Goal: Task Accomplishment & Management: Use online tool/utility

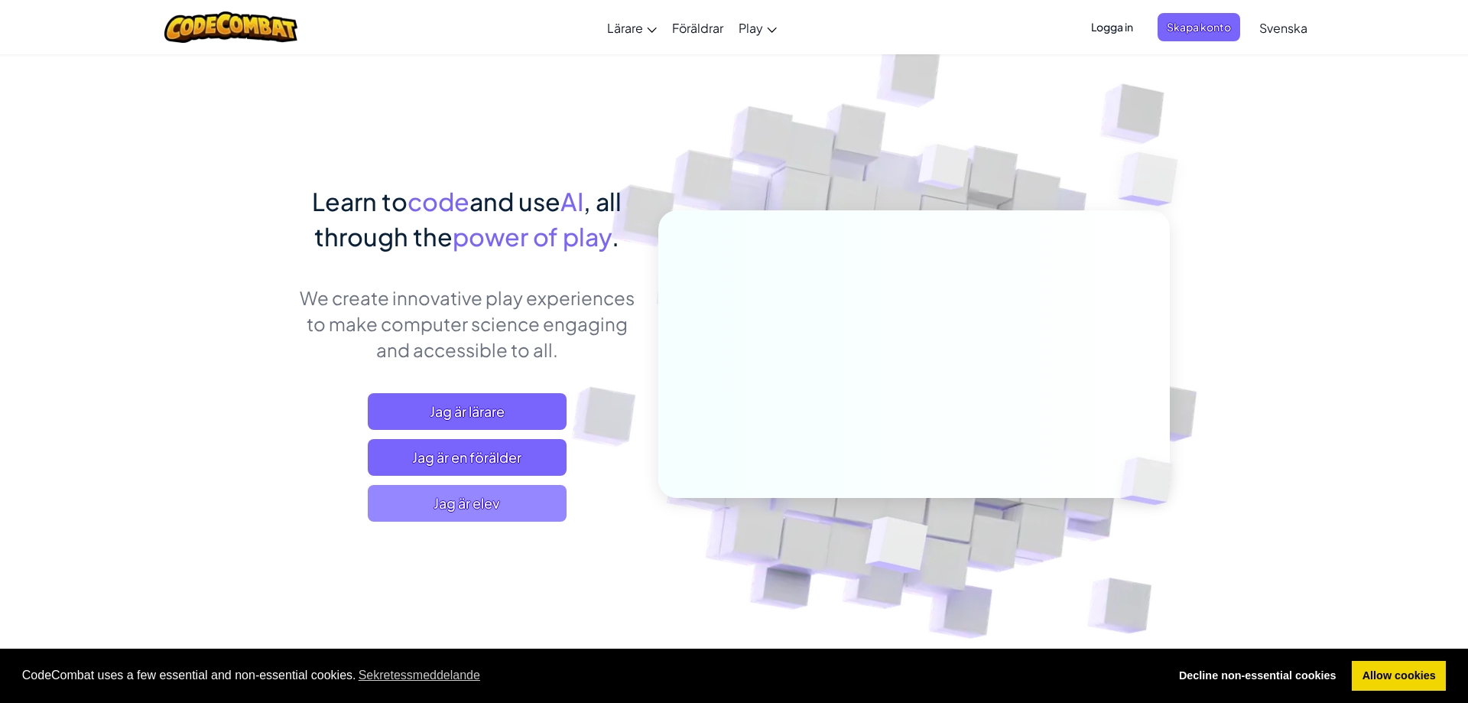
click at [496, 500] on span "Jag är elev" at bounding box center [467, 503] width 199 height 37
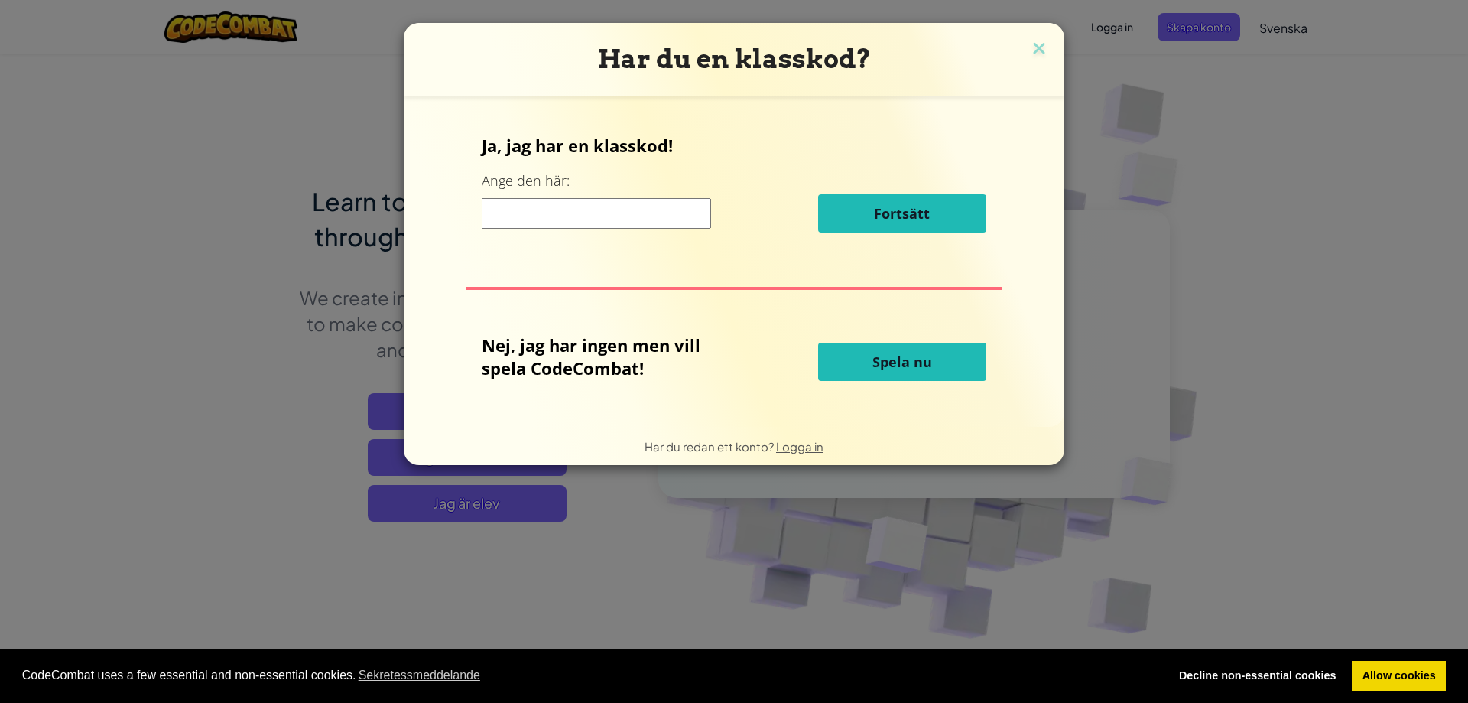
click at [636, 203] on input at bounding box center [596, 213] width 229 height 31
click at [909, 351] on button "Spela nu" at bounding box center [902, 362] width 168 height 38
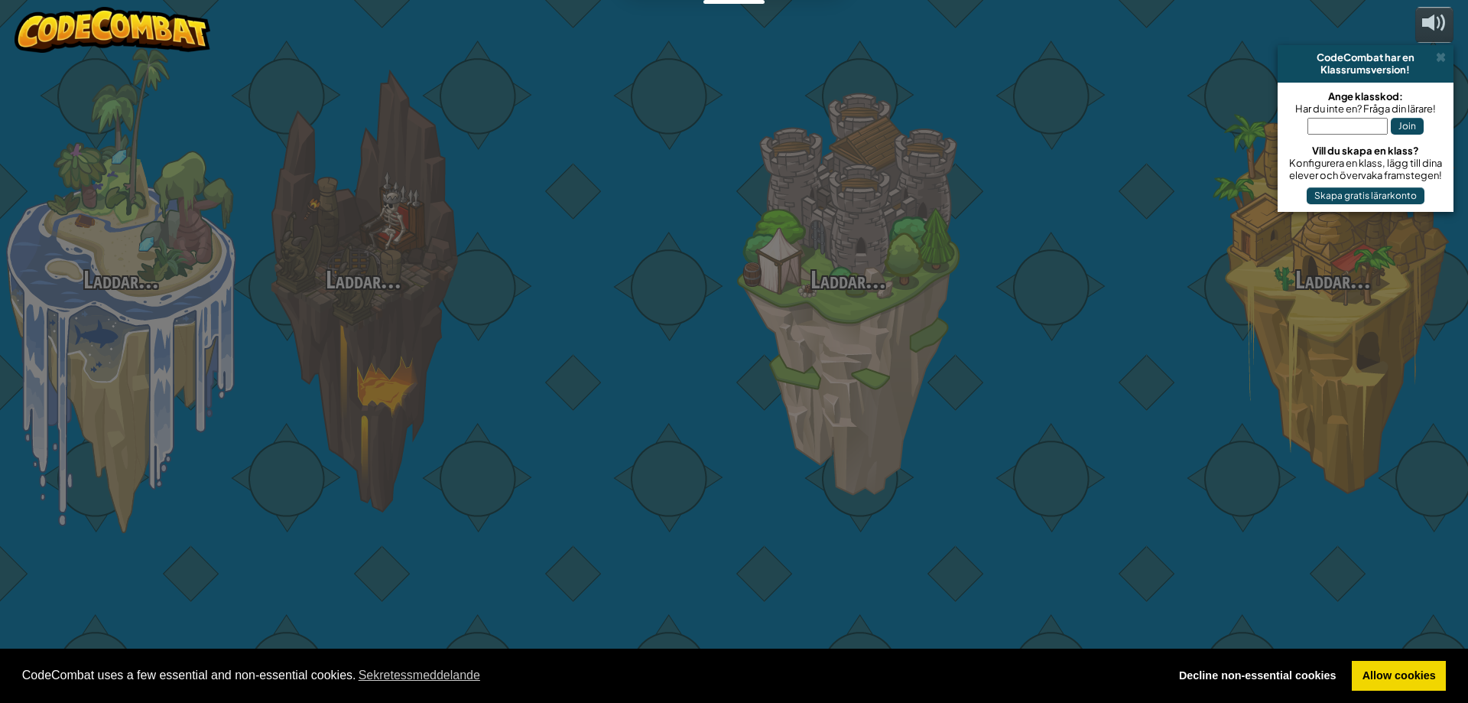
select select "sv"
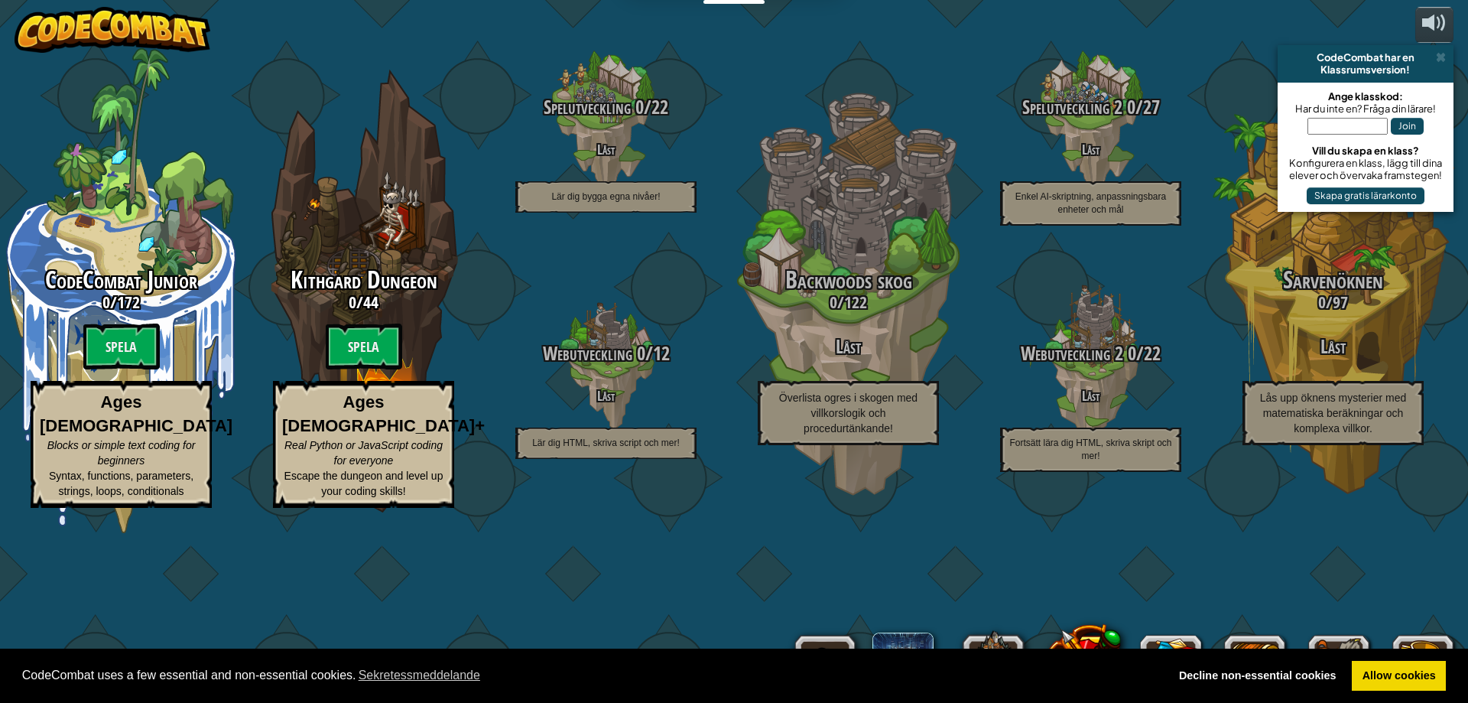
click at [703, 213] on div "Spelutveckling 0 / 22 Låst Lär dig bygga egna nivåer!" at bounding box center [606, 154] width 242 height 115
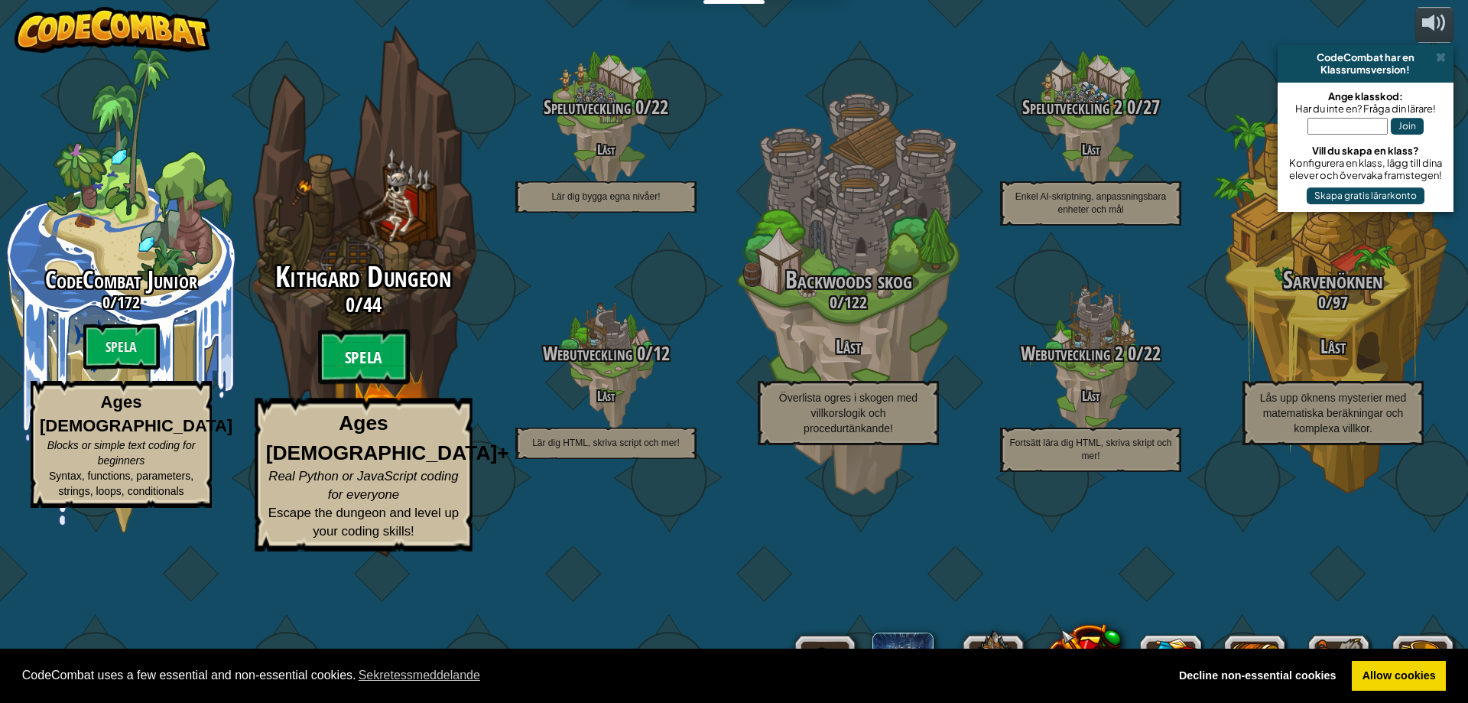
click at [370, 385] on btn "Spela" at bounding box center [364, 357] width 92 height 55
select select "sv"
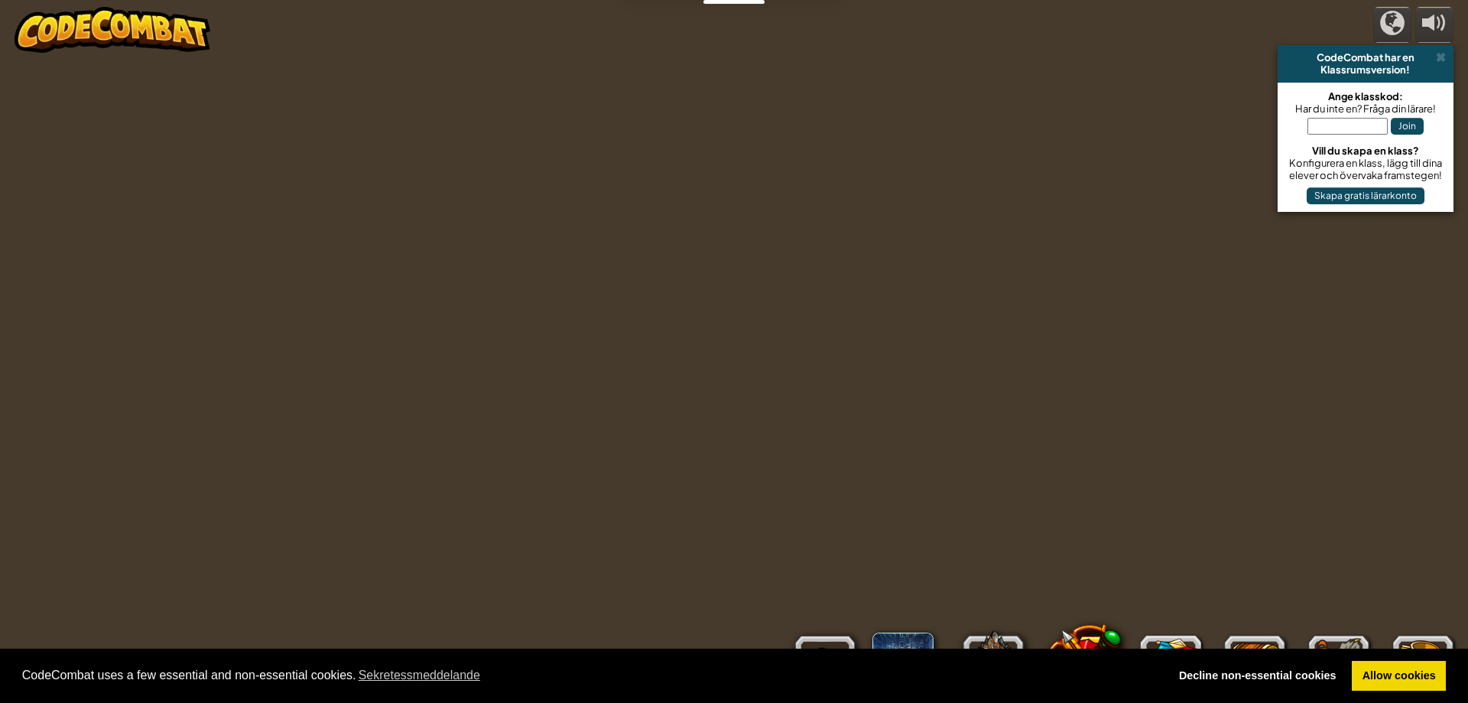
select select "sv"
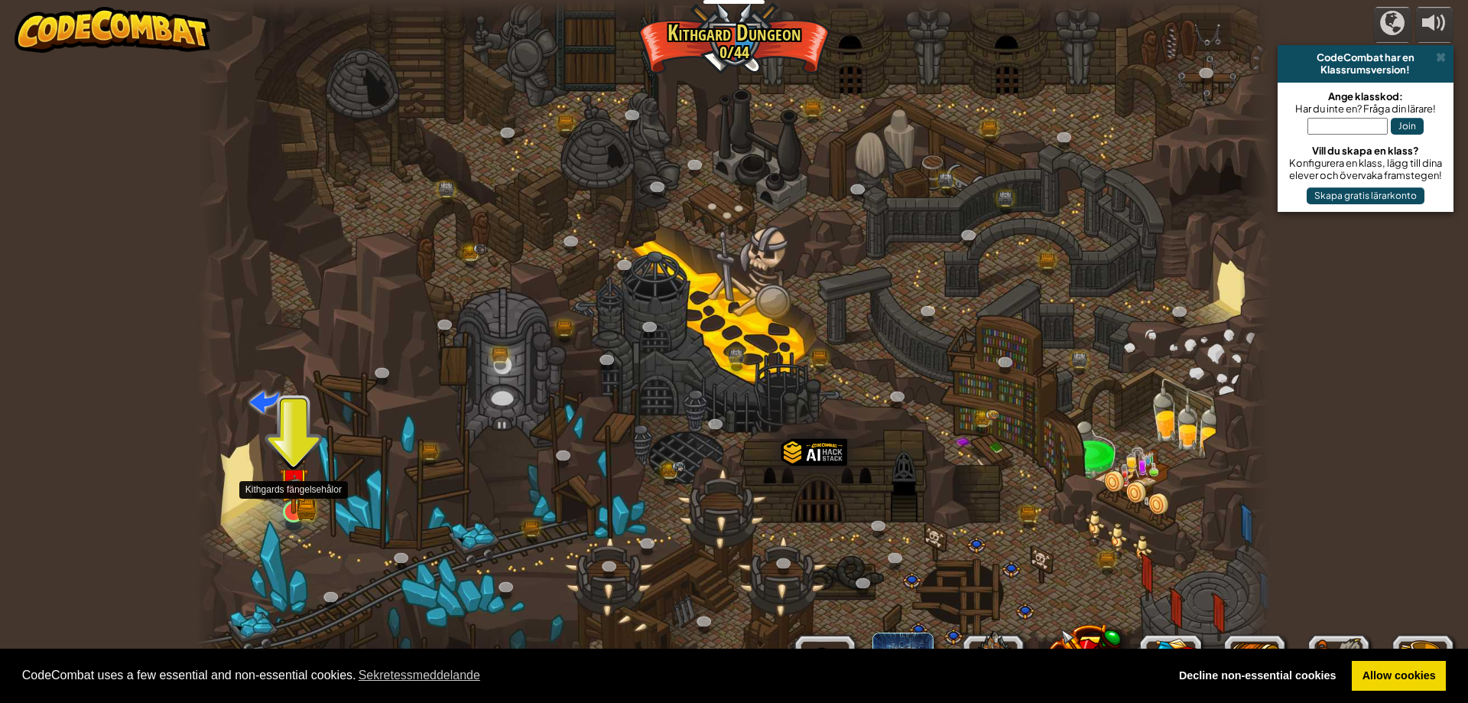
click at [294, 489] on img at bounding box center [293, 482] width 17 height 17
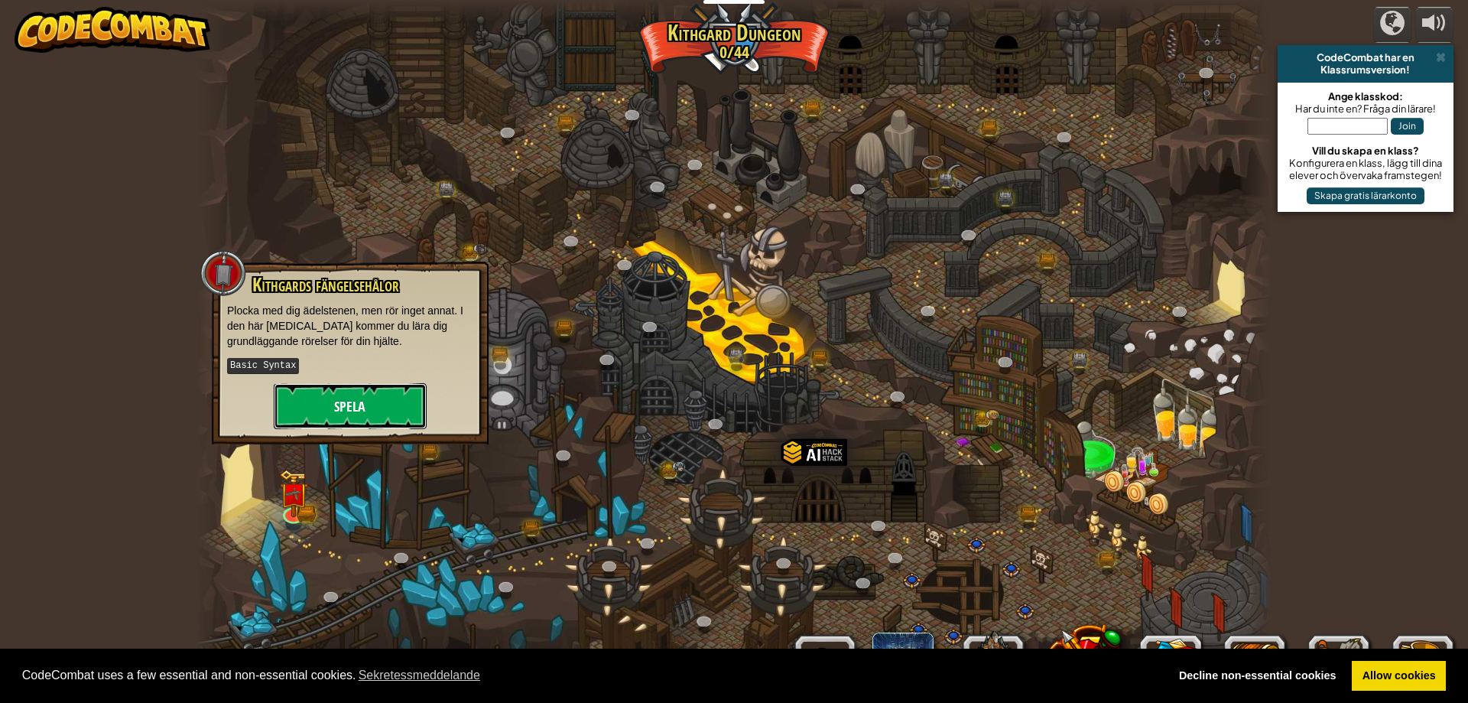
click at [362, 398] on button "Spela" at bounding box center [350, 406] width 153 height 46
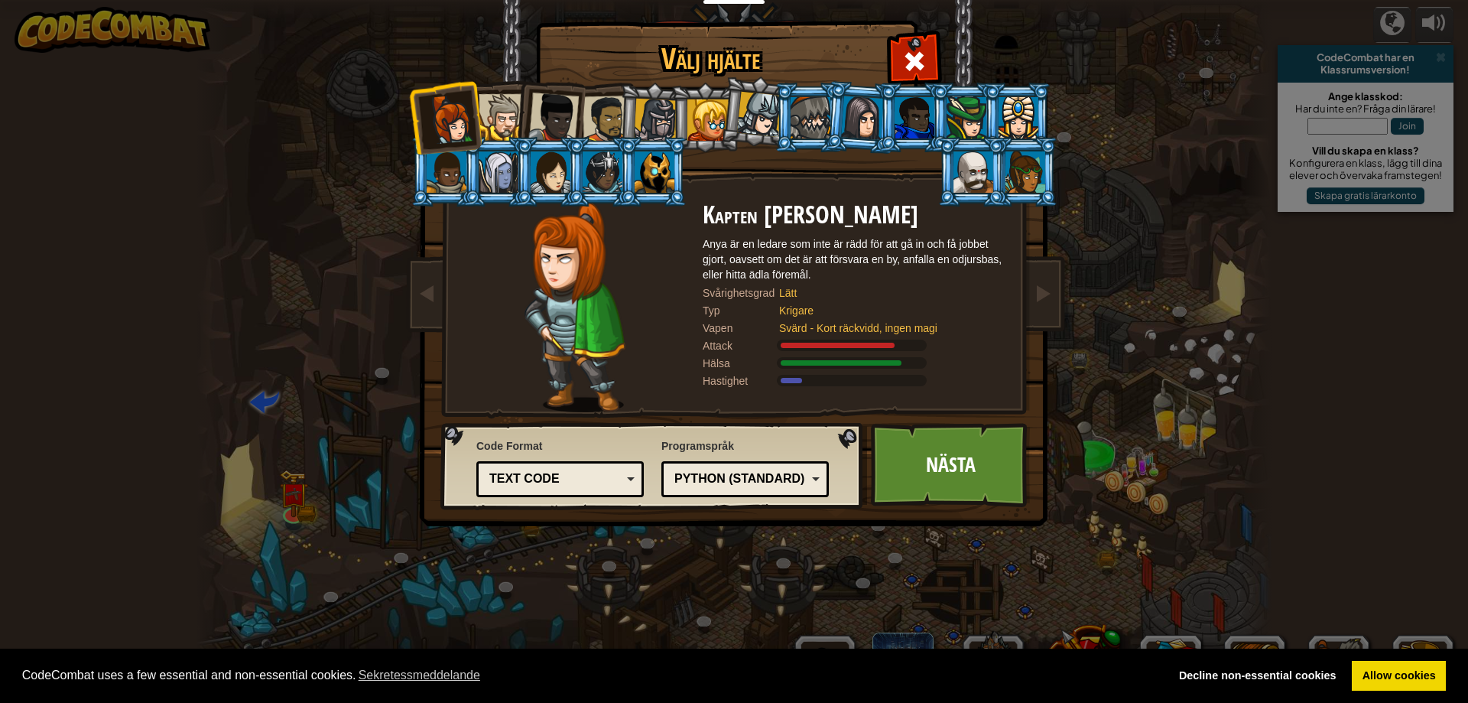
click at [770, 102] on div at bounding box center [759, 114] width 45 height 45
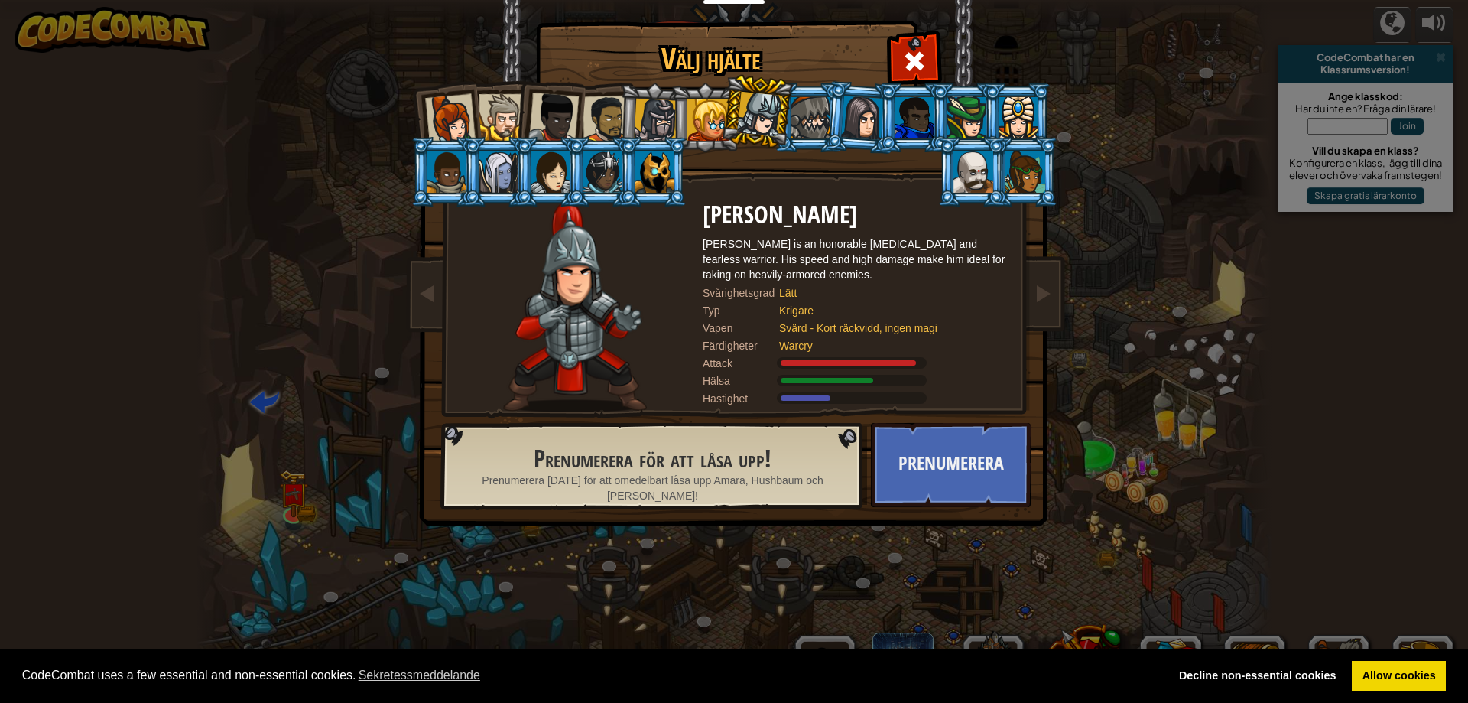
click at [797, 115] on div at bounding box center [811, 117] width 40 height 41
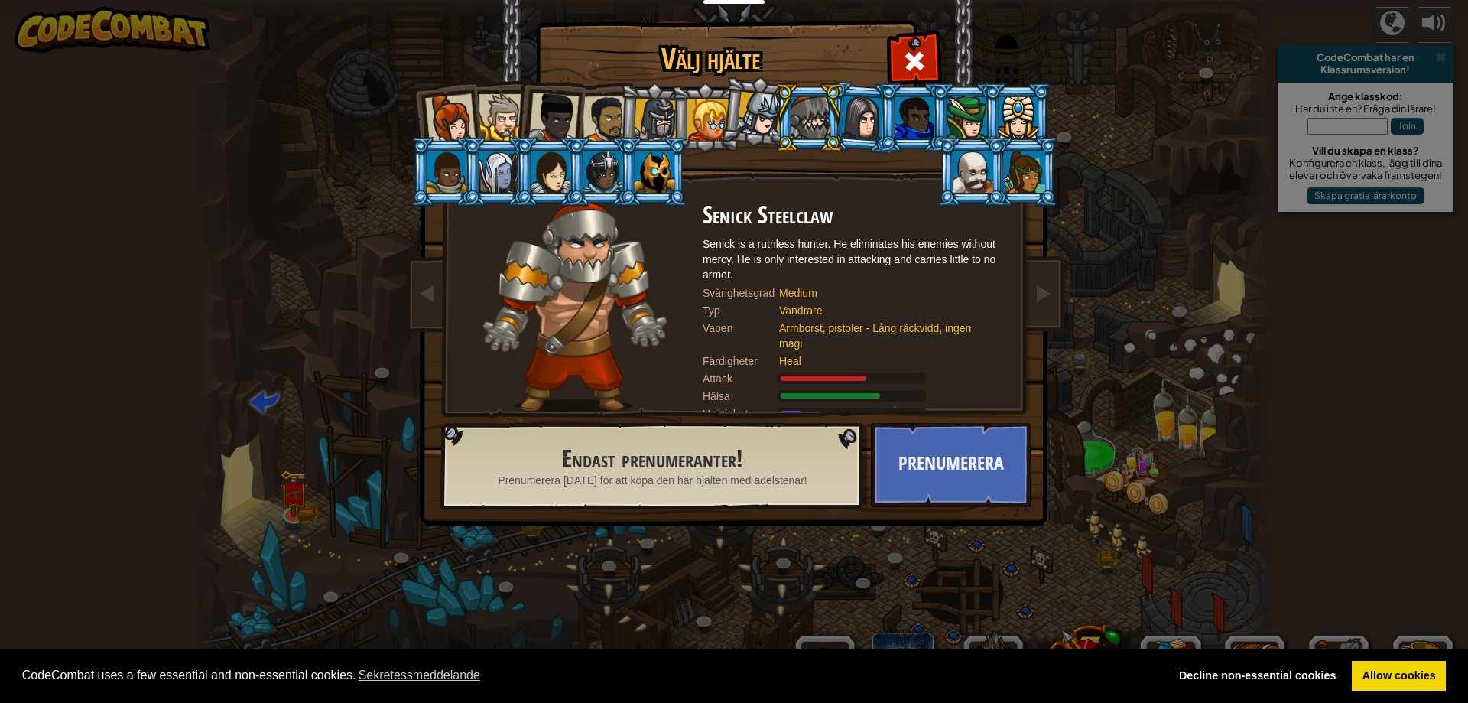
click at [775, 112] on li at bounding box center [809, 118] width 69 height 70
click at [645, 114] on div at bounding box center [656, 121] width 44 height 44
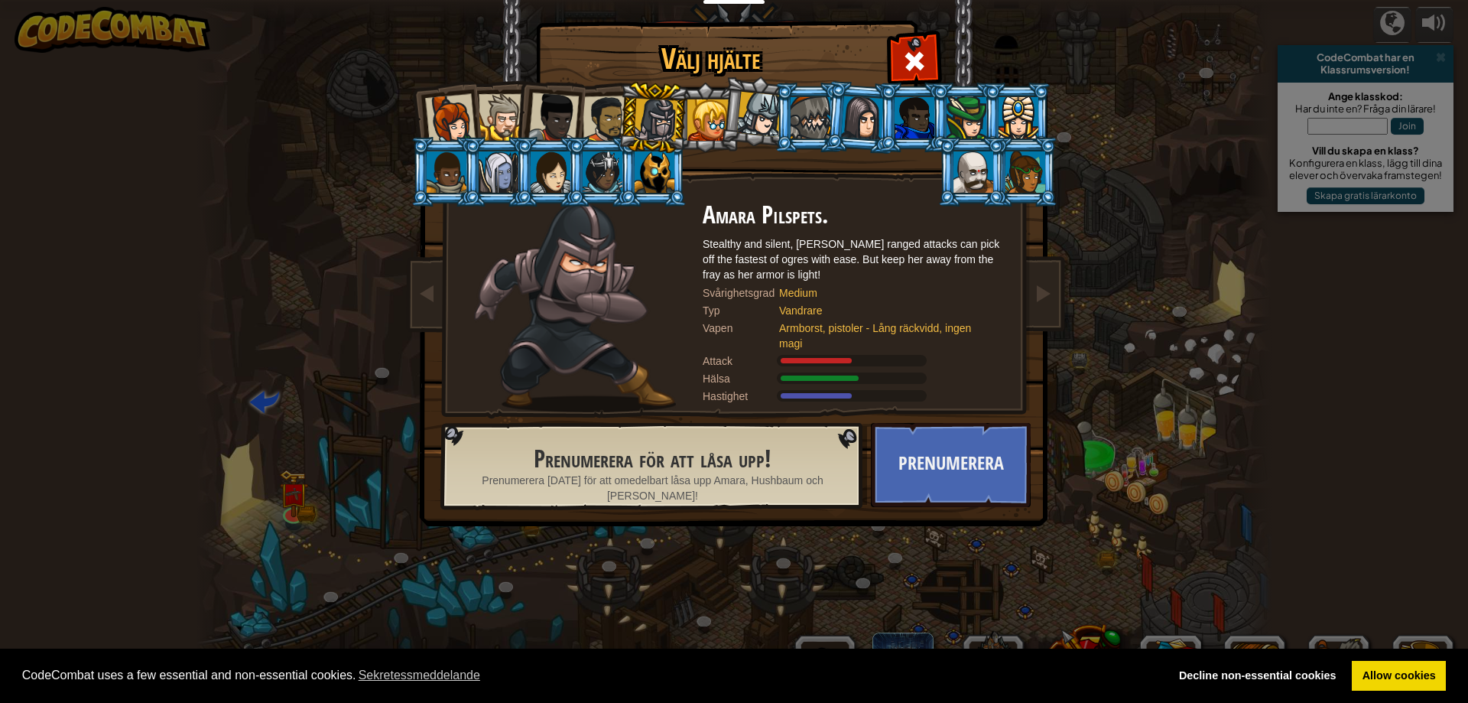
click at [447, 120] on div at bounding box center [450, 119] width 50 height 50
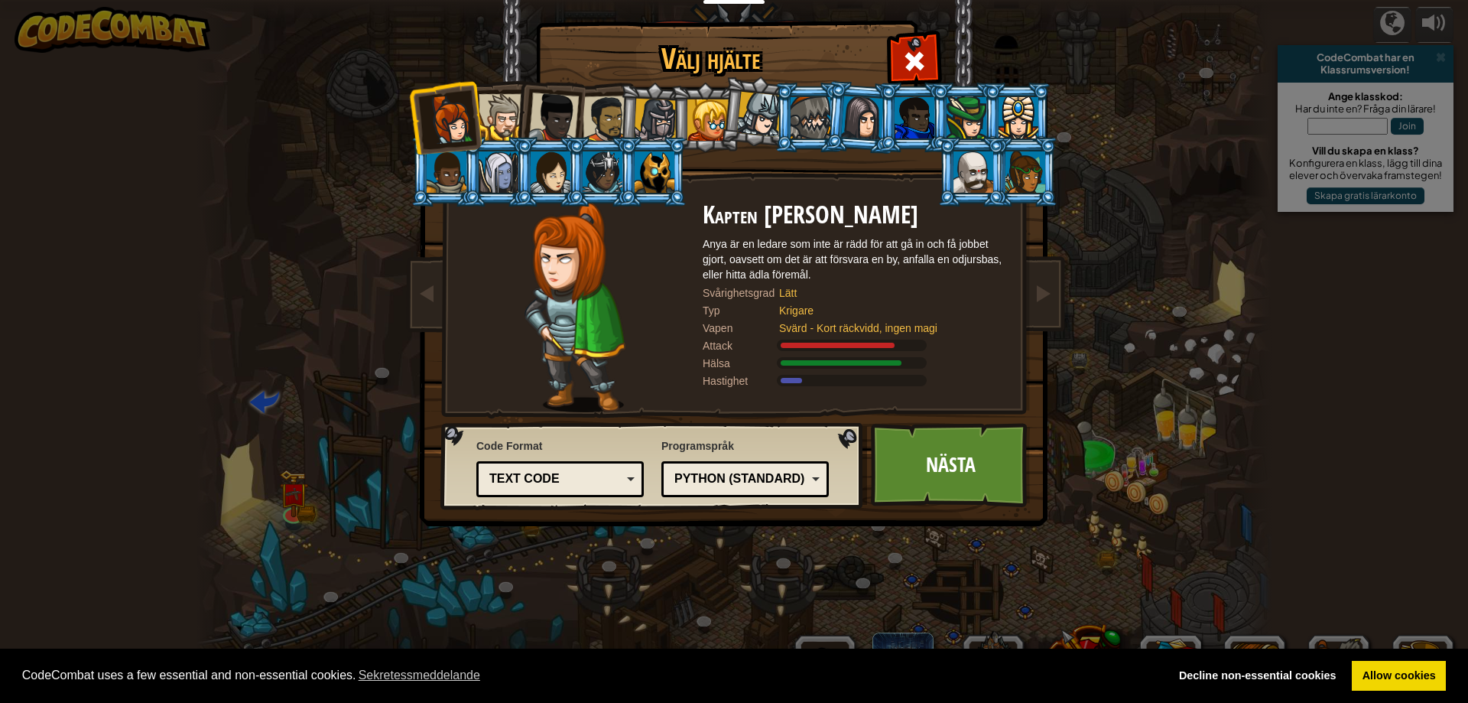
click at [457, 123] on div at bounding box center [450, 119] width 50 height 50
click at [495, 115] on div at bounding box center [502, 117] width 47 height 47
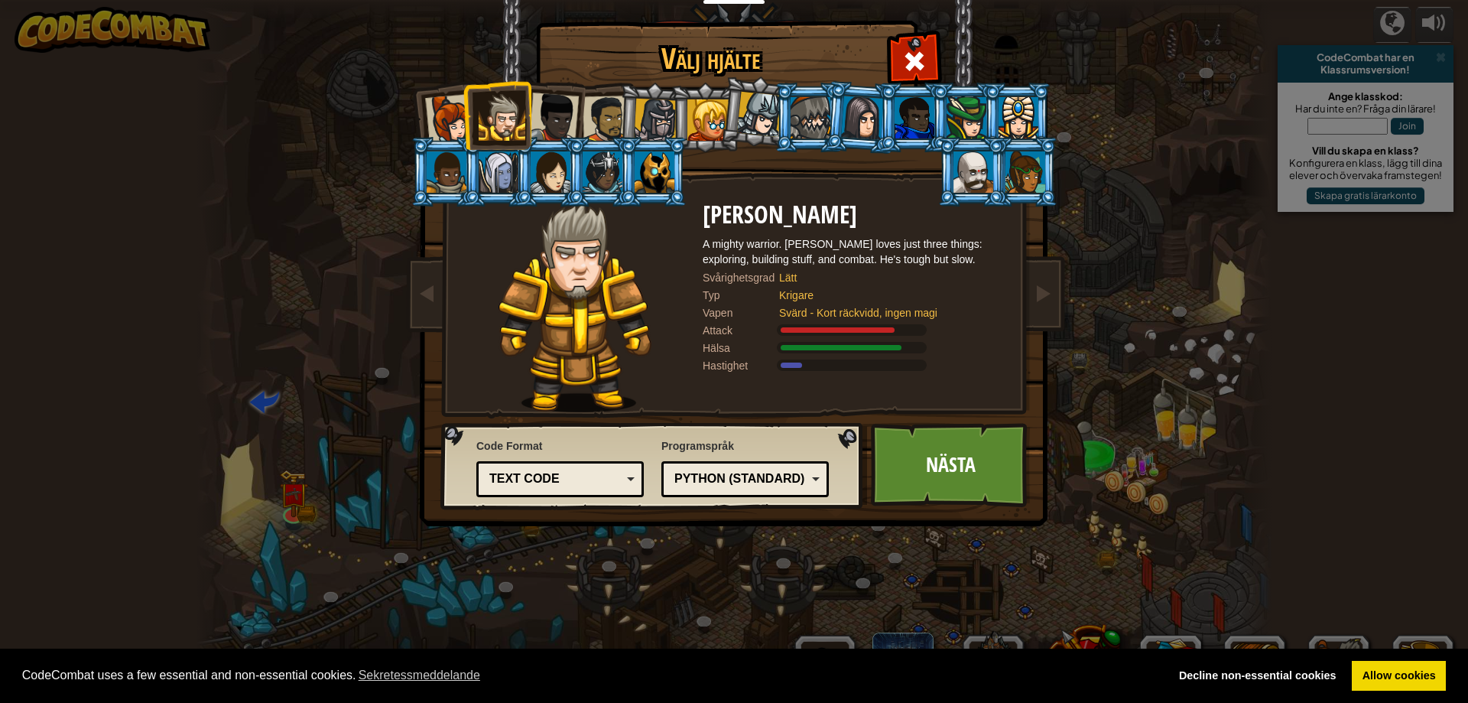
click at [557, 115] on div at bounding box center [553, 118] width 50 height 50
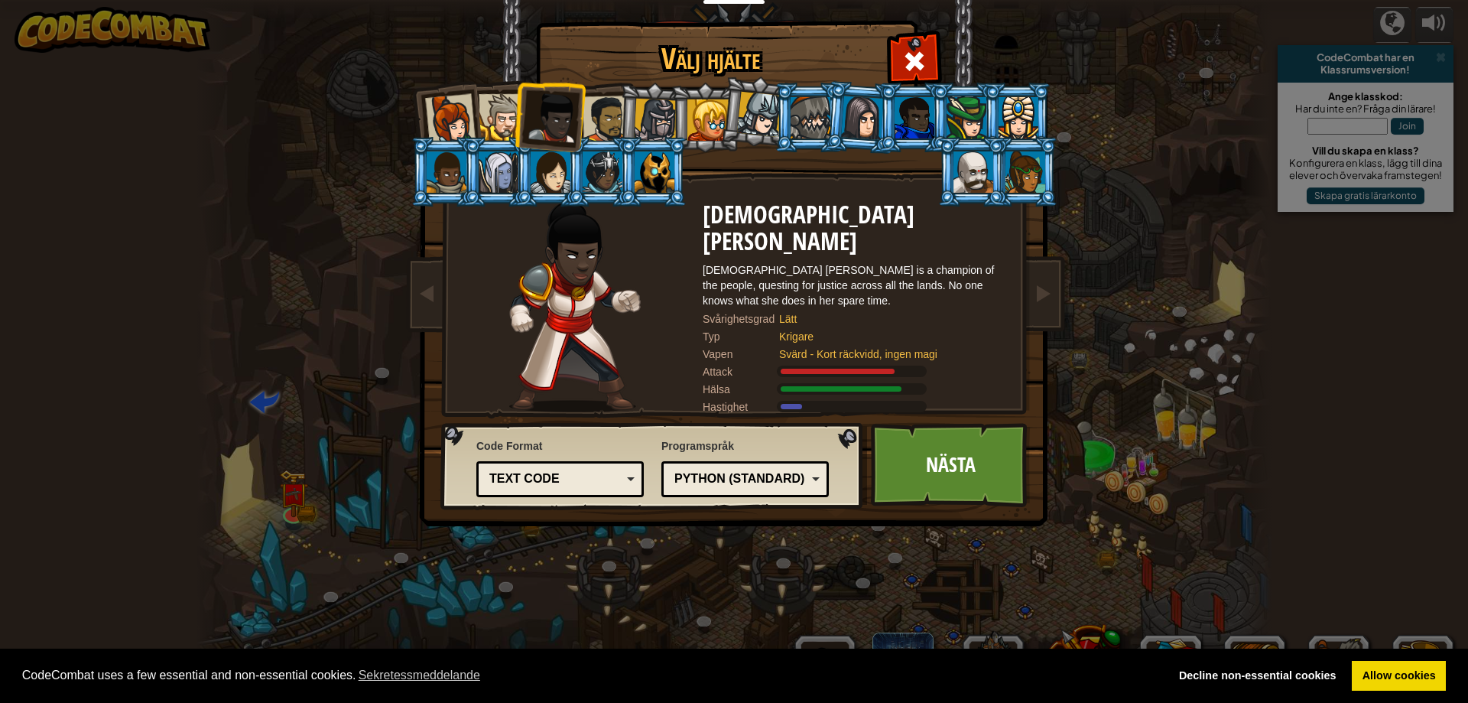
click at [600, 105] on div at bounding box center [606, 119] width 47 height 47
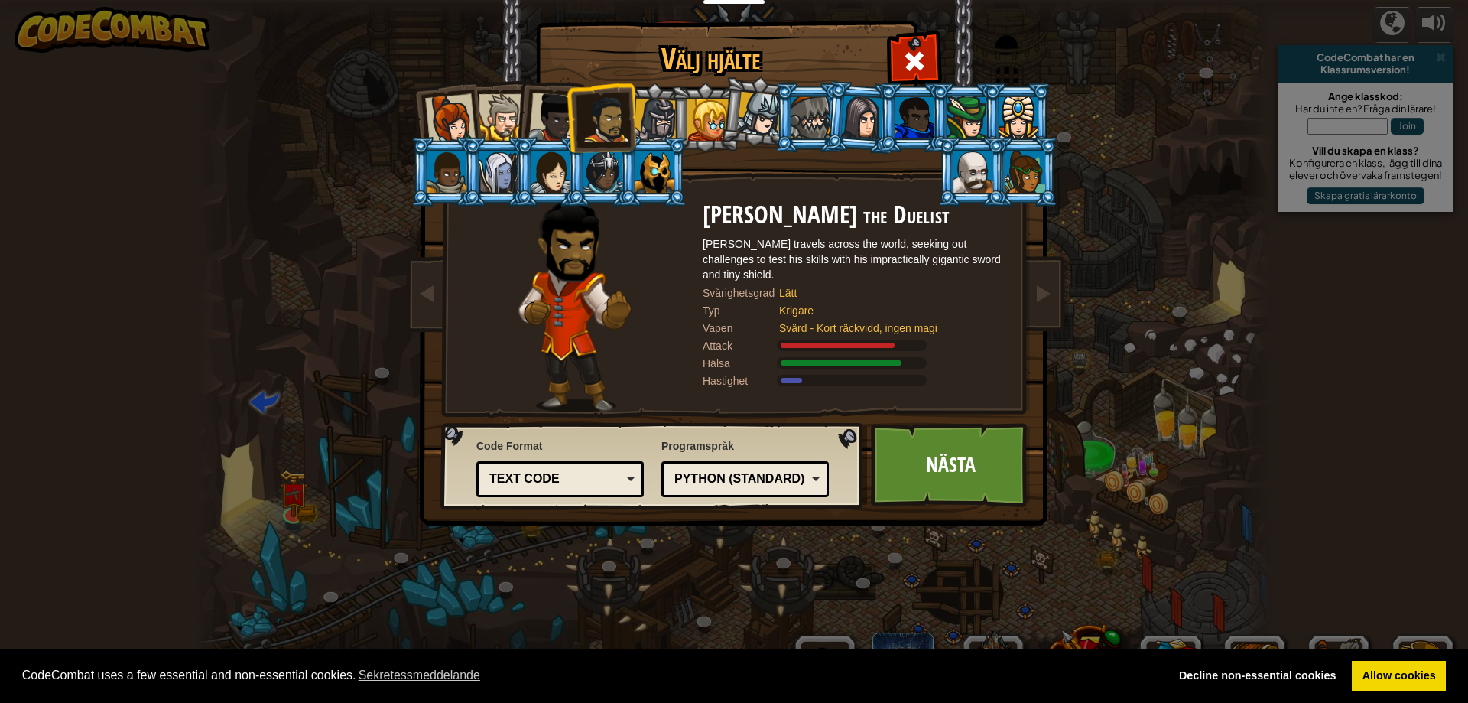
click at [541, 115] on div at bounding box center [553, 118] width 50 height 50
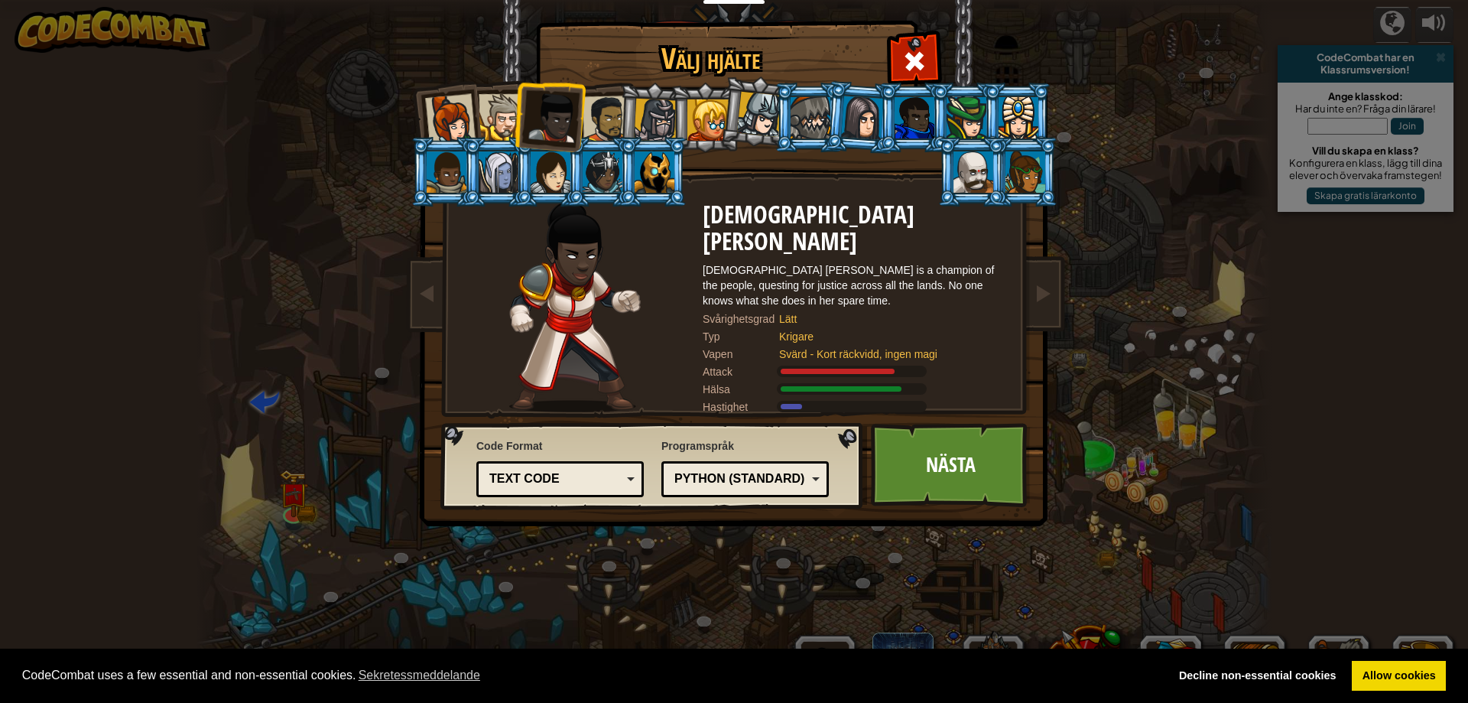
click at [460, 112] on div at bounding box center [450, 119] width 50 height 50
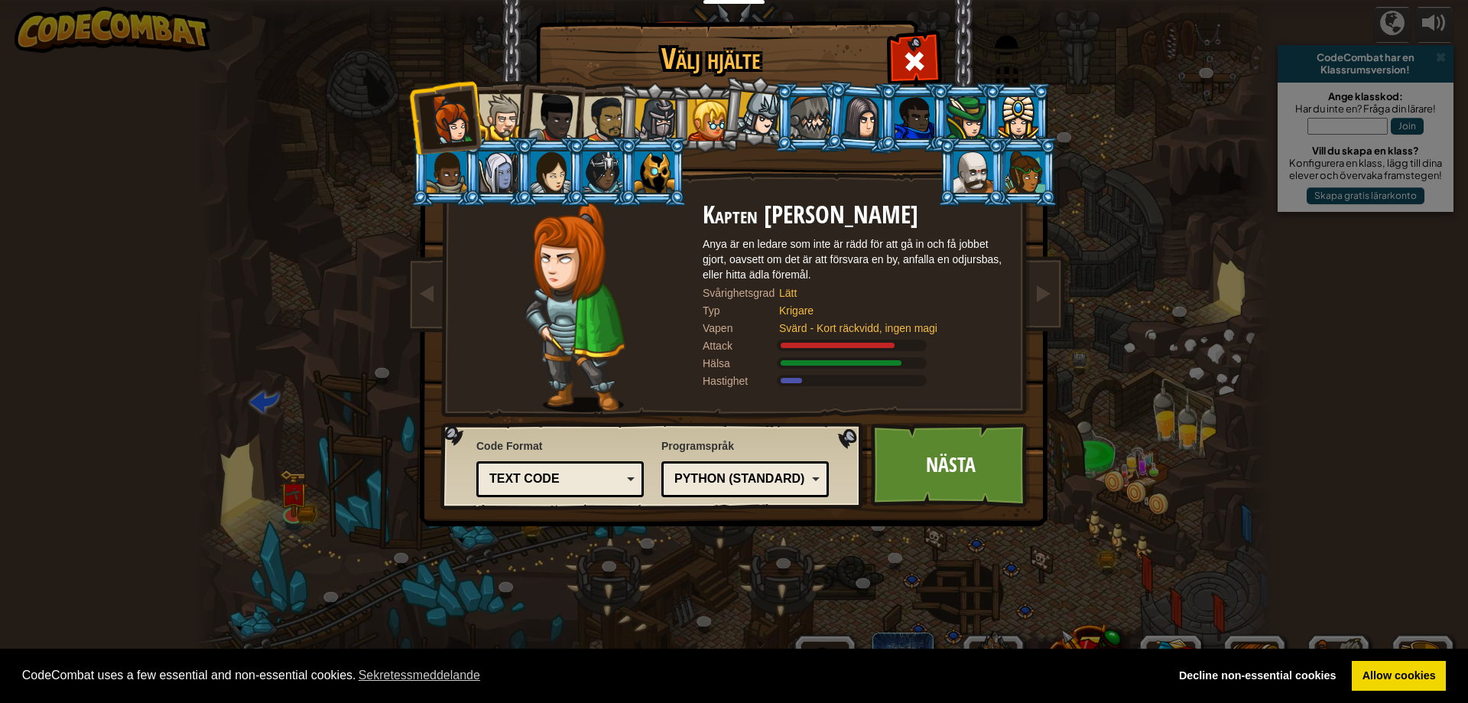
click at [543, 115] on div at bounding box center [553, 118] width 50 height 50
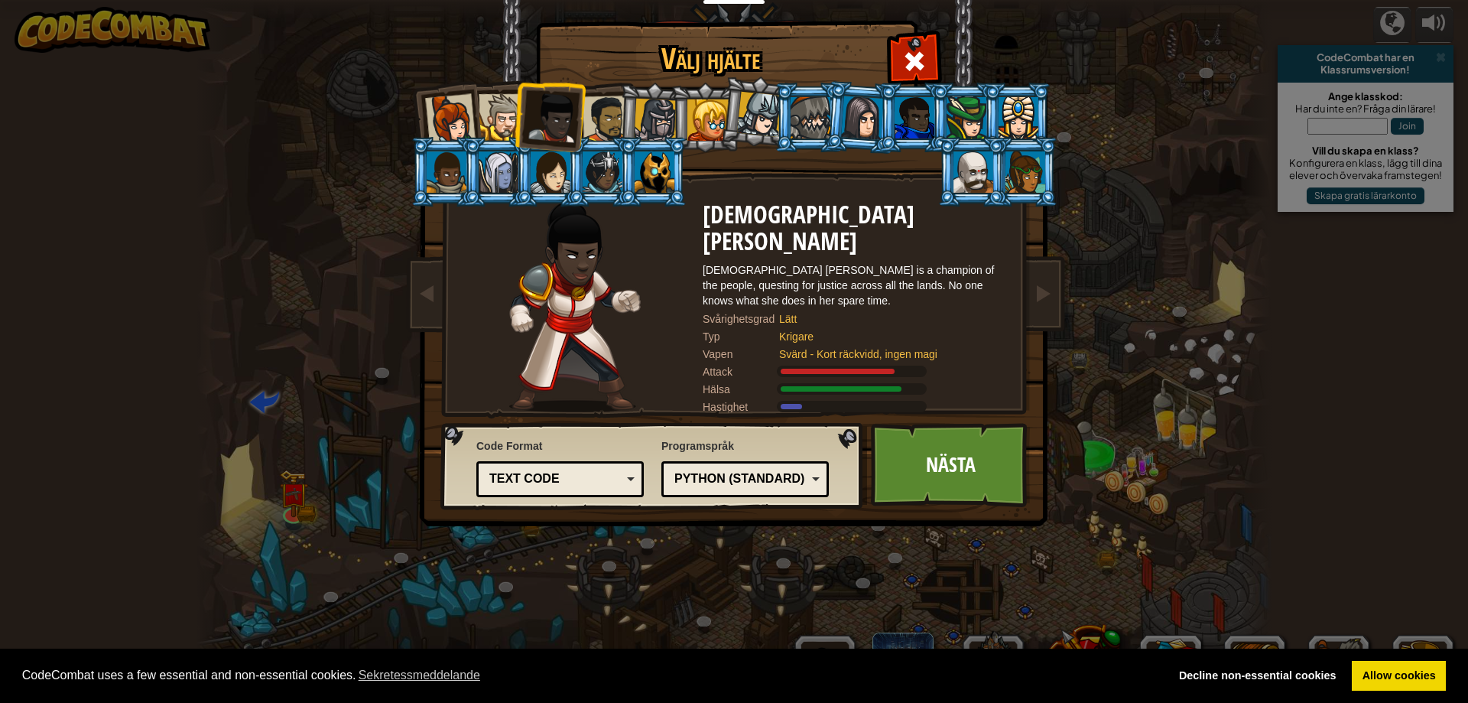
click at [504, 117] on div at bounding box center [502, 117] width 47 height 47
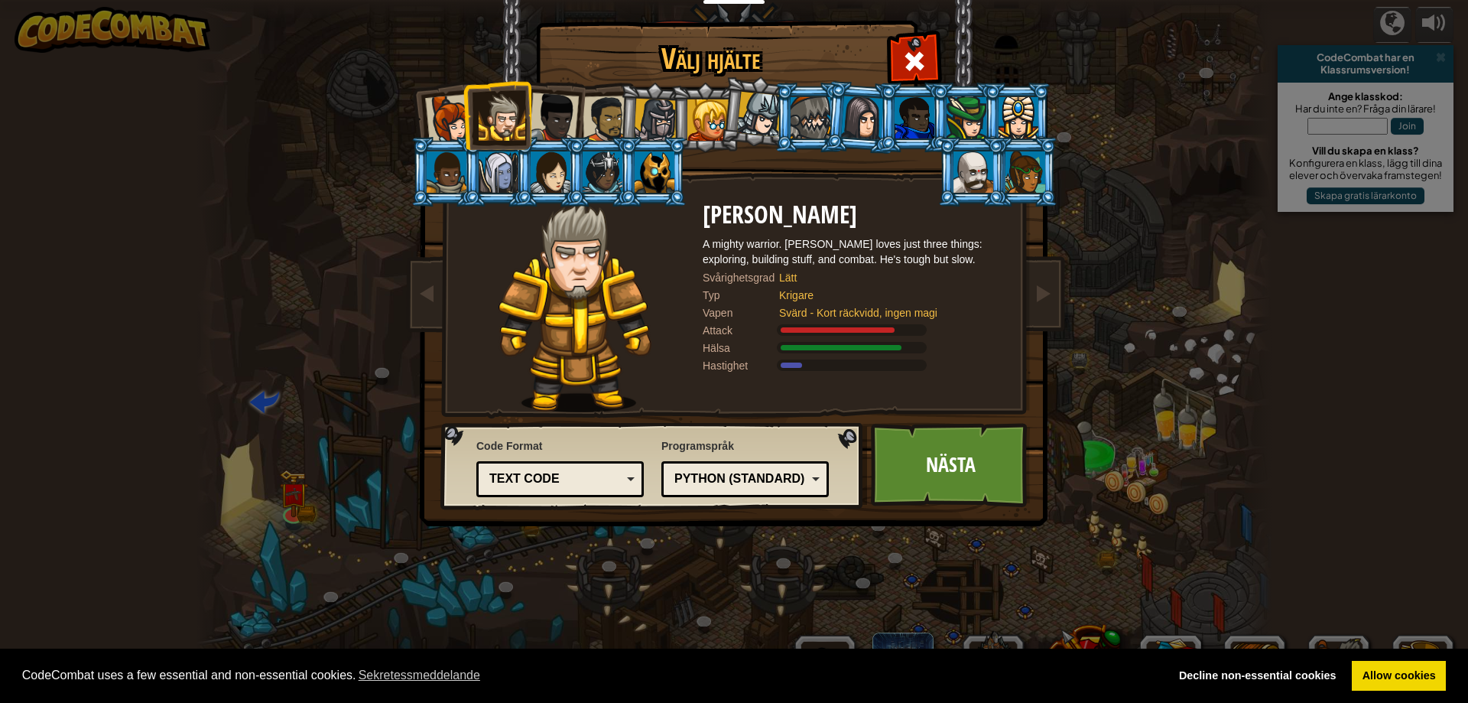
click at [573, 119] on div at bounding box center [553, 118] width 50 height 50
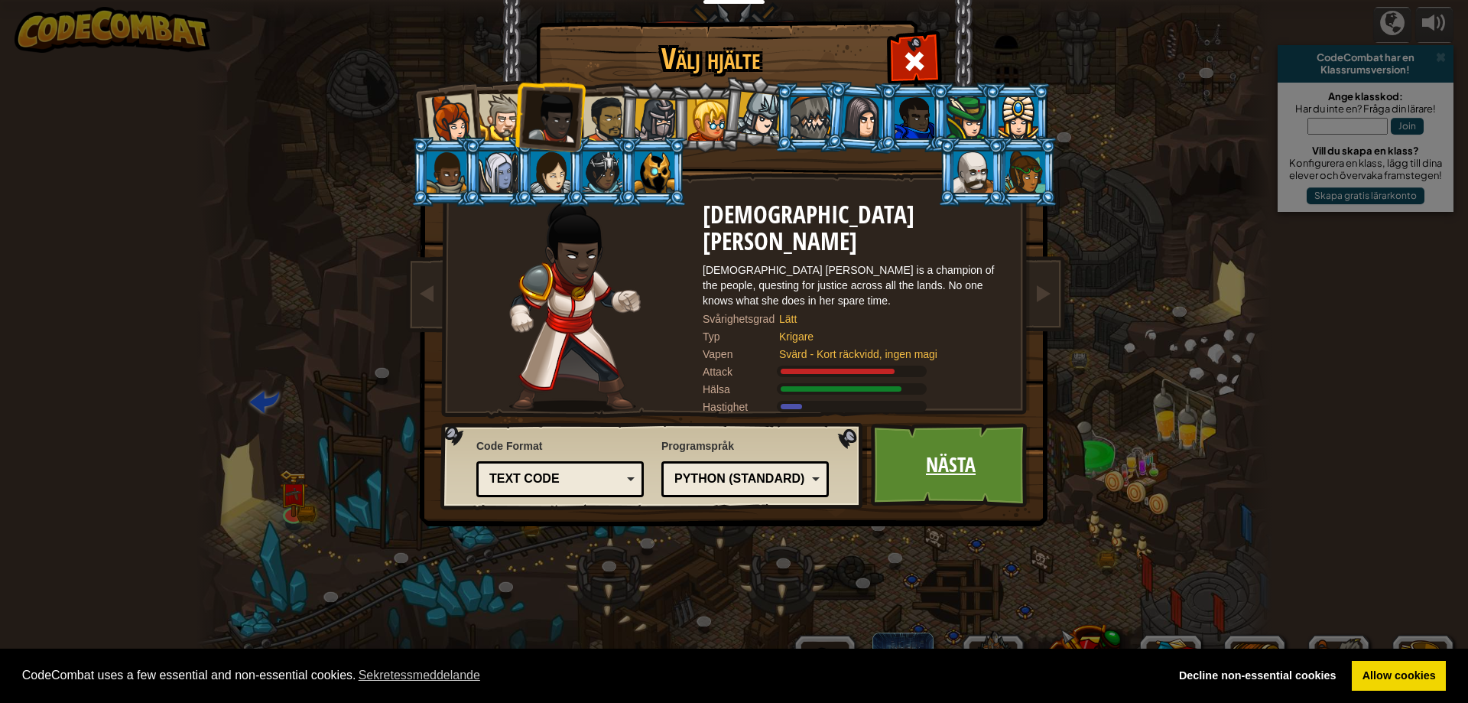
click at [966, 473] on link "Nästa" at bounding box center [951, 465] width 160 height 84
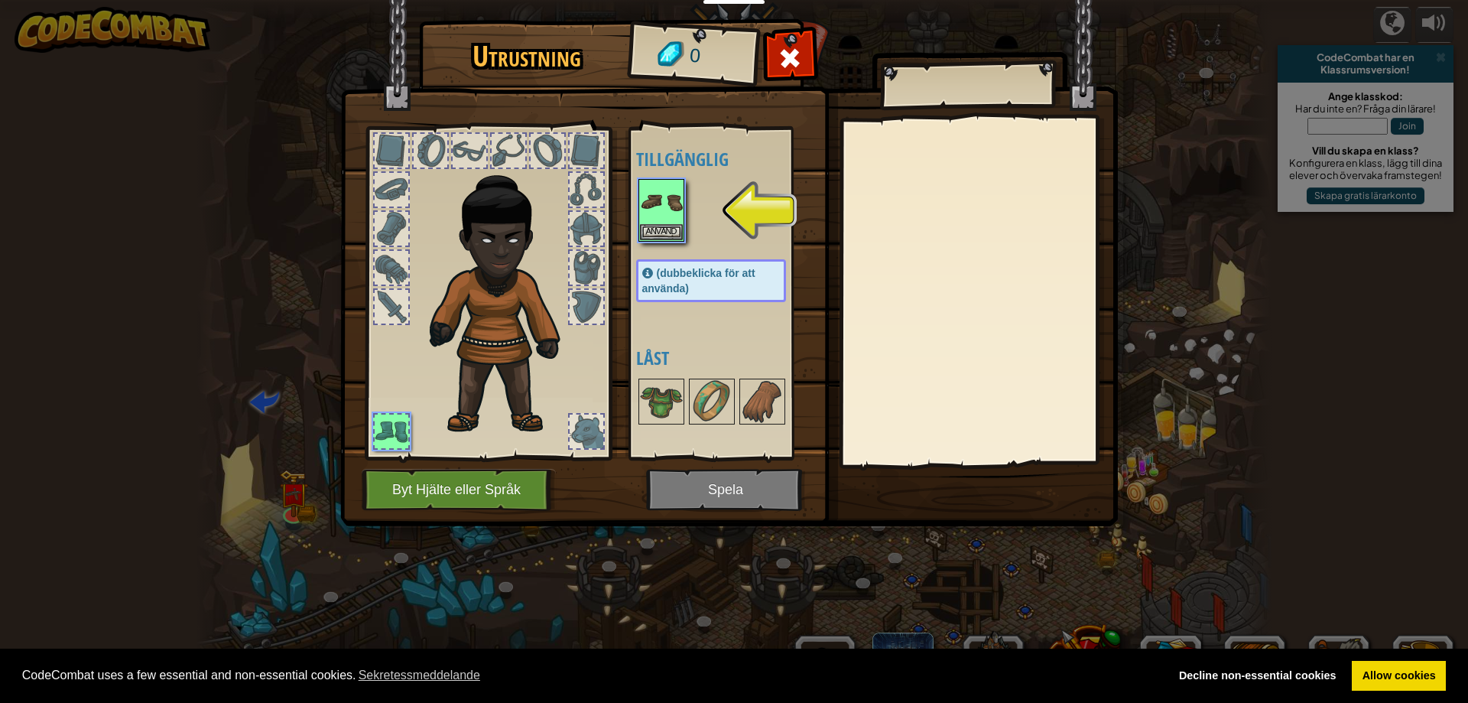
click at [462, 143] on div at bounding box center [470, 151] width 34 height 34
drag, startPoint x: 463, startPoint y: 148, endPoint x: 518, endPoint y: 172, distance: 59.6
click at [466, 152] on div at bounding box center [470, 151] width 34 height 34
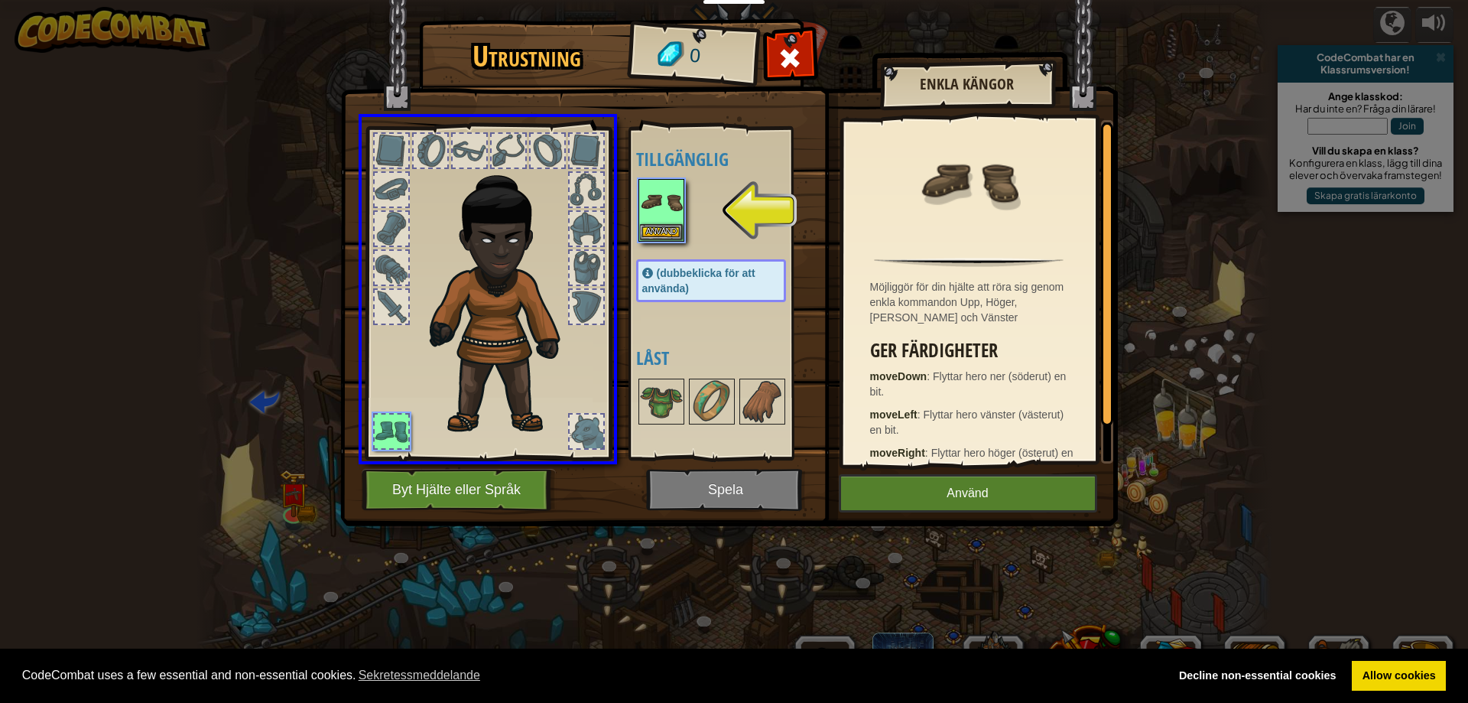
drag, startPoint x: 661, startPoint y: 195, endPoint x: 559, endPoint y: 297, distance: 144.9
click at [510, 321] on div "Utrustning 0 Tillgänglig Använd (dubbeklicka för att använda) Låst Enkla Kängor…" at bounding box center [734, 351] width 1468 height 703
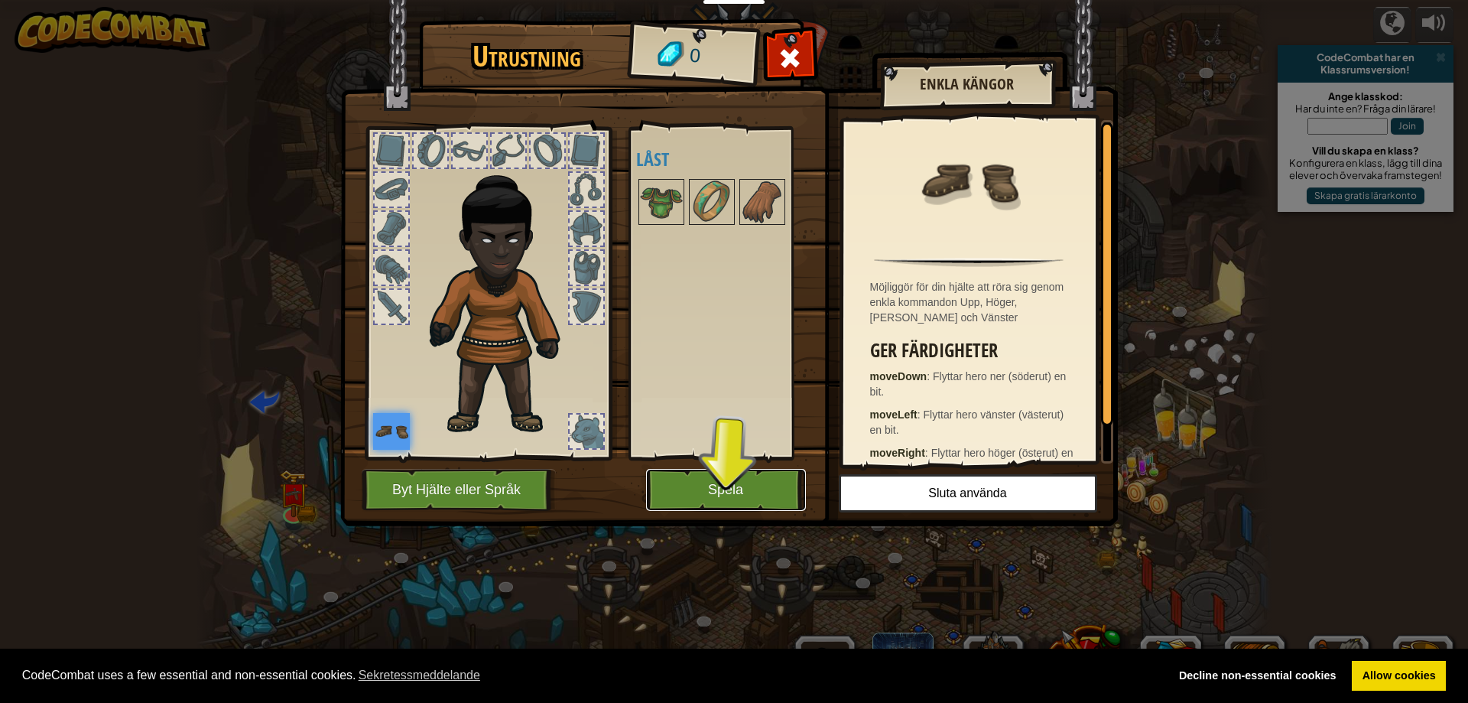
drag, startPoint x: 736, startPoint y: 476, endPoint x: 733, endPoint y: 463, distance: 13.4
click at [735, 476] on button "Spela" at bounding box center [726, 490] width 160 height 42
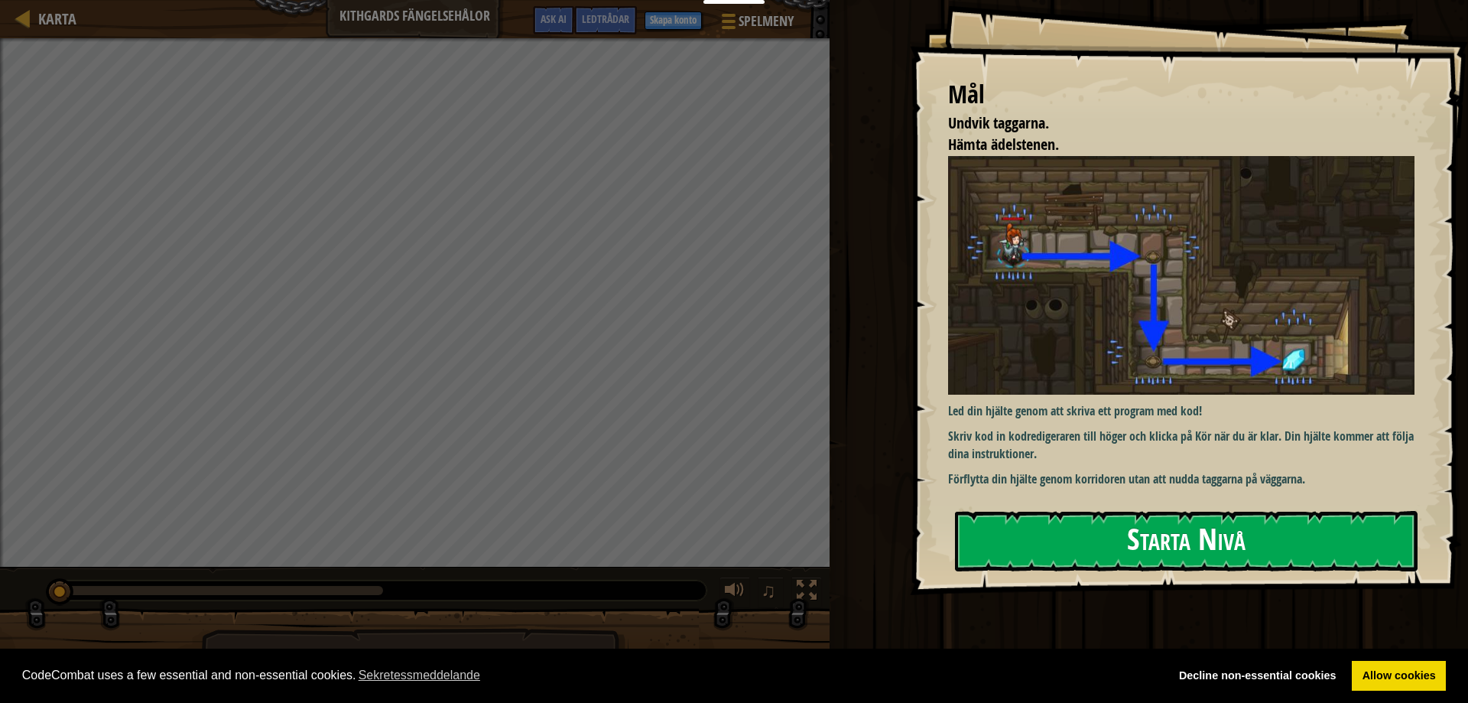
click at [1188, 522] on button "Starta Nivå" at bounding box center [1186, 541] width 463 height 60
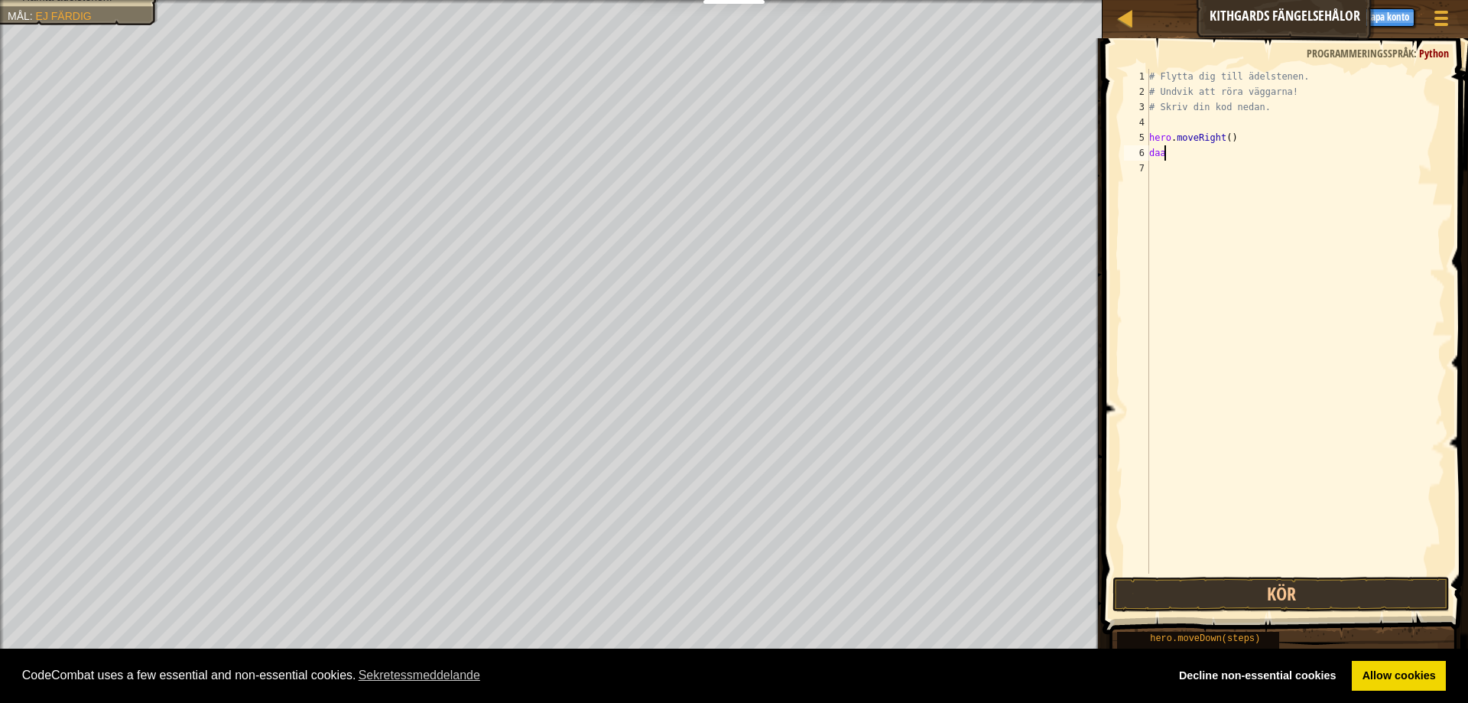
scroll to position [7, 1]
drag, startPoint x: 1213, startPoint y: 180, endPoint x: 1052, endPoint y: 155, distance: 163.2
click at [1146, 155] on div "# Flytta dig till ädelstenen. # Undvik att röra väggarna! # Skriv din kod nedan…" at bounding box center [1295, 321] width 299 height 505
type textarea "daaa"
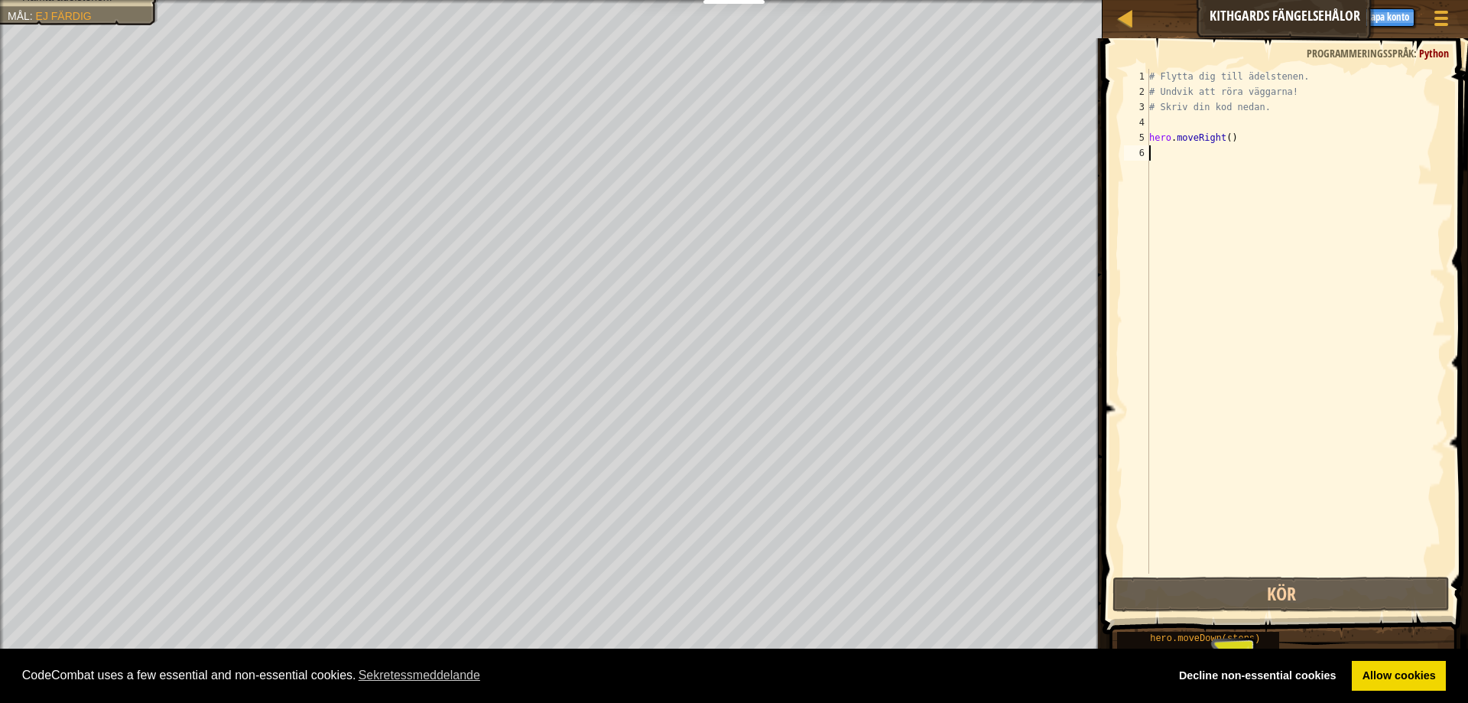
click at [1191, 168] on div "# Flytta dig till ädelstenen. # Undvik att röra väggarna! # Skriv din kod [GEOG…" at bounding box center [1295, 336] width 299 height 535
click at [1191, 169] on div "# Flytta dig till ädelstenen. # Undvik att röra väggarna! # Skriv din kod [GEOG…" at bounding box center [1295, 336] width 299 height 535
click at [1146, 153] on div "6" at bounding box center [1136, 152] width 25 height 15
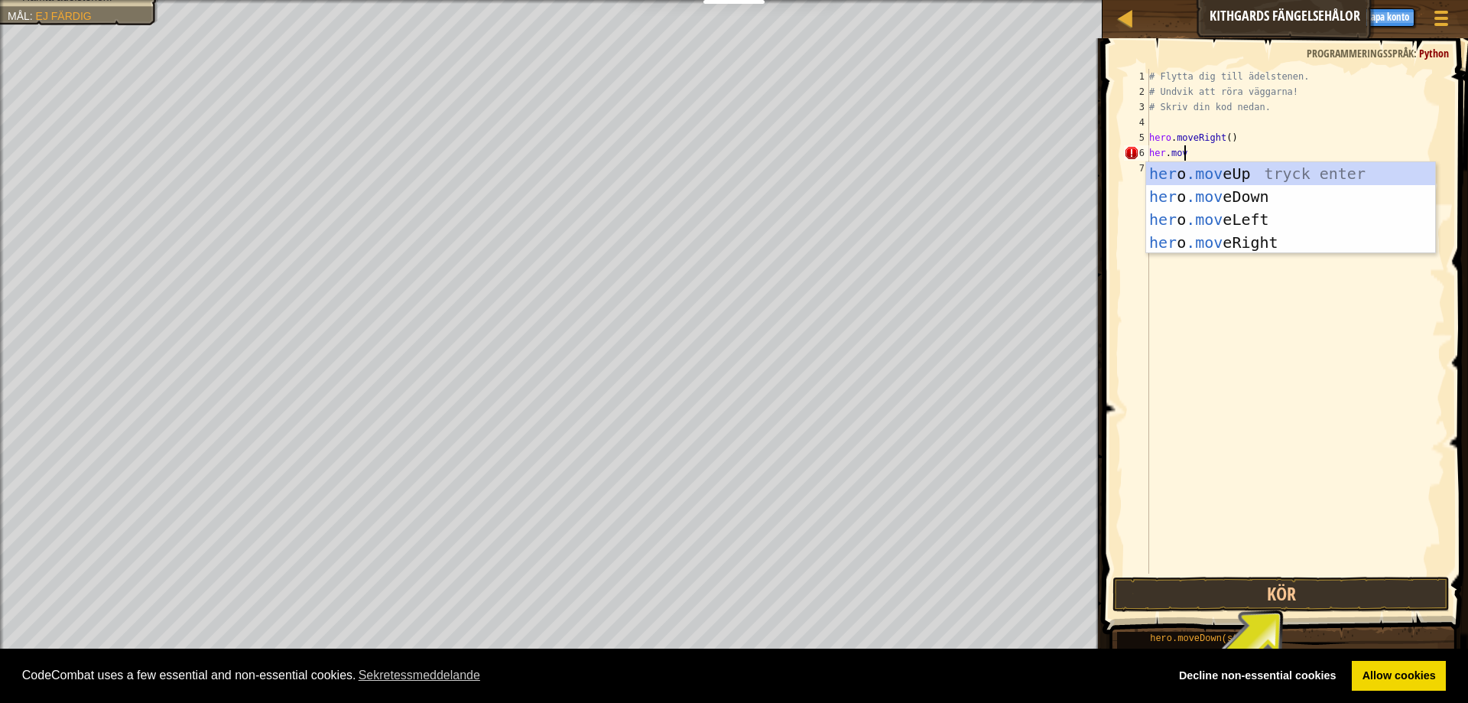
scroll to position [7, 2]
type textarea "her.move"
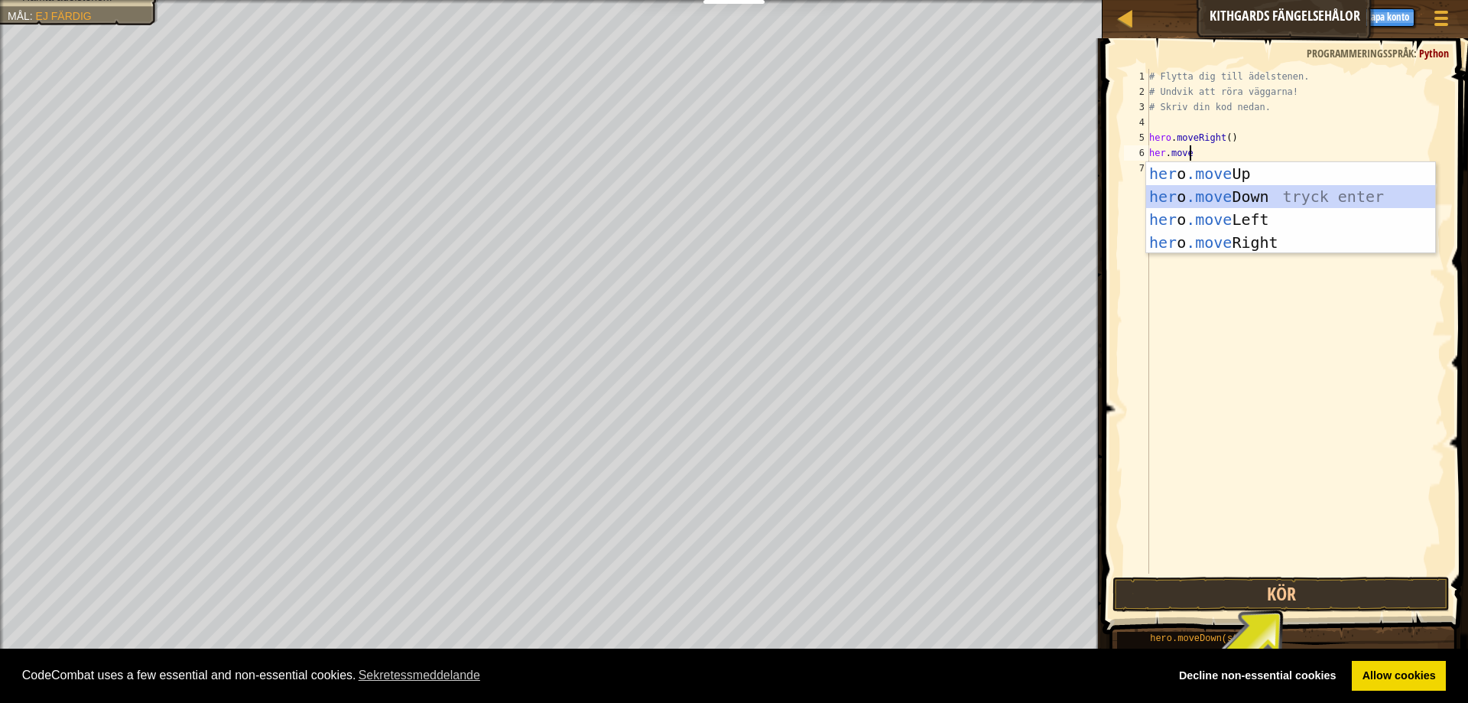
scroll to position [0, 0]
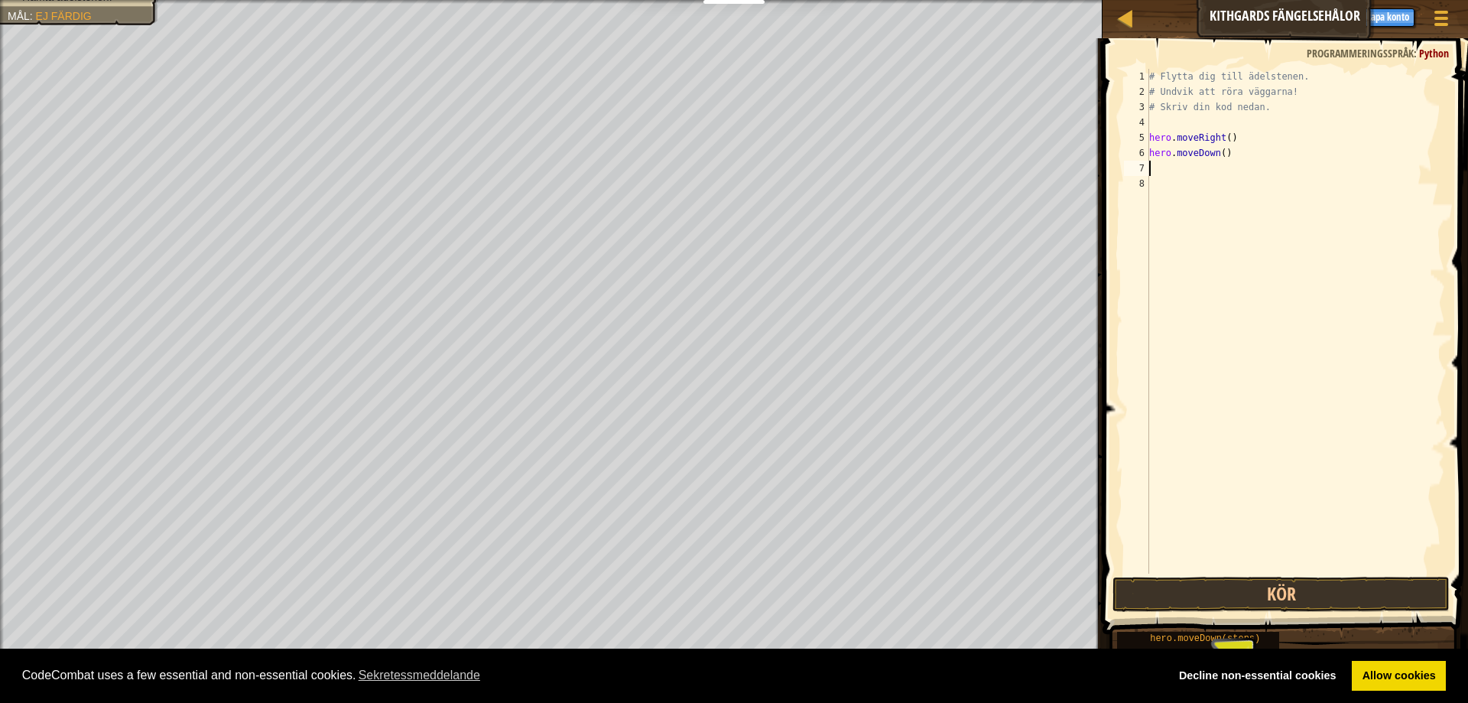
type textarea "hero.moveDown()"
drag, startPoint x: 1266, startPoint y: 142, endPoint x: 1032, endPoint y: 138, distance: 233.3
click at [1146, 138] on div "# Flytta dig till ädelstenen. # Undvik att röra väggarna! # Skriv din kod [GEOG…" at bounding box center [1295, 321] width 299 height 505
type textarea "hero.moveRight()"
click at [1247, 193] on div "# Flytta dig till ädelstenen. # Undvik att röra väggarna! # Skriv din kod [GEOG…" at bounding box center [1295, 336] width 299 height 535
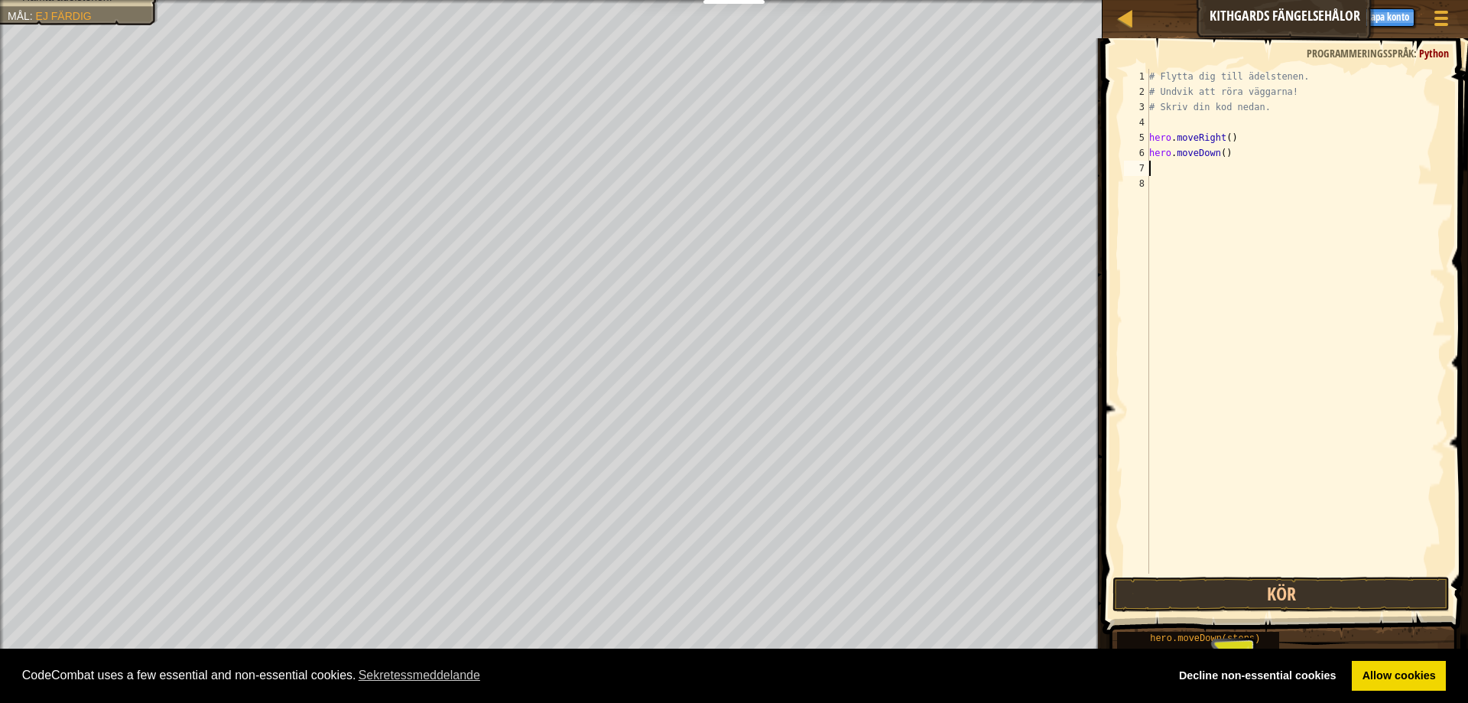
click at [1218, 166] on div "# Flytta dig till ädelstenen. # Undvik att röra väggarna! # Skriv din kod [GEOG…" at bounding box center [1295, 336] width 299 height 535
paste textarea "hero.moveRight()"
type textarea "hero.moveRight()"
drag, startPoint x: 1377, startPoint y: 613, endPoint x: 1367, endPoint y: 593, distance: 22.2
click at [1374, 611] on div "hero.moveRight() 1 2 3 4 5 6 7 8 # Flytta dig till ädelstenen. # Undvik att rör…" at bounding box center [1283, 366] width 370 height 641
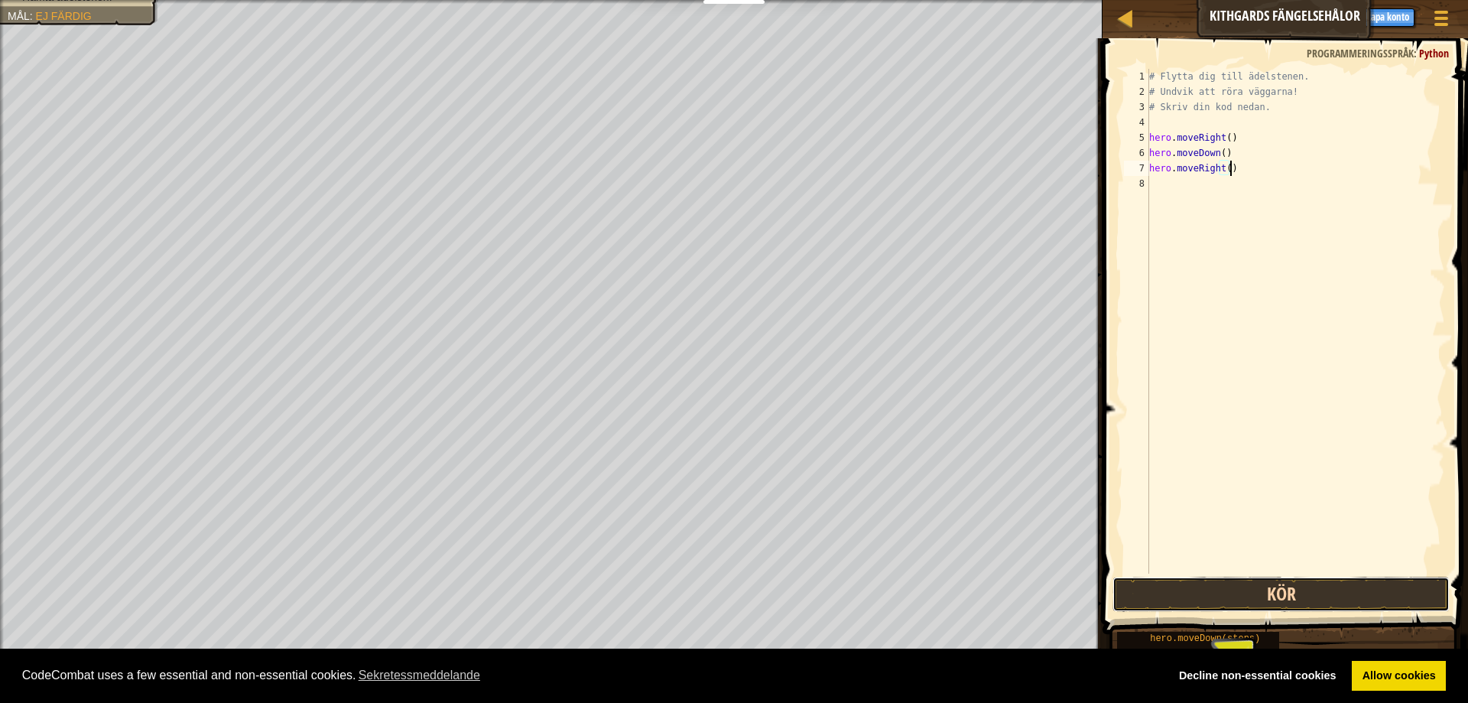
click at [1364, 587] on button "Kör" at bounding box center [1281, 594] width 337 height 35
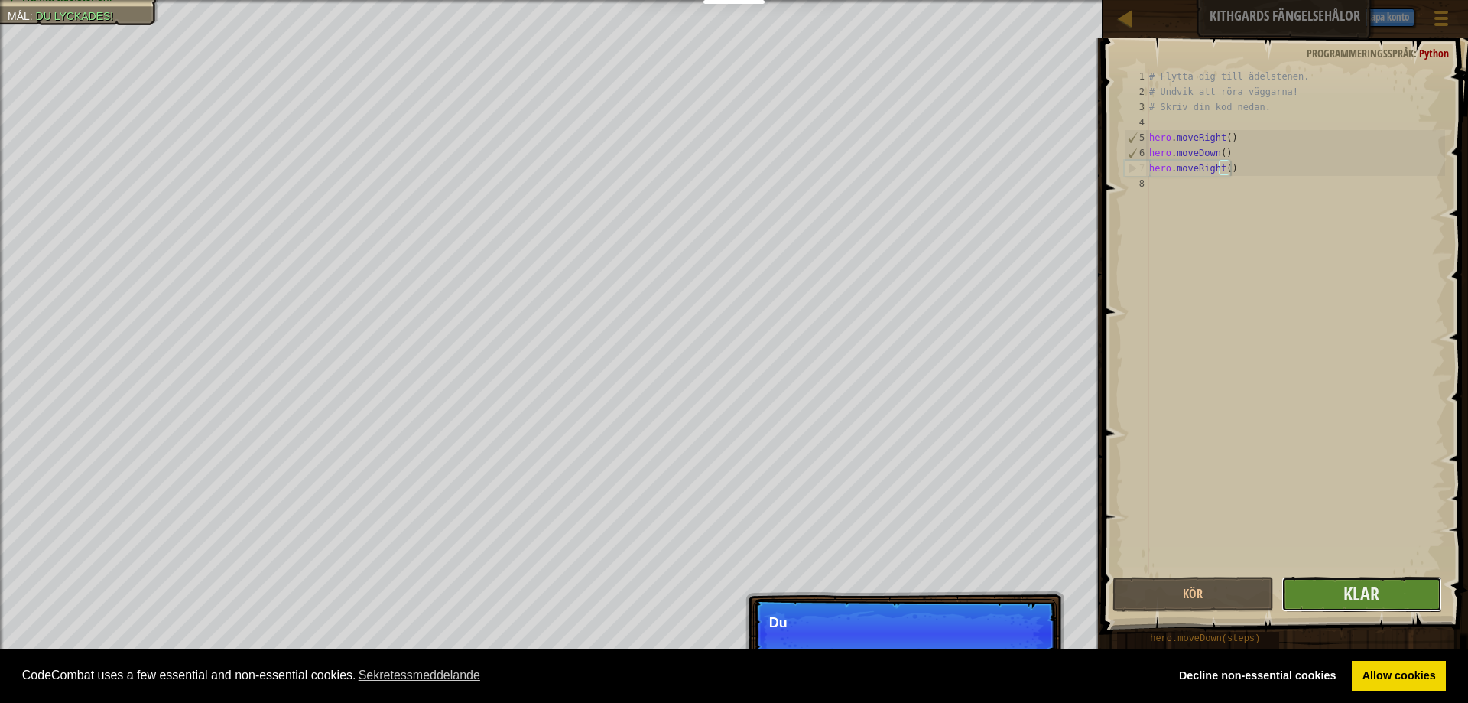
click at [1409, 597] on button "Klar" at bounding box center [1362, 594] width 161 height 35
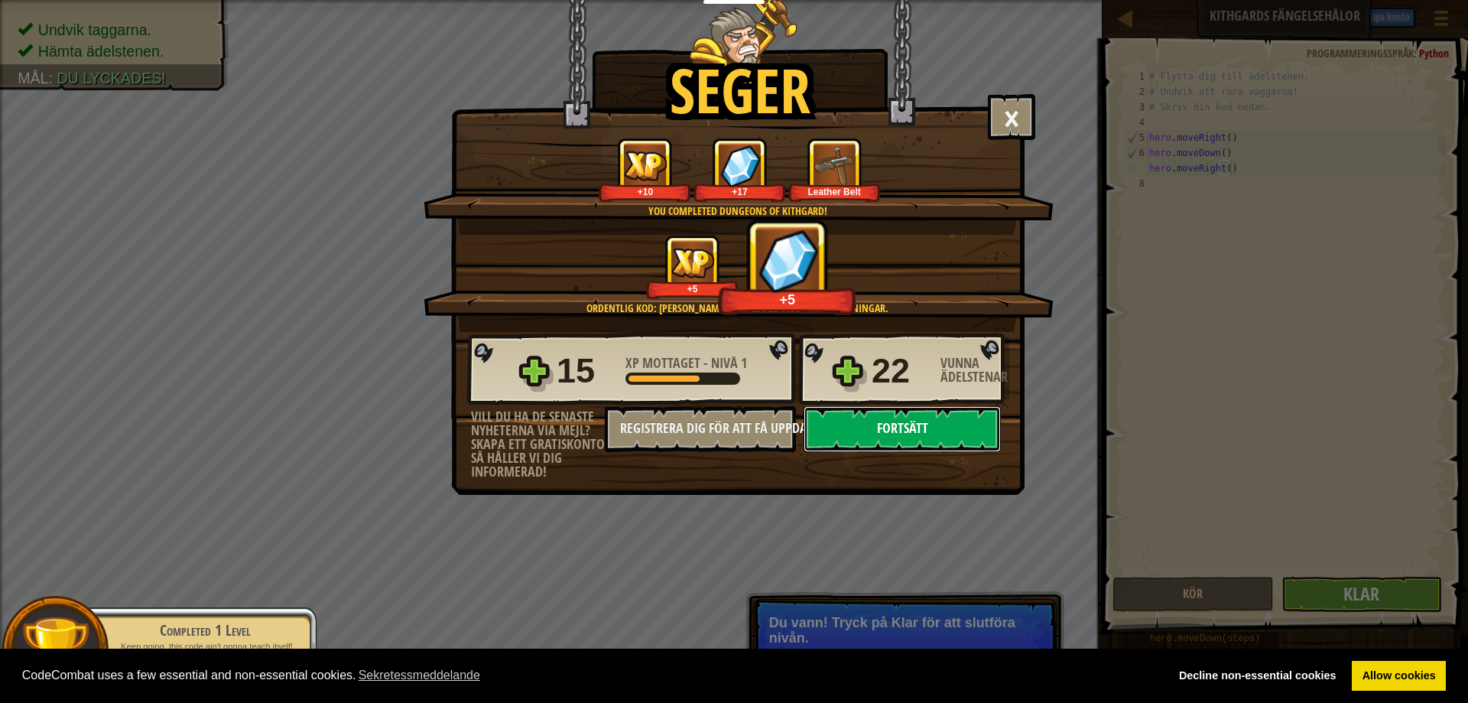
click at [910, 429] on button "Fortsätt" at bounding box center [902, 429] width 197 height 46
select select "sv"
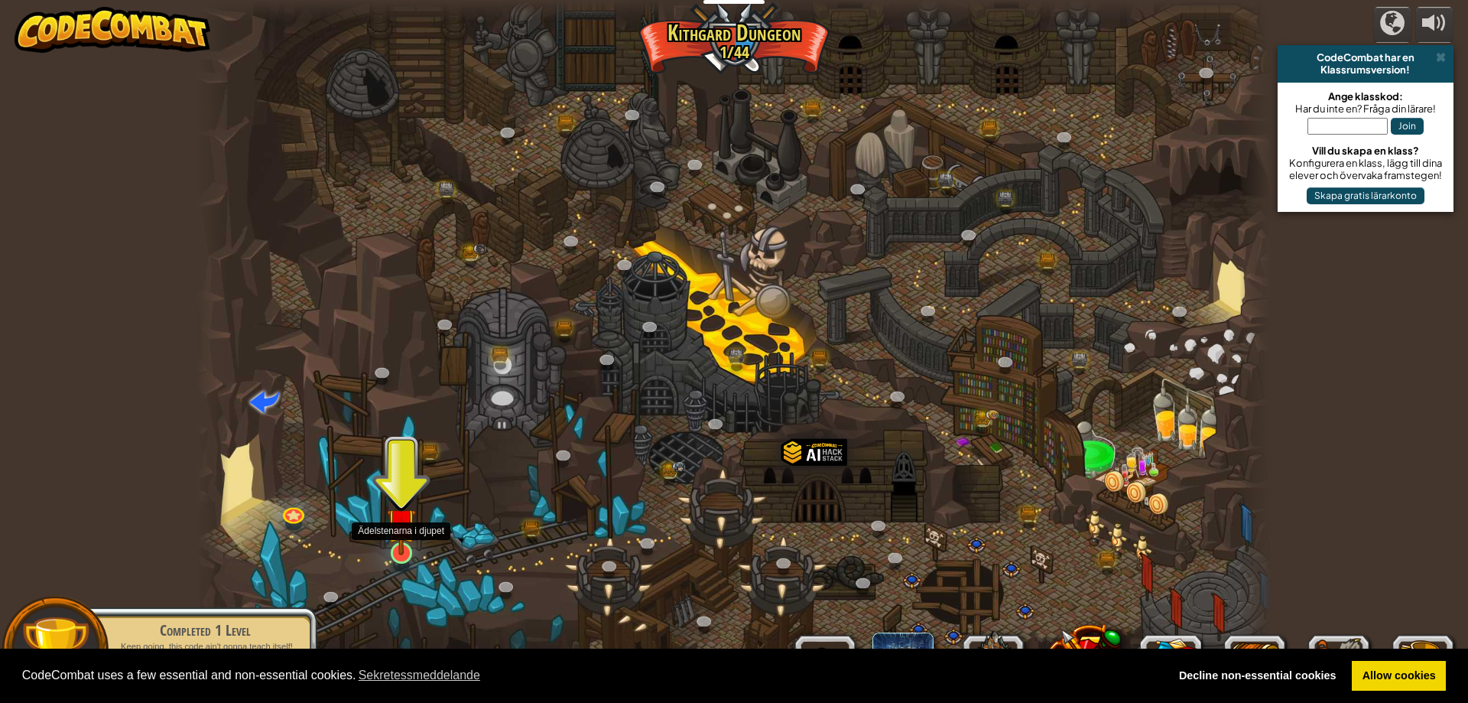
click at [399, 554] on img at bounding box center [401, 522] width 29 height 66
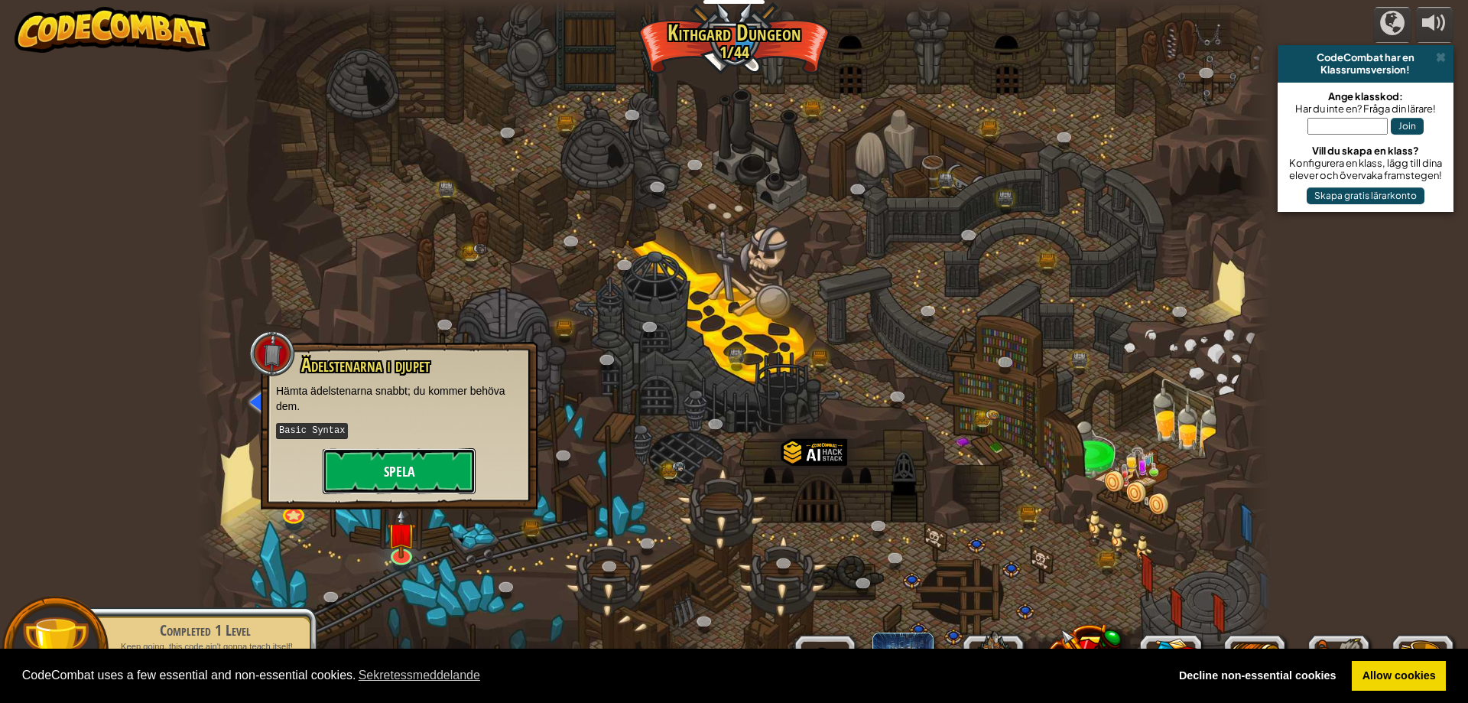
click at [406, 464] on button "Spela" at bounding box center [399, 471] width 153 height 46
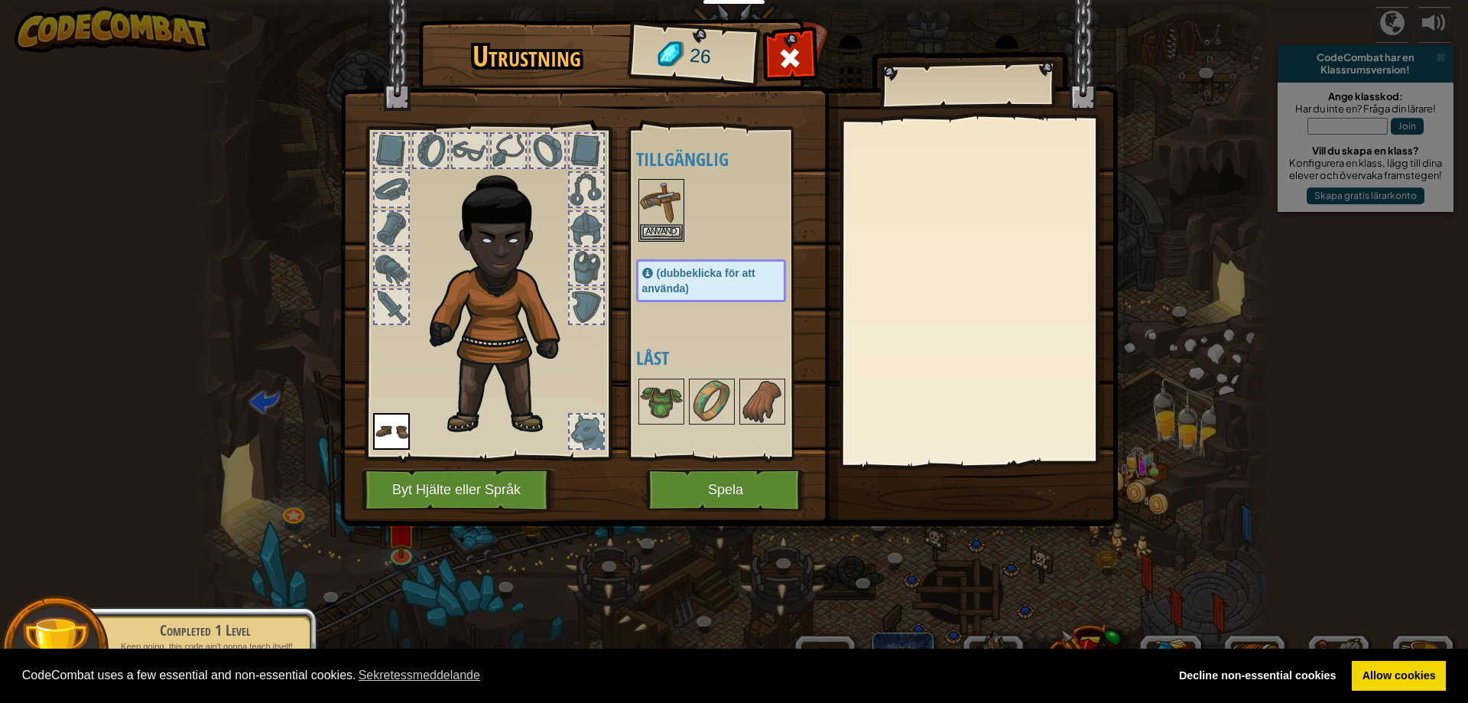
drag, startPoint x: 666, startPoint y: 401, endPoint x: 515, endPoint y: 327, distance: 167.6
click at [474, 307] on div "Utrustning 26 Tillgänglig Använd Använd (dubbeklicka för att använda) Låst Anvä…" at bounding box center [735, 275] width 778 height 505
click at [666, 202] on img at bounding box center [661, 201] width 43 height 43
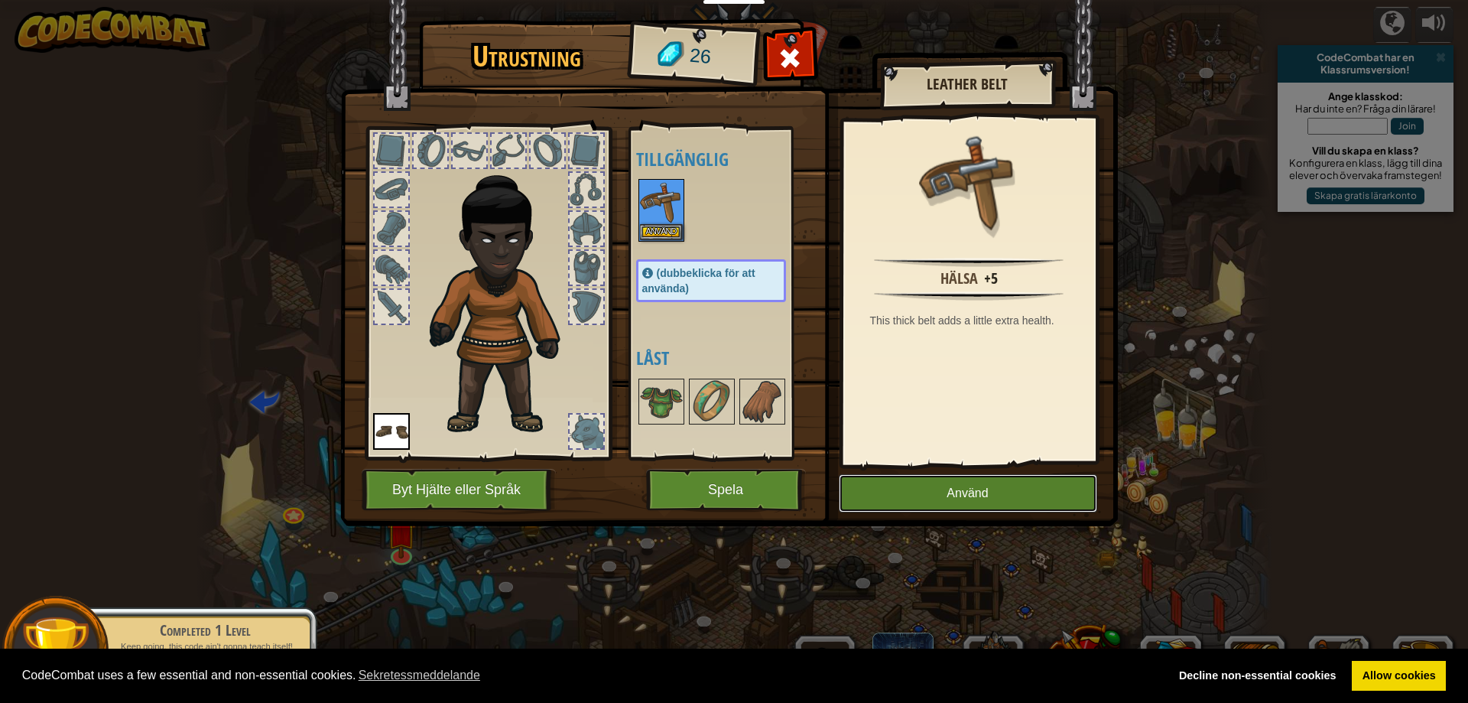
drag, startPoint x: 974, startPoint y: 493, endPoint x: 982, endPoint y: 485, distance: 11.4
click at [974, 494] on button "Använd" at bounding box center [968, 493] width 258 height 38
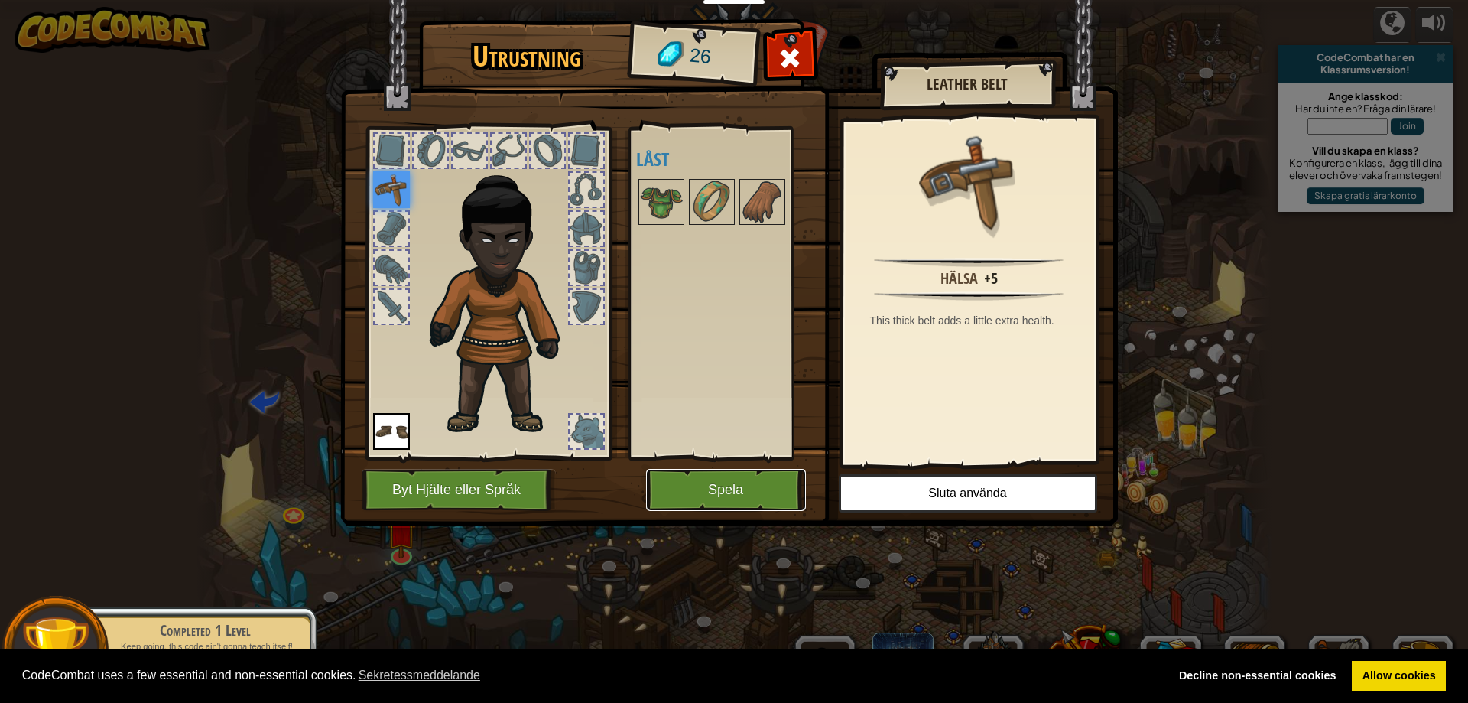
click at [765, 490] on button "Spela" at bounding box center [726, 490] width 160 height 42
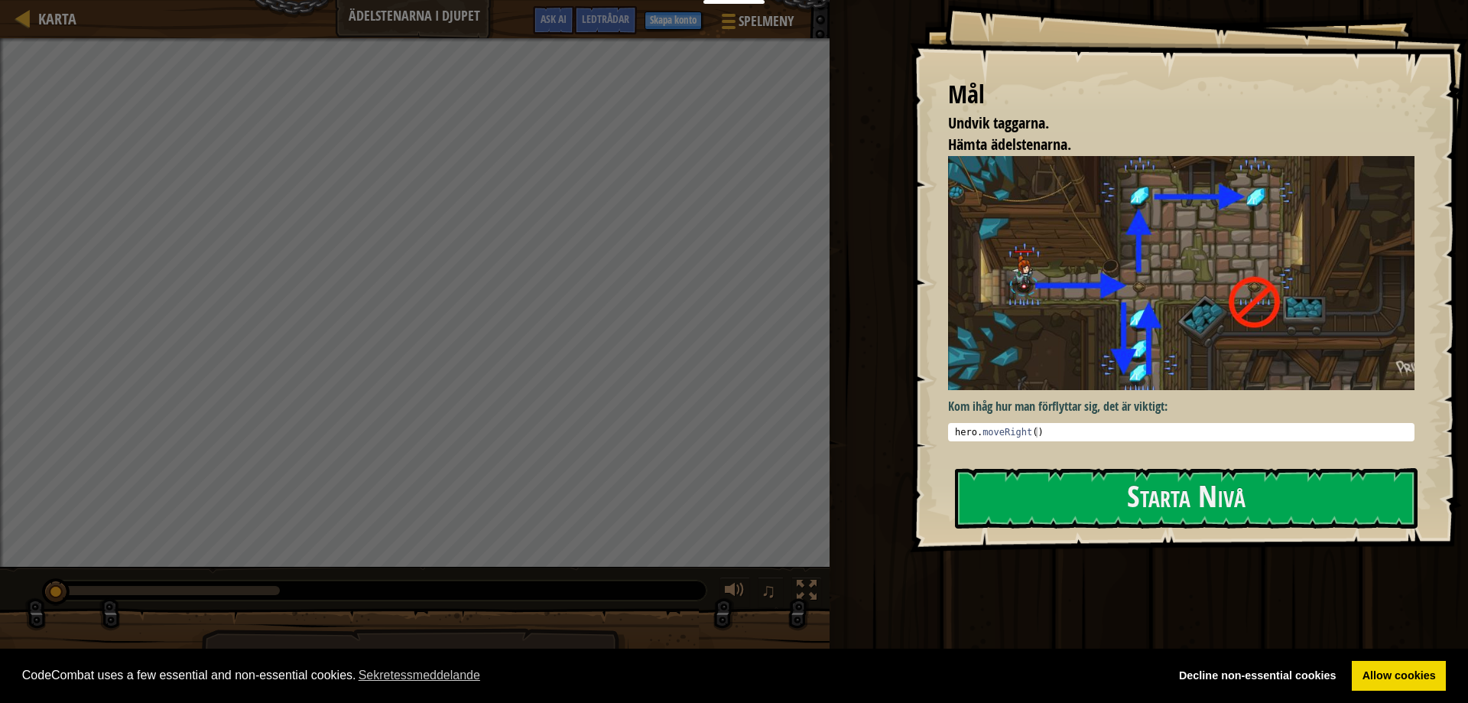
type textarea "hero.moveRight()"
drag, startPoint x: 1063, startPoint y: 430, endPoint x: 817, endPoint y: 382, distance: 250.9
click at [952, 427] on div "hero . moveRight ( )" at bounding box center [1181, 432] width 459 height 11
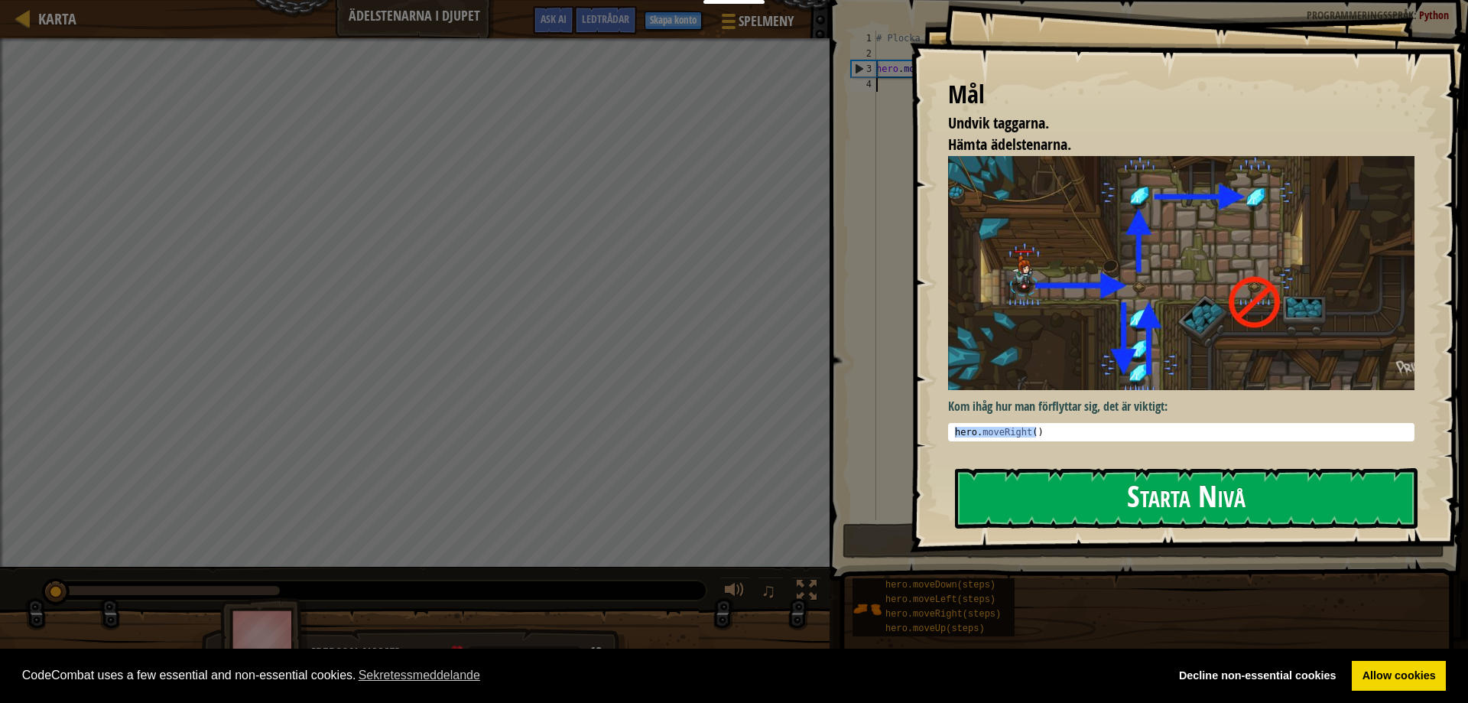
click at [1039, 474] on button "Starta Nivå" at bounding box center [1186, 498] width 463 height 60
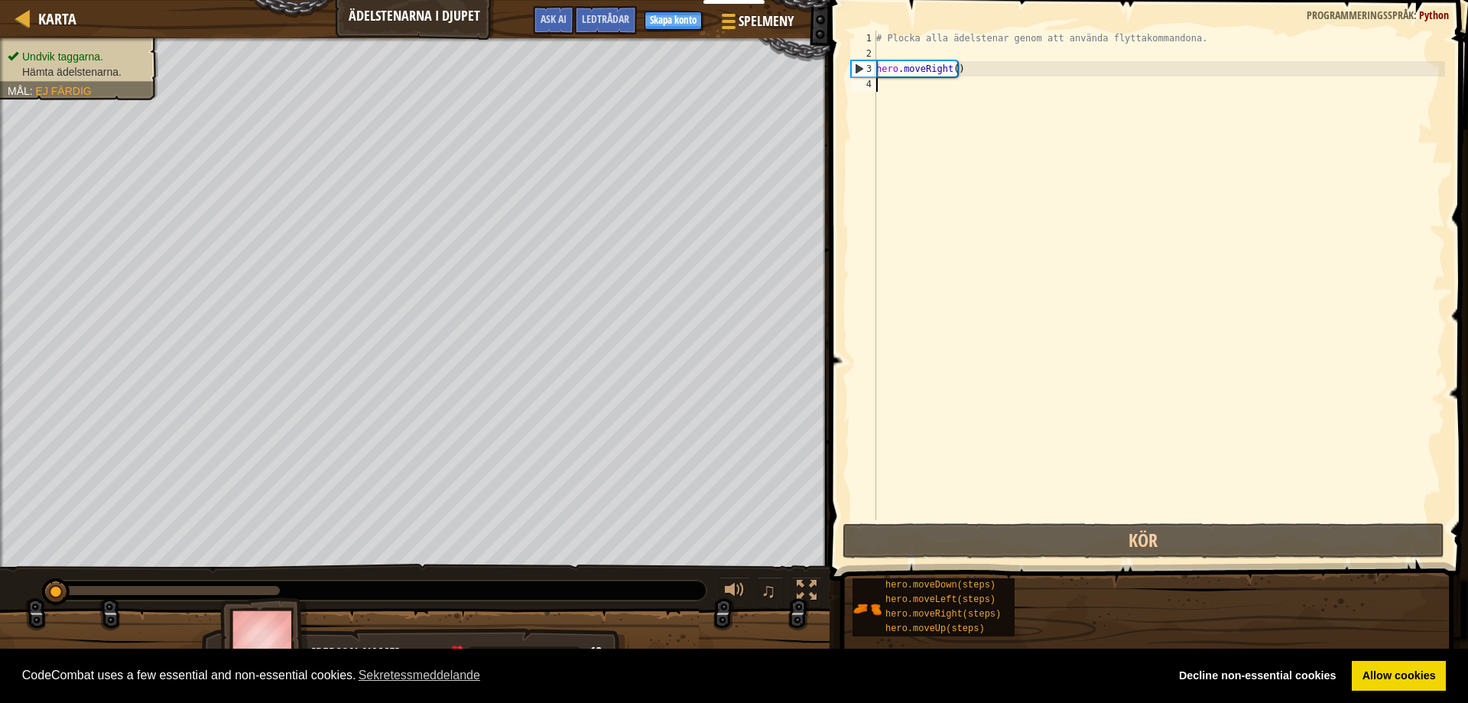
click at [1028, 194] on div "# Plocka alla ädelstenar genom att använda flyttakommandona. hero . moveRight (…" at bounding box center [1159, 291] width 572 height 520
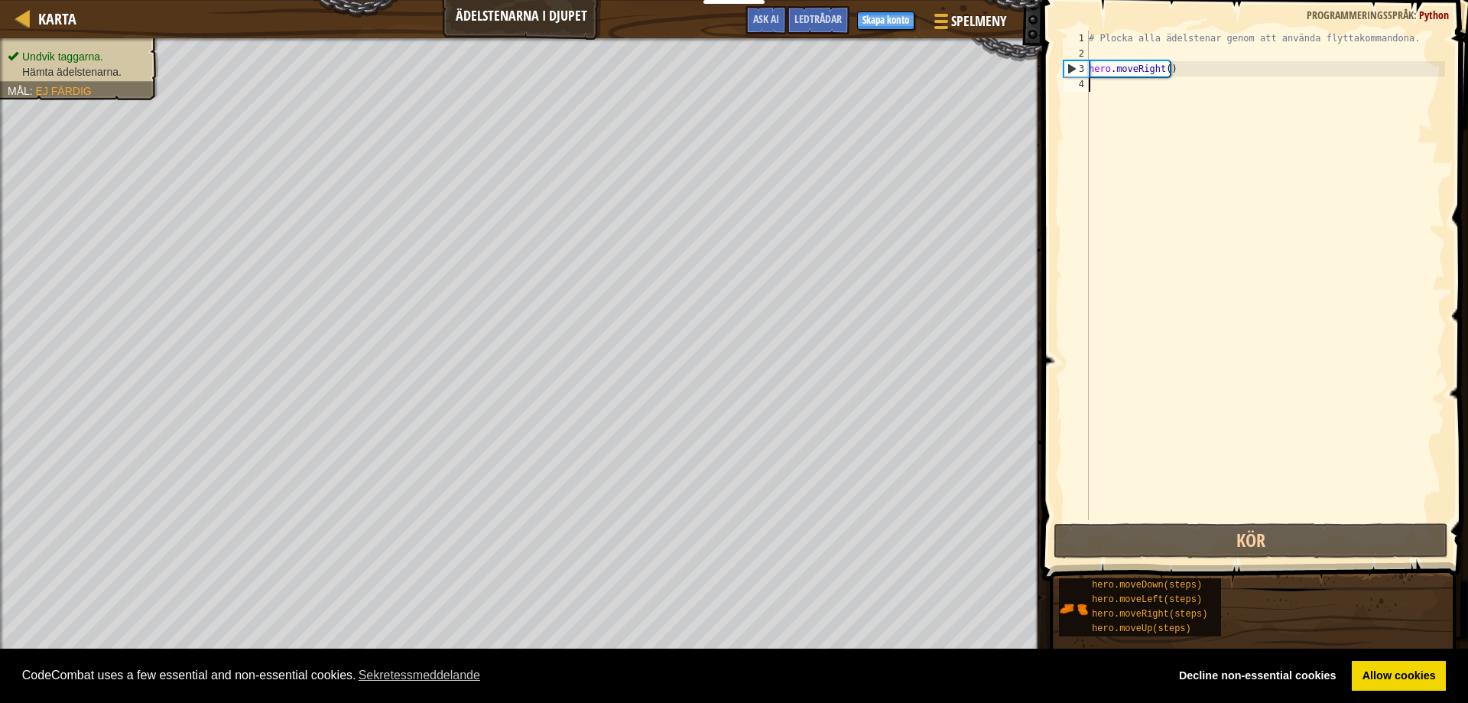
click at [1154, 123] on div "# Plocka alla ädelstenar genom att använda flyttakommandona. hero . moveRight (…" at bounding box center [1372, 291] width 572 height 520
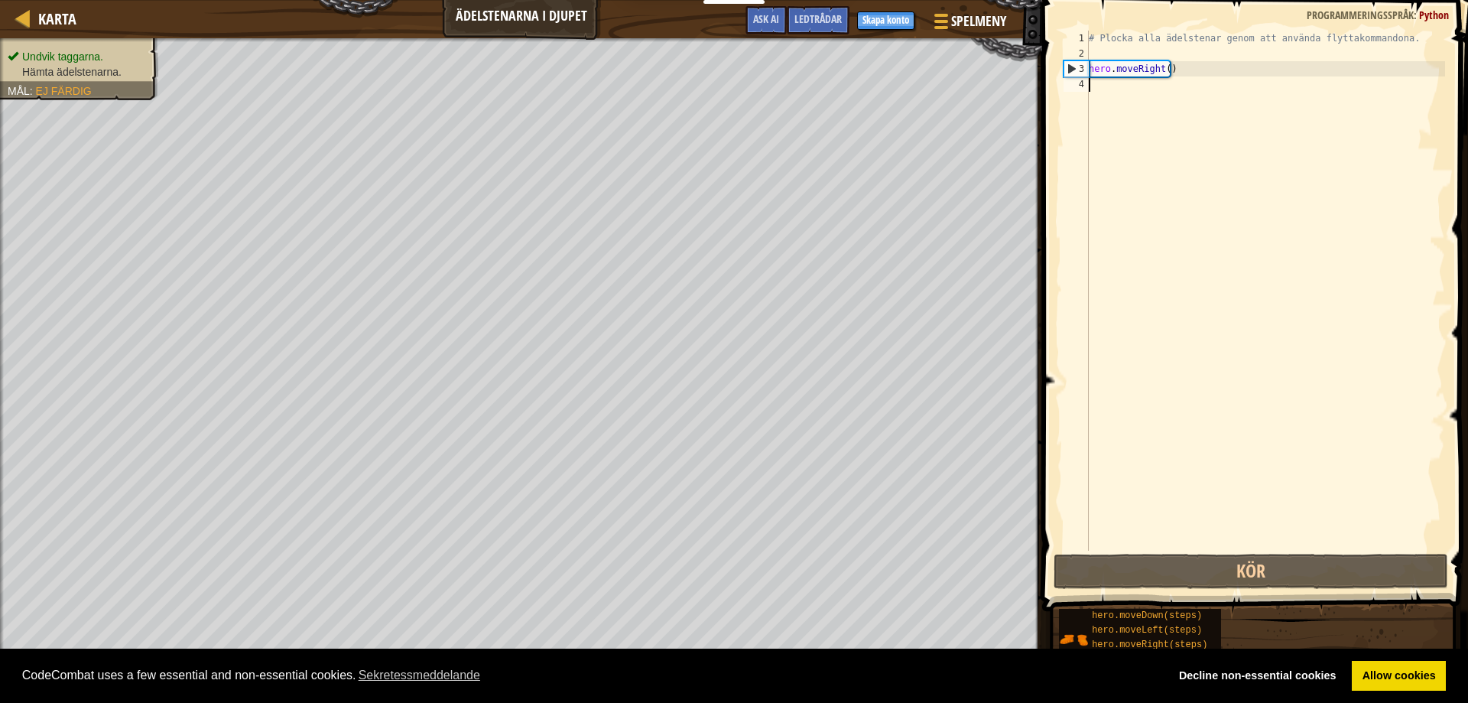
type textarea "hero.moveRight()"
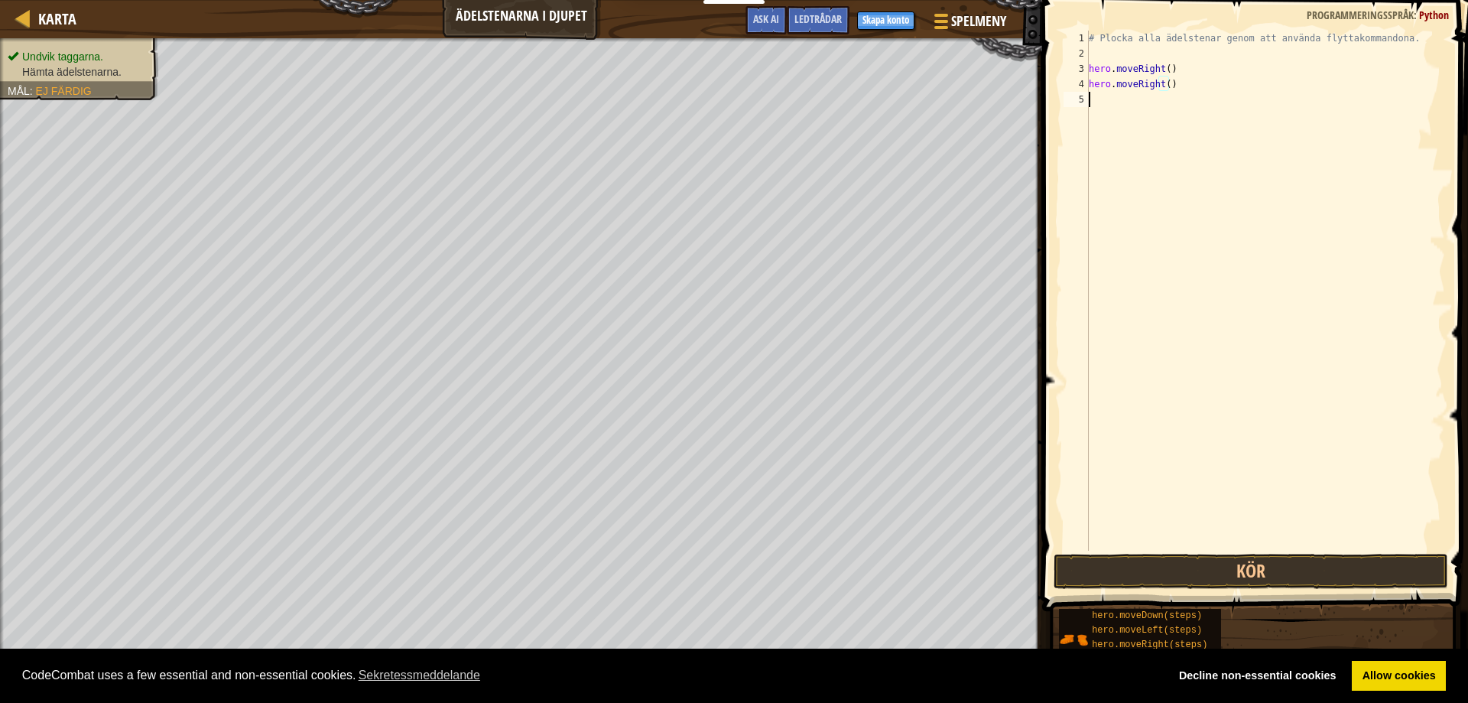
click at [1181, 119] on div "# Plocka alla ädelstenar genom att använda flyttakommandona. hero . moveRight (…" at bounding box center [1265, 306] width 359 height 551
click at [1162, 96] on div "# Plocka alla ädelstenar genom att använda flyttakommandona. hero . moveRight (…" at bounding box center [1265, 306] width 359 height 551
type textarea "hero.moveup()"
click at [1139, 238] on div "# Plocka alla ädelstenar genom att använda flyttakommandona. hero . moveRight (…" at bounding box center [1265, 306] width 359 height 551
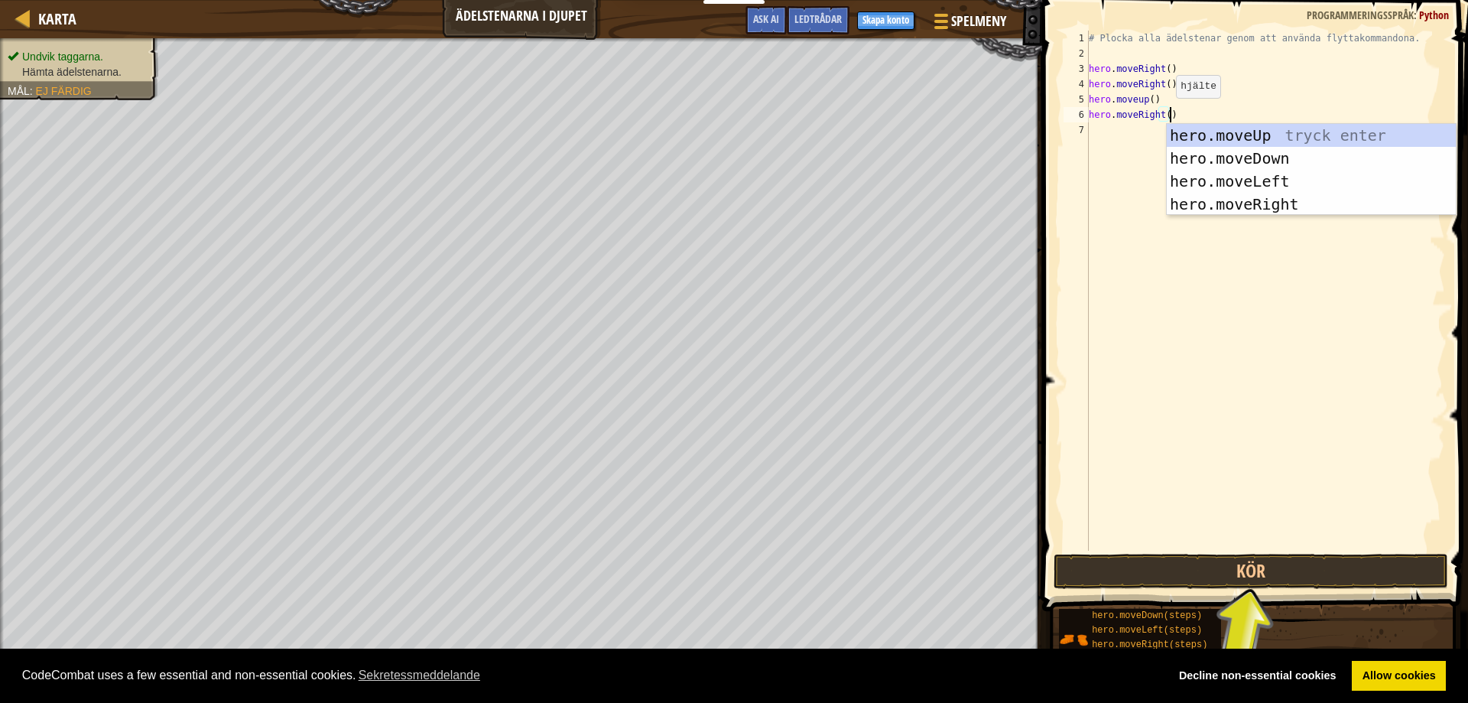
click at [1165, 113] on div "# Plocka alla ädelstenar genom att använda flyttakommandona. hero . moveRight (…" at bounding box center [1265, 306] width 359 height 551
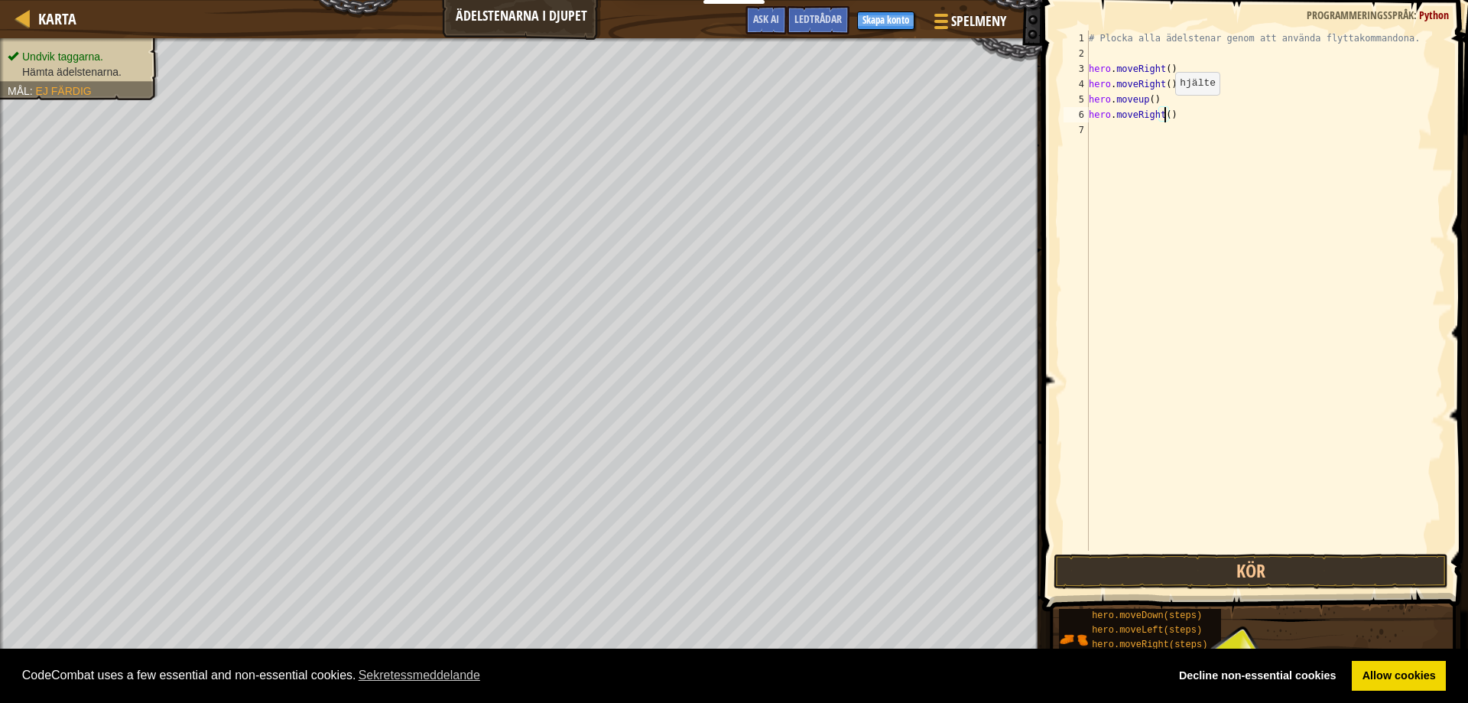
click at [1162, 110] on div "# Plocka alla ädelstenar genom att använda flyttakommandona. hero . moveRight (…" at bounding box center [1265, 306] width 359 height 551
click at [1159, 115] on div "# Plocka alla ädelstenar genom att använda flyttakommandona. hero . moveRight (…" at bounding box center [1265, 306] width 359 height 551
type textarea "hero.moveleft()"
click at [1202, 226] on div "# Plocka alla ädelstenar genom att använda flyttakommandona. hero . moveRight (…" at bounding box center [1265, 306] width 359 height 551
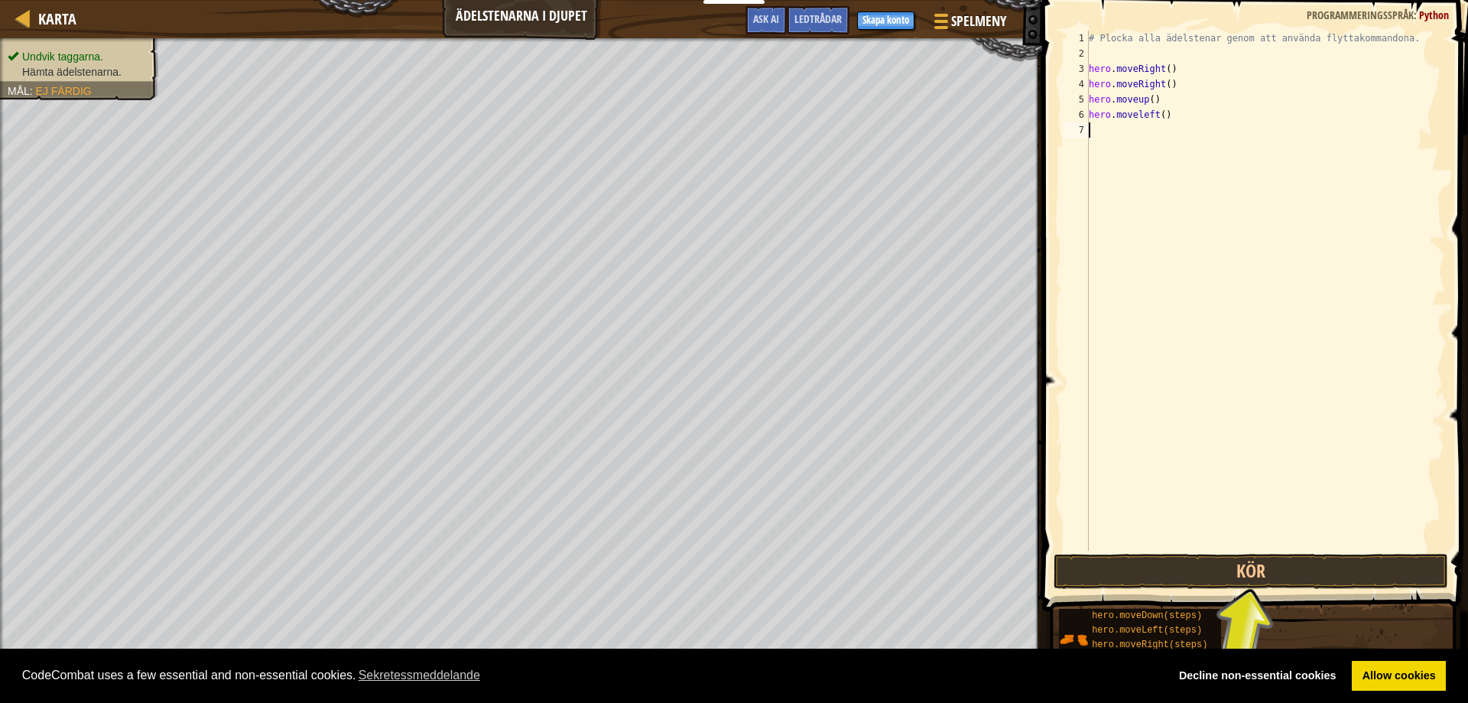
click at [1195, 125] on div "# Plocka alla ädelstenar genom att använda flyttakommandona. hero . moveRight (…" at bounding box center [1265, 306] width 359 height 551
click at [1195, 126] on div "# Plocka alla ädelstenar genom att använda flyttakommandona. hero . moveRight (…" at bounding box center [1265, 306] width 359 height 551
type textarea "hero.movedown()"
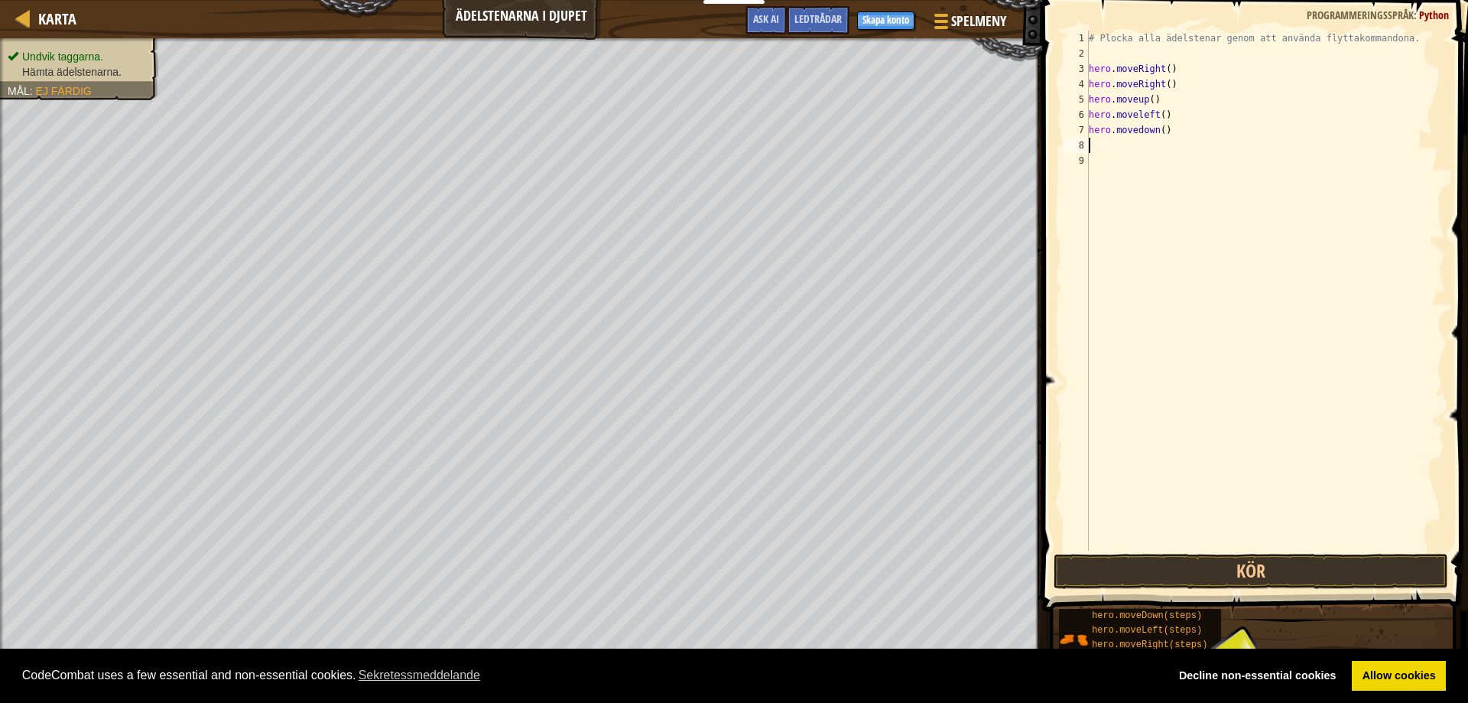
type textarea "g"
click at [1259, 568] on button "Kör" at bounding box center [1251, 571] width 395 height 35
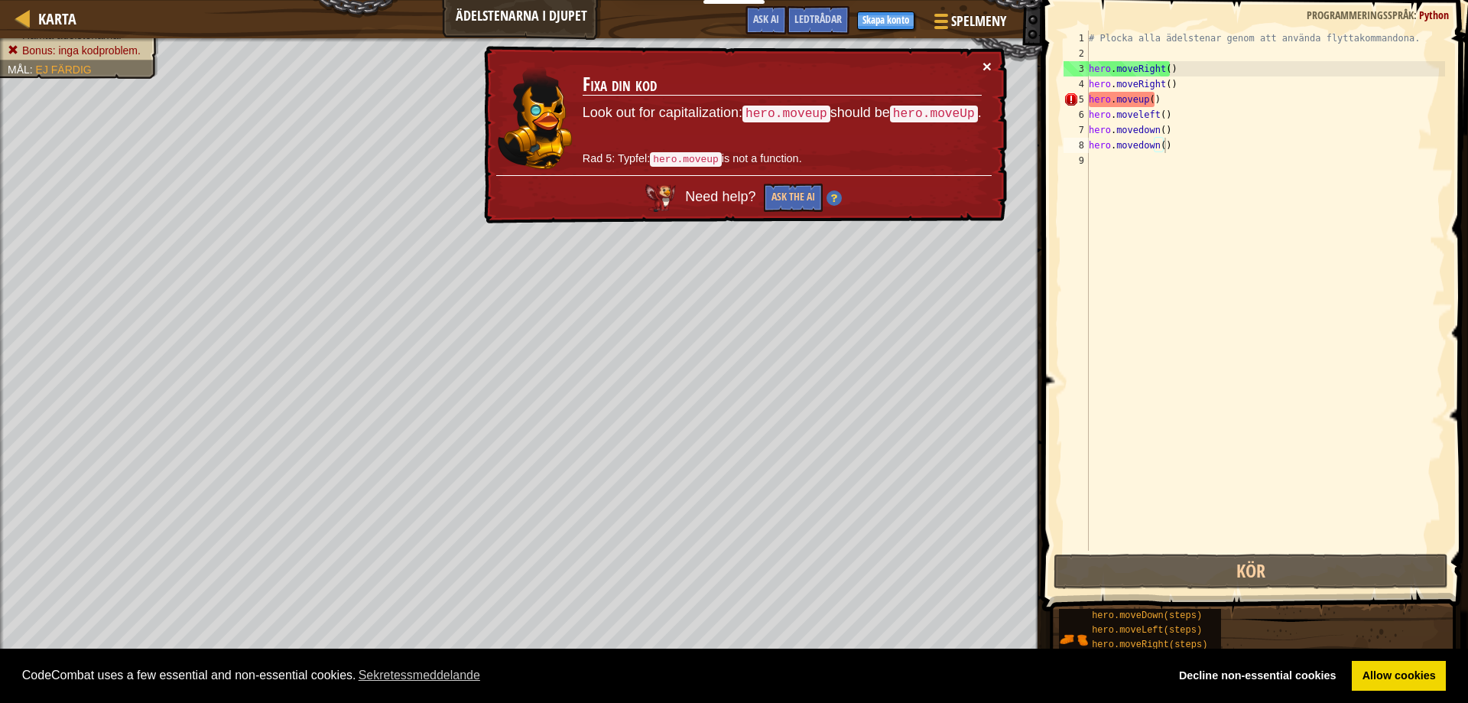
click at [985, 61] on button "×" at bounding box center [987, 66] width 9 height 16
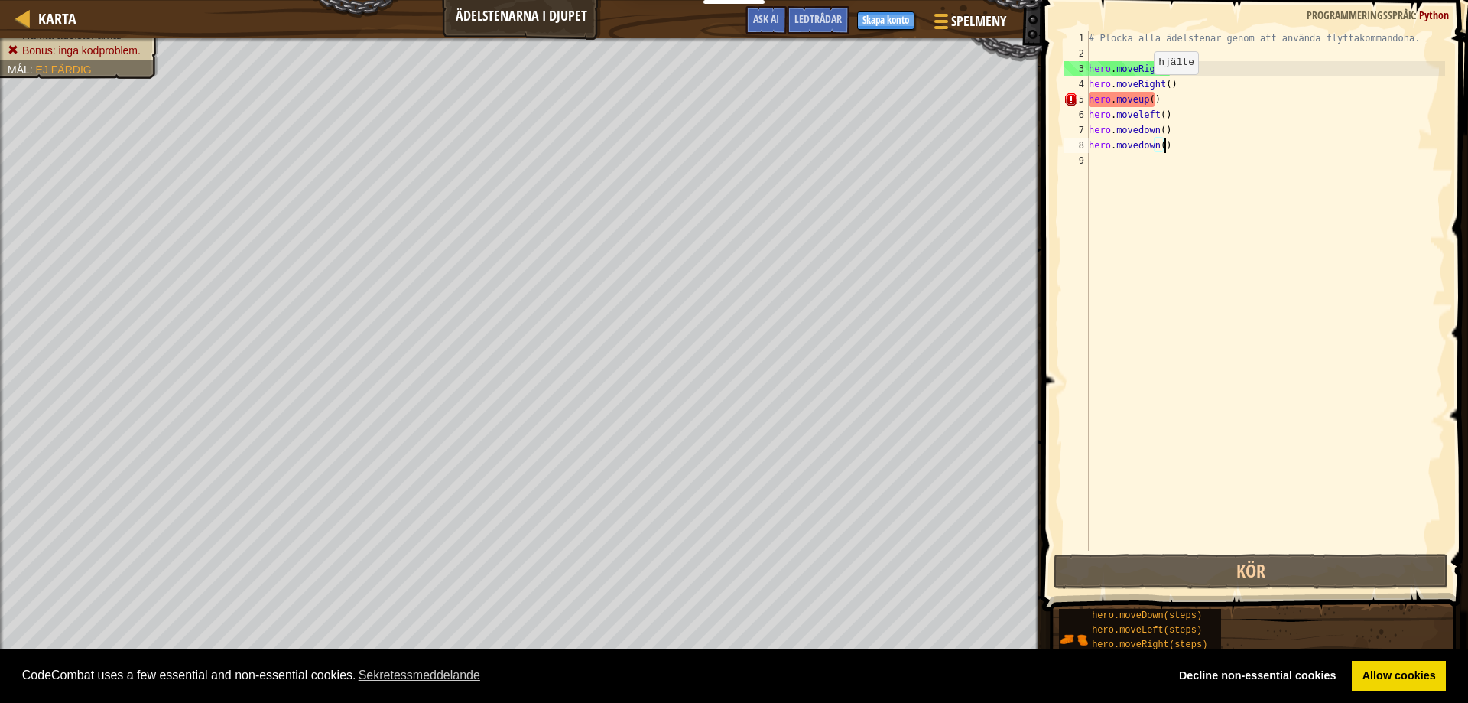
click at [1141, 89] on div "# Plocka alla ädelstenar genom att använda flyttakommandona. hero . moveRight (…" at bounding box center [1265, 306] width 359 height 551
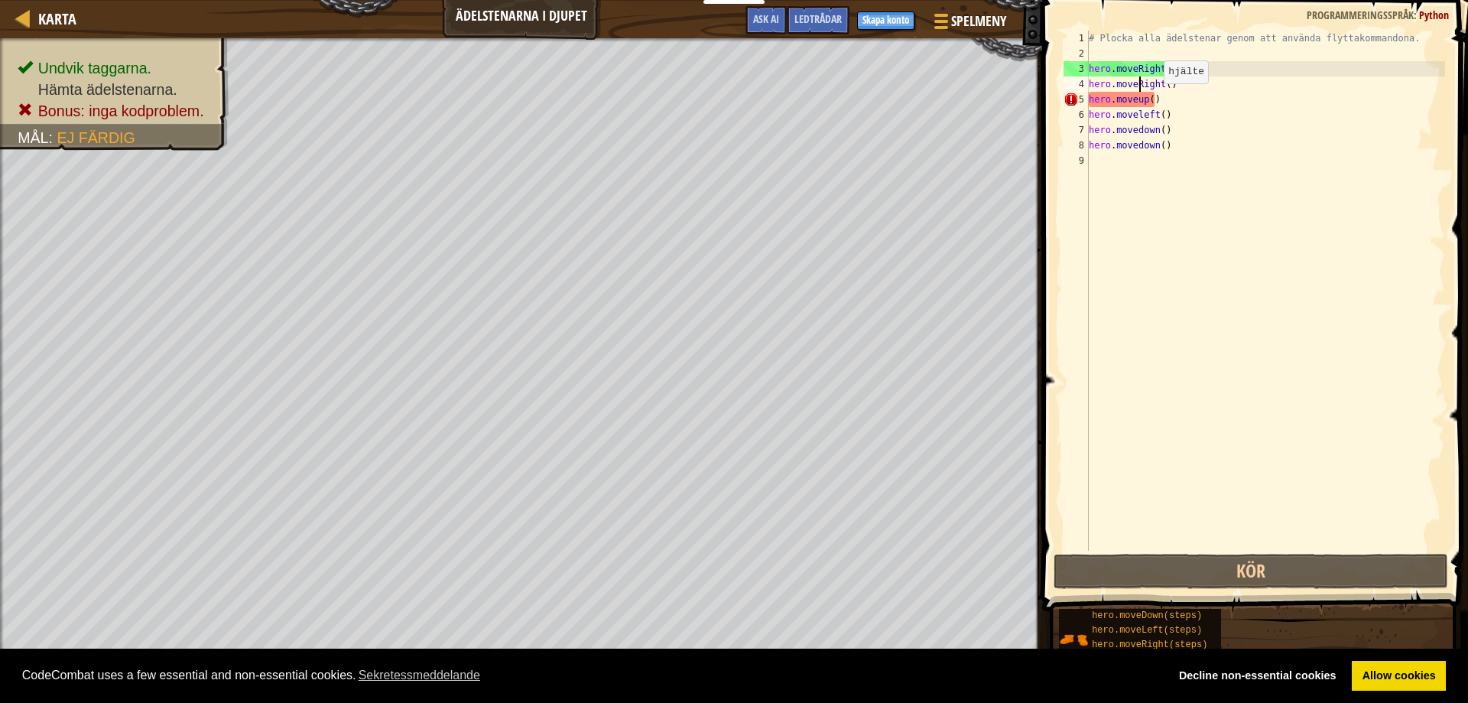
click at [1152, 99] on div "# Plocka alla ädelstenar genom att använda flyttakommandona. hero . moveRight (…" at bounding box center [1265, 306] width 359 height 551
click at [1138, 102] on div "# Plocka alla ädelstenar genom att använda flyttakommandona. hero . moveRight (…" at bounding box center [1265, 306] width 359 height 551
click at [1134, 93] on div "# Plocka alla ädelstenar genom att använda flyttakommandona. hero . moveRight (…" at bounding box center [1265, 306] width 359 height 551
drag, startPoint x: 1139, startPoint y: 97, endPoint x: 1142, endPoint y: 89, distance: 8.2
click at [1142, 89] on div "# Plocka alla ädelstenar genom att använda flyttakommandona. hero . moveRight (…" at bounding box center [1265, 306] width 359 height 551
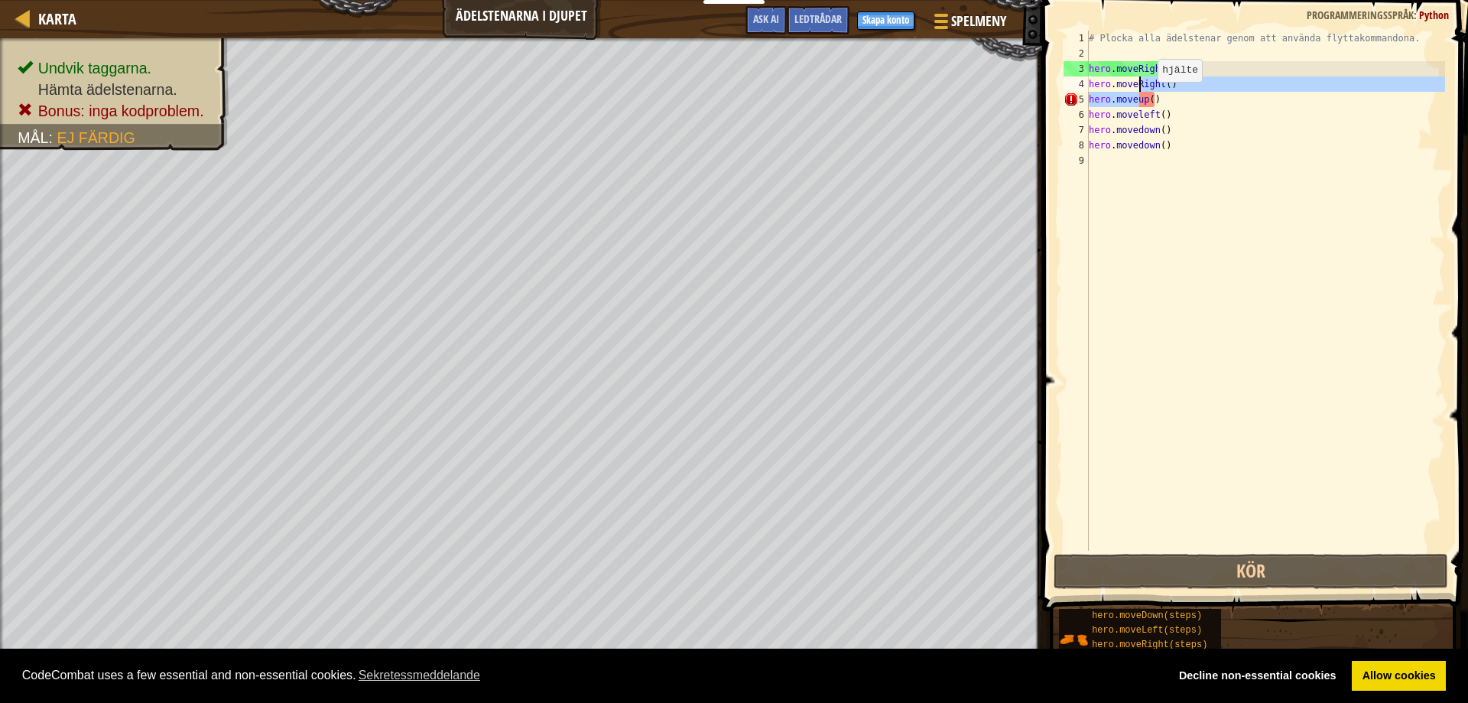
click at [1145, 97] on div "# Plocka alla ädelstenar genom att använda flyttakommandona. hero . moveRight (…" at bounding box center [1265, 306] width 359 height 551
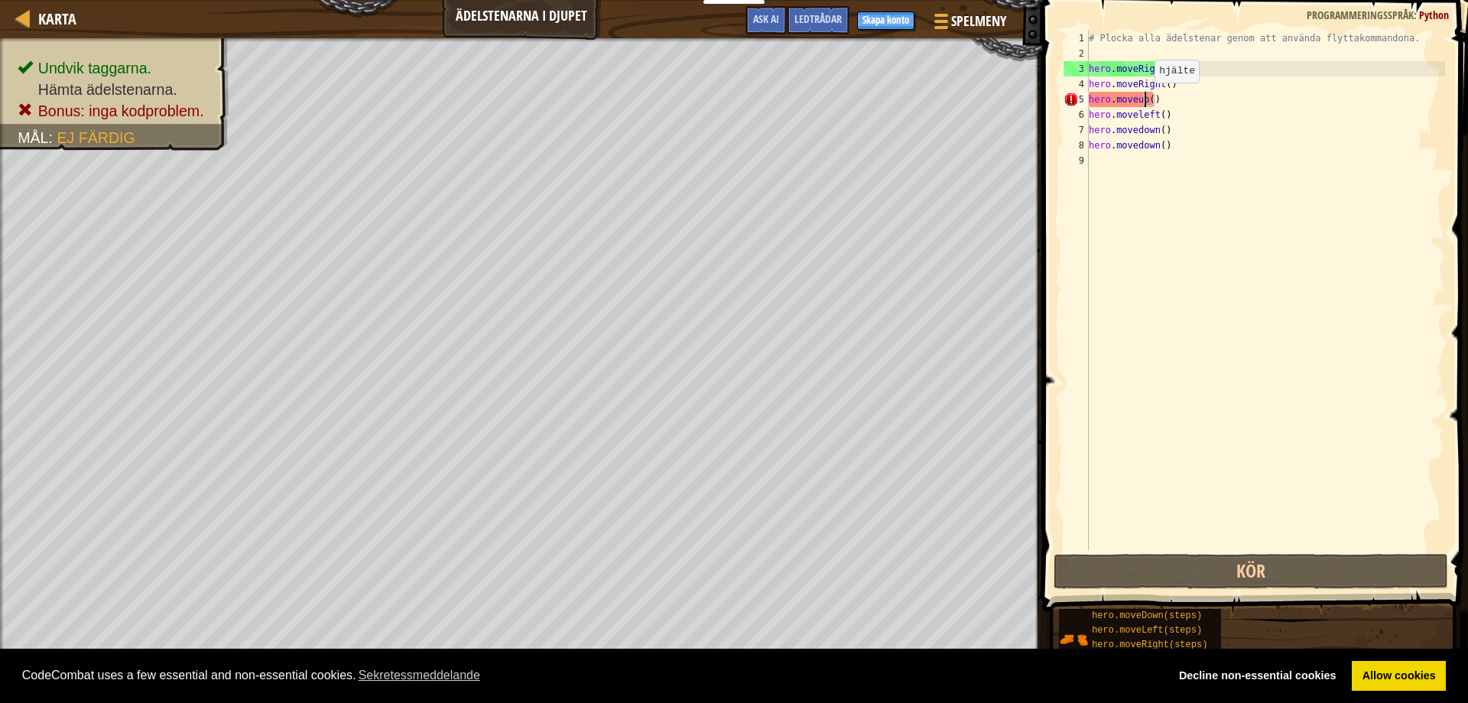
click at [1141, 98] on div "# Plocka alla ädelstenar genom att använda flyttakommandona. hero . moveRight (…" at bounding box center [1265, 306] width 359 height 551
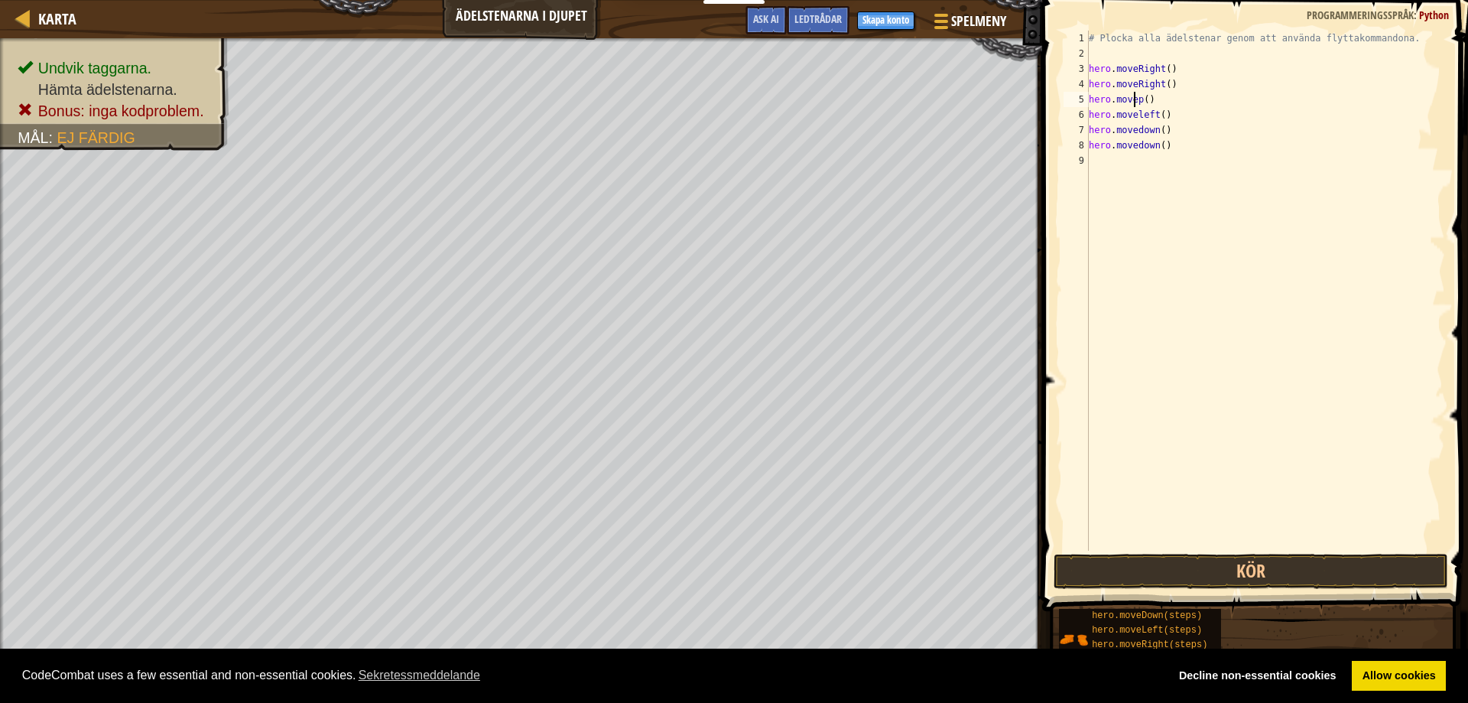
type textarea "hero.moveUp()"
drag, startPoint x: 1313, startPoint y: 288, endPoint x: 1290, endPoint y: 257, distance: 38.9
click at [1311, 281] on div "# Plocka alla ädelstenar genom att använda flyttakommandona. hero . moveRight (…" at bounding box center [1265, 306] width 359 height 551
click at [1139, 120] on div "# Plocka alla ädelstenar genom att använda flyttakommandona. hero . moveRight (…" at bounding box center [1265, 306] width 359 height 551
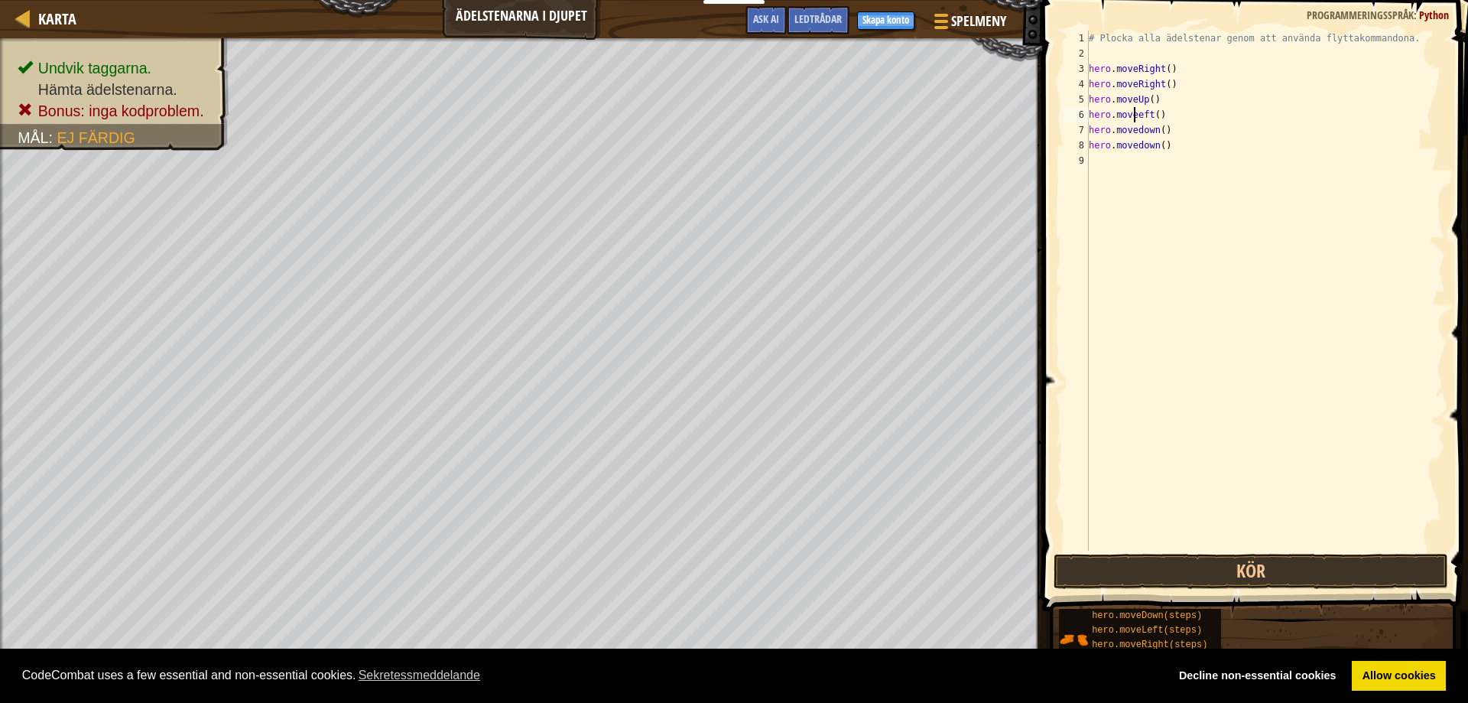
type textarea "hero.moveLeft()"
click at [1135, 277] on div "# Plocka alla ädelstenar genom att använda flyttakommandona. hero . moveRight (…" at bounding box center [1265, 306] width 359 height 551
click at [1140, 133] on div "# Plocka alla ädelstenar genom att använda flyttakommandona. hero . moveRight (…" at bounding box center [1265, 306] width 359 height 551
type textarea "hero.moveDown()"
drag, startPoint x: 1188, startPoint y: 281, endPoint x: 1172, endPoint y: 271, distance: 19.2
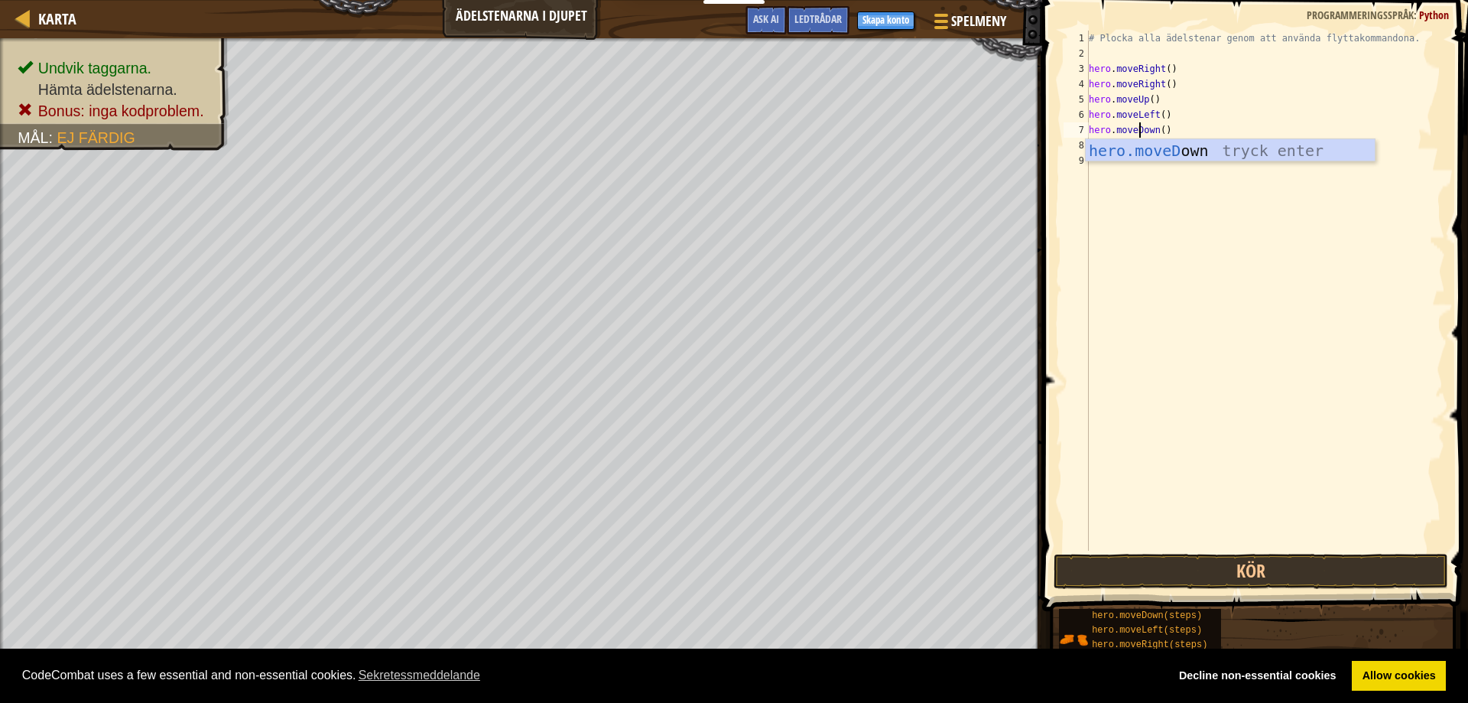
click at [1188, 280] on div "# Plocka alla ädelstenar genom att använda flyttakommandona. hero . moveRight (…" at bounding box center [1265, 306] width 359 height 551
click at [1139, 148] on div "# Plocka alla ädelstenar genom att använda flyttakommandona. hero . moveRight (…" at bounding box center [1265, 306] width 359 height 551
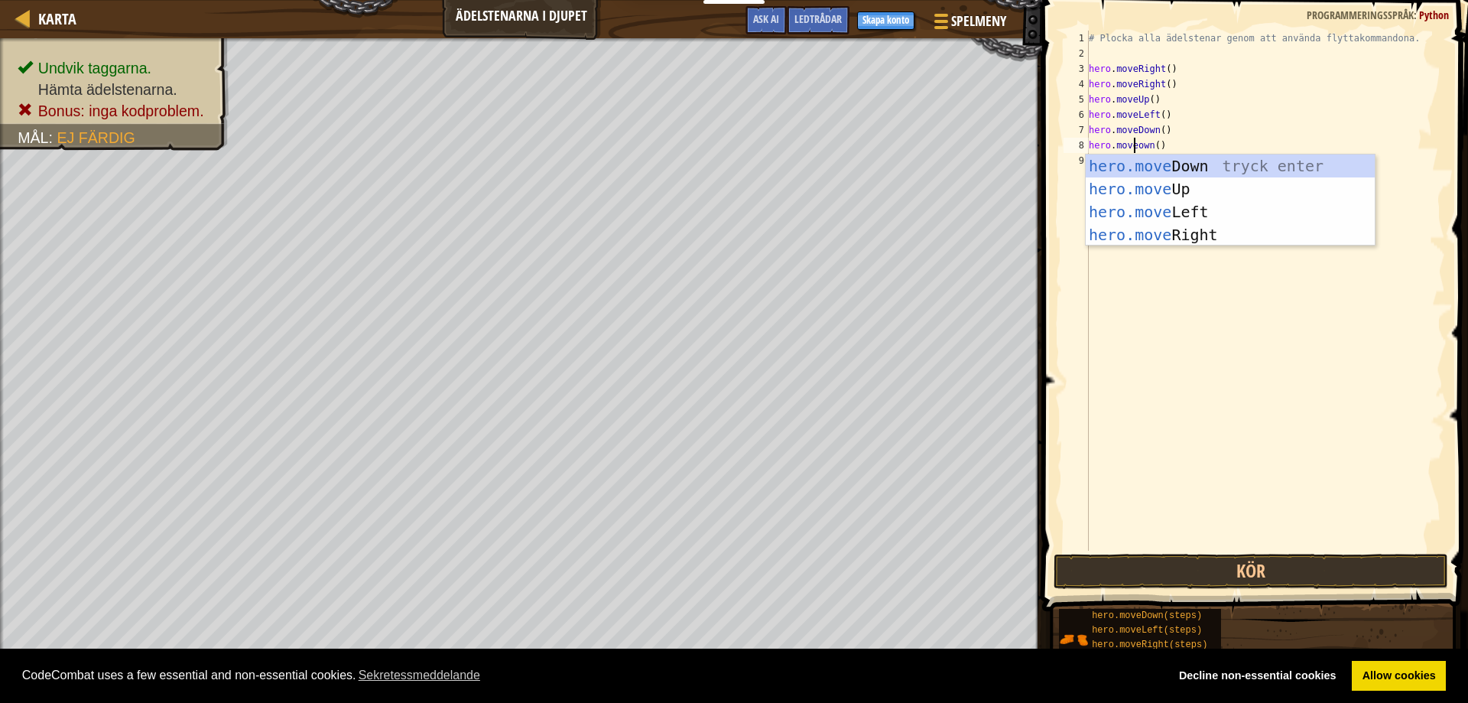
type textarea "hero.moveDown()"
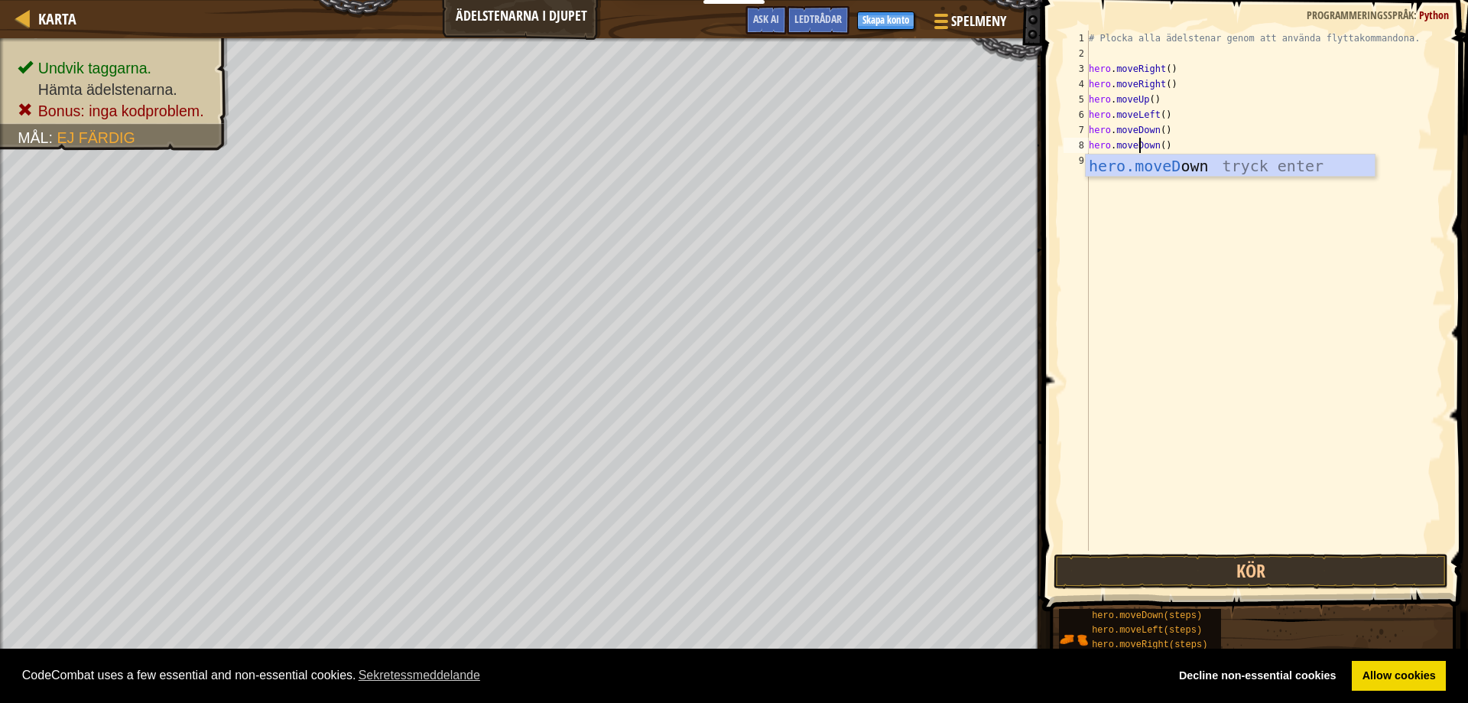
click at [1260, 433] on div "# Plocka alla ädelstenar genom att använda flyttakommandona. hero . moveRight (…" at bounding box center [1265, 306] width 359 height 551
click at [1373, 561] on button "Kör" at bounding box center [1251, 571] width 395 height 35
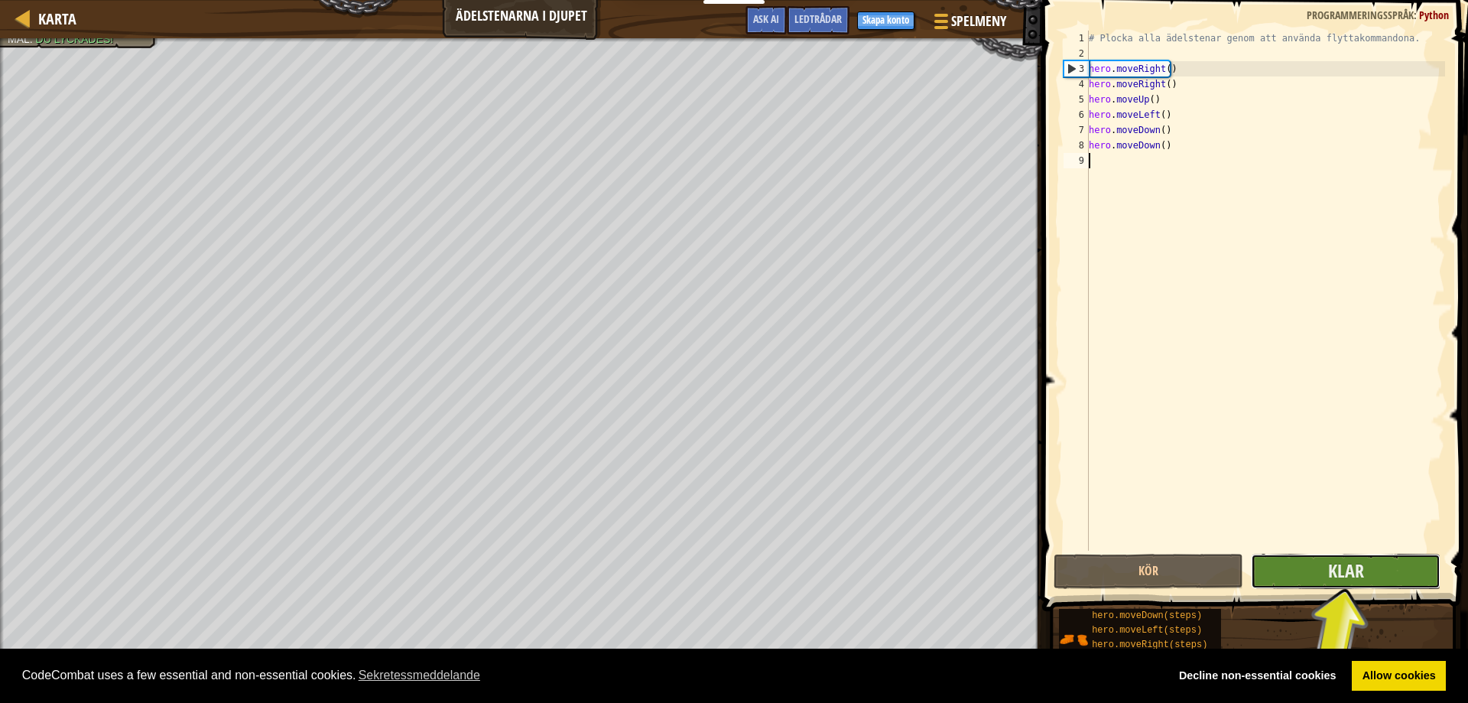
click at [1370, 578] on button "Klar" at bounding box center [1346, 571] width 190 height 35
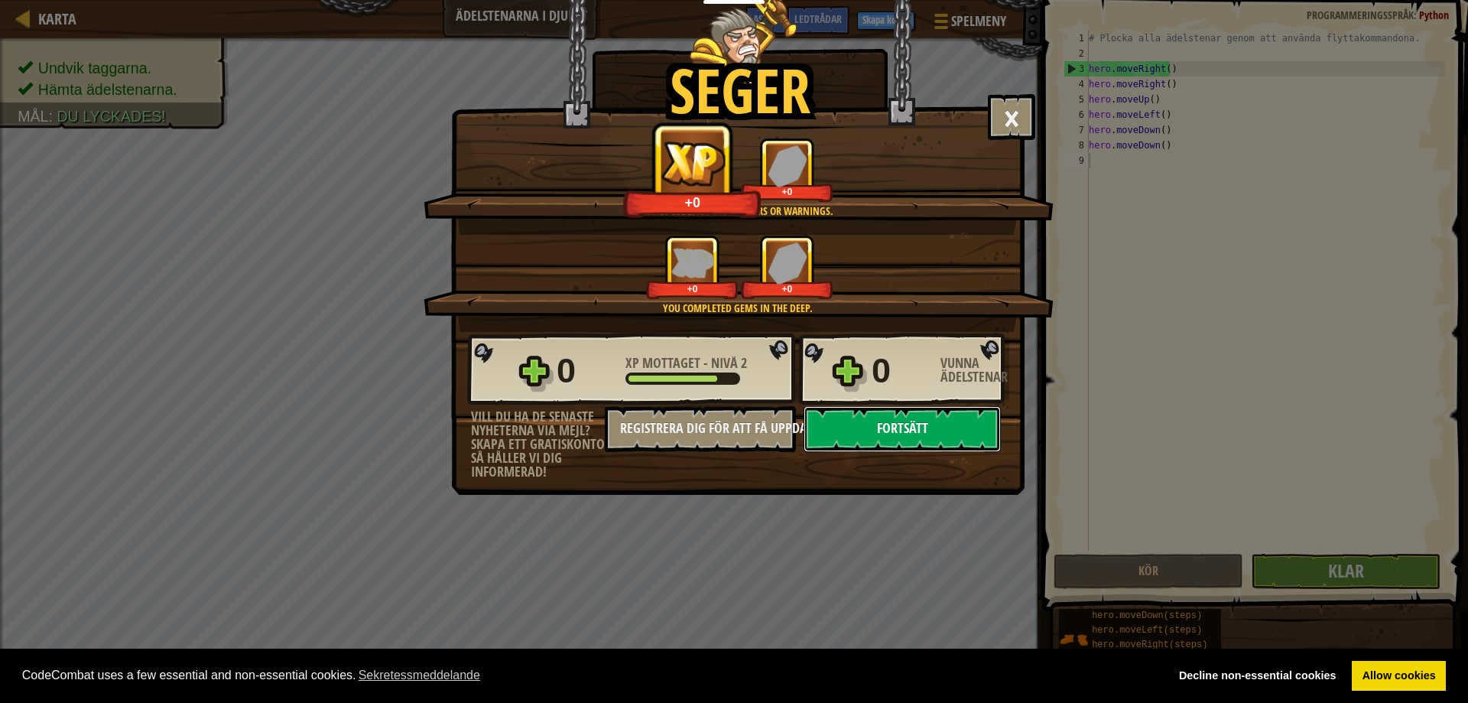
click at [907, 433] on button "Fortsätt" at bounding box center [902, 429] width 197 height 46
select select "sv"
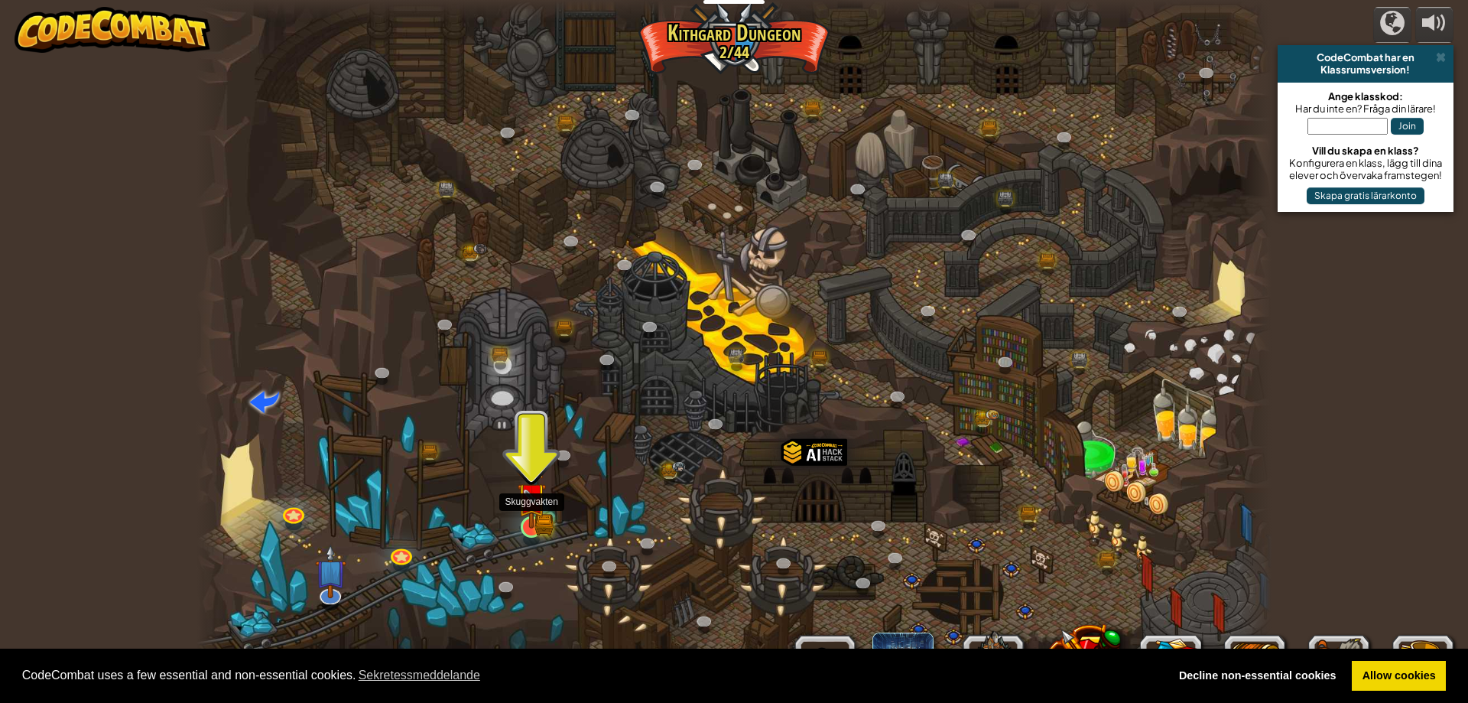
click at [543, 502] on img at bounding box center [531, 497] width 29 height 63
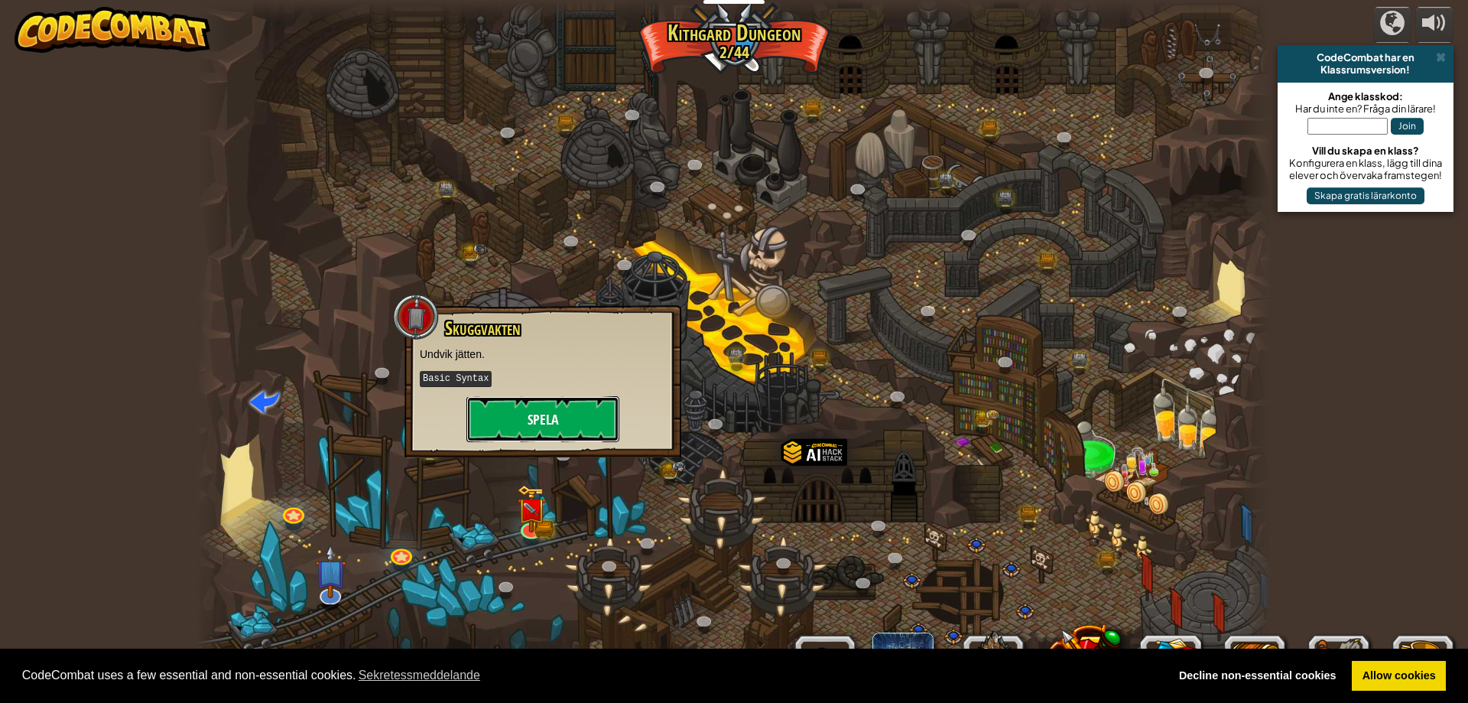
click at [553, 412] on button "Spela" at bounding box center [542, 419] width 153 height 46
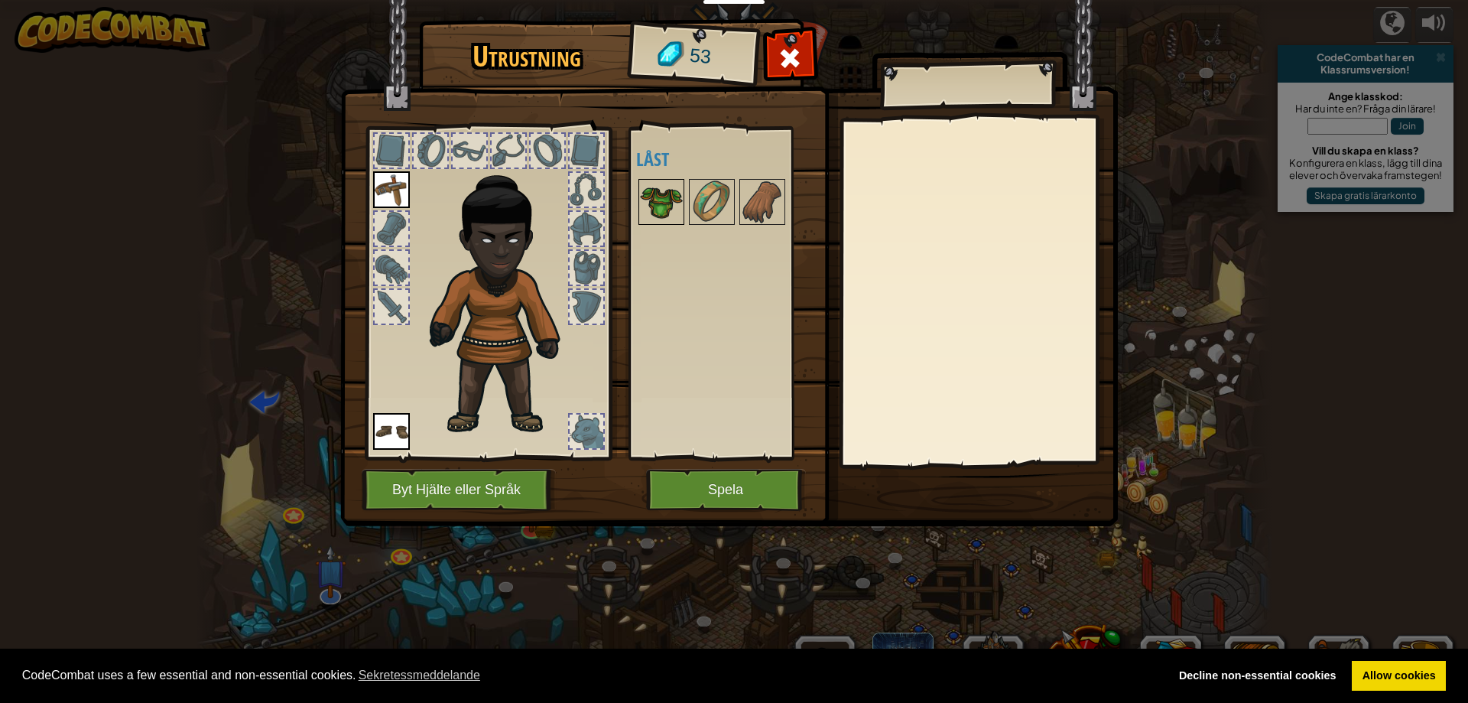
click at [661, 206] on img at bounding box center [661, 201] width 43 height 43
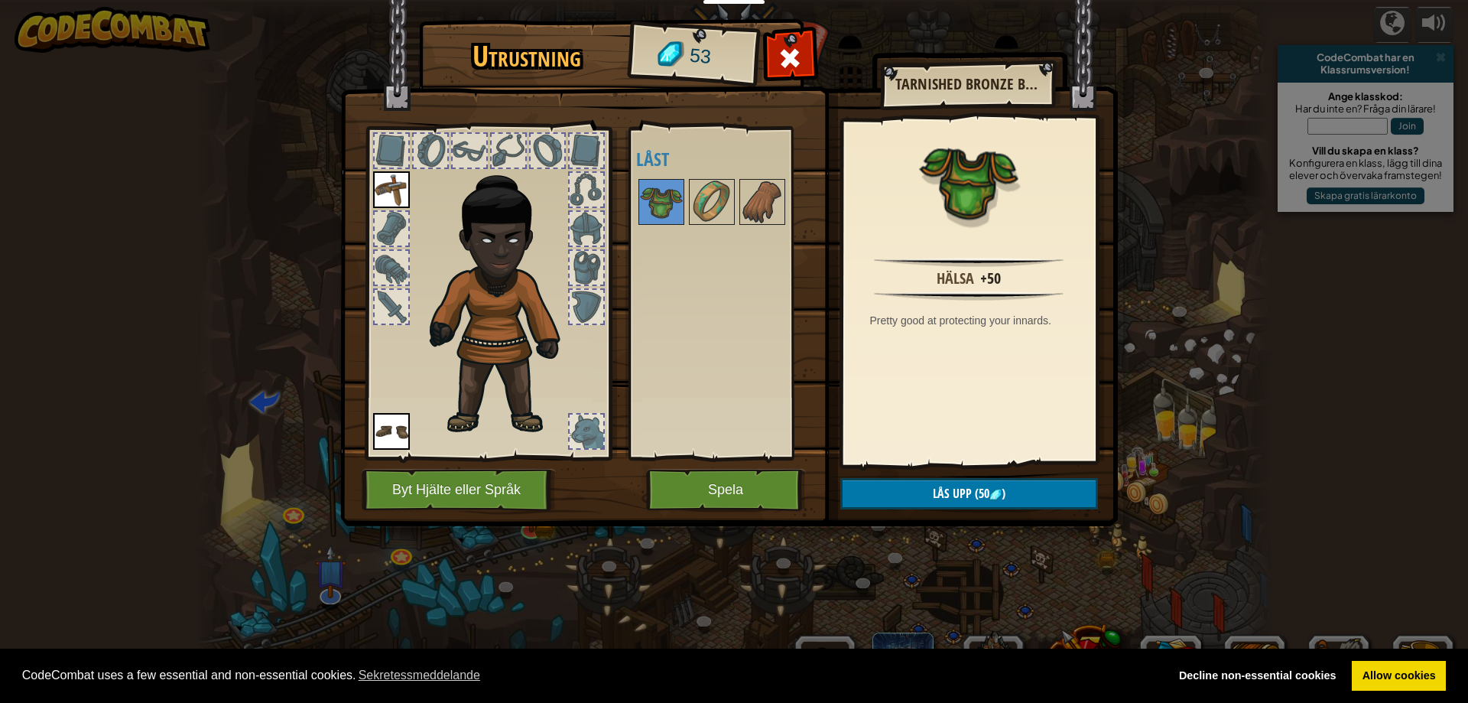
click at [701, 261] on div "Tillgänglig Använd Använd (dubbeklicka för att använda) Låst" at bounding box center [726, 293] width 180 height 319
click at [522, 483] on button "Byt Hjälte eller Språk" at bounding box center [459, 490] width 194 height 42
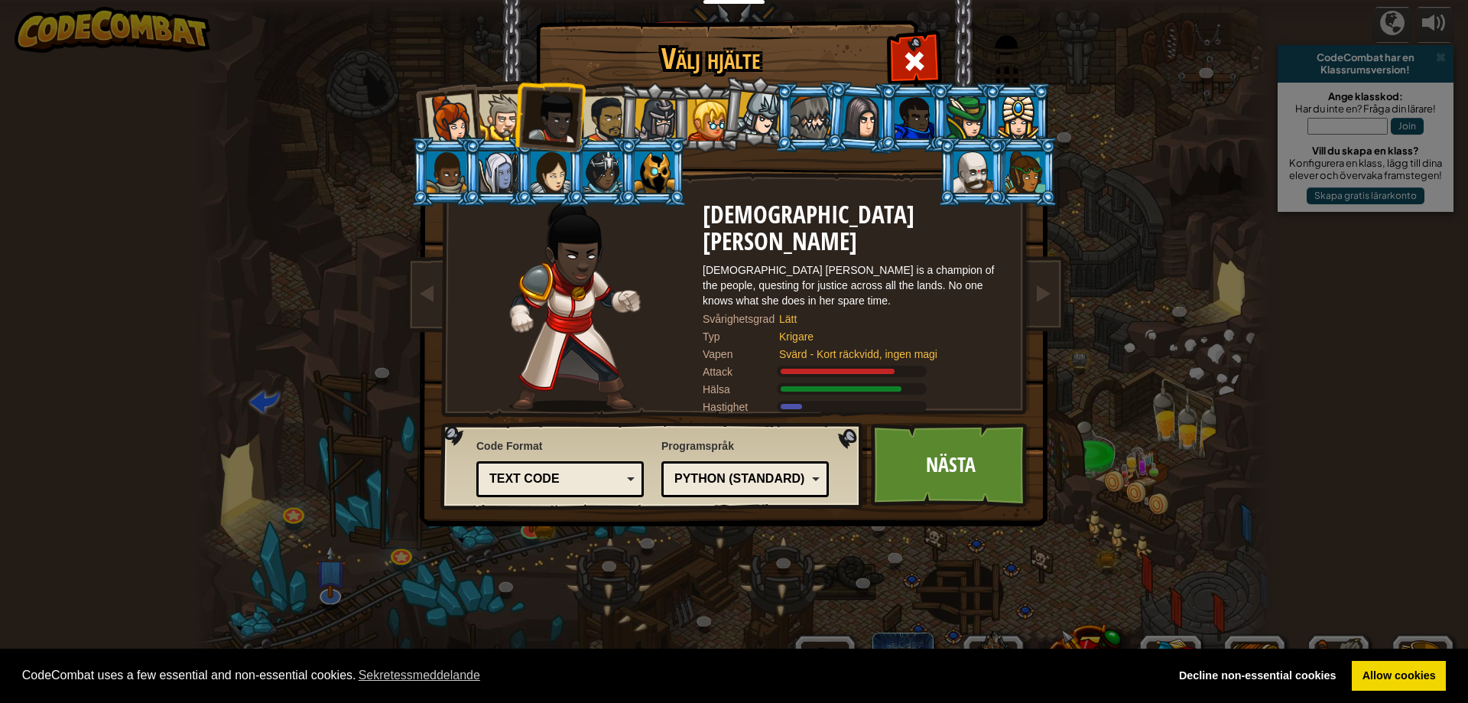
click at [773, 475] on div "Python (Standard)" at bounding box center [740, 479] width 132 height 18
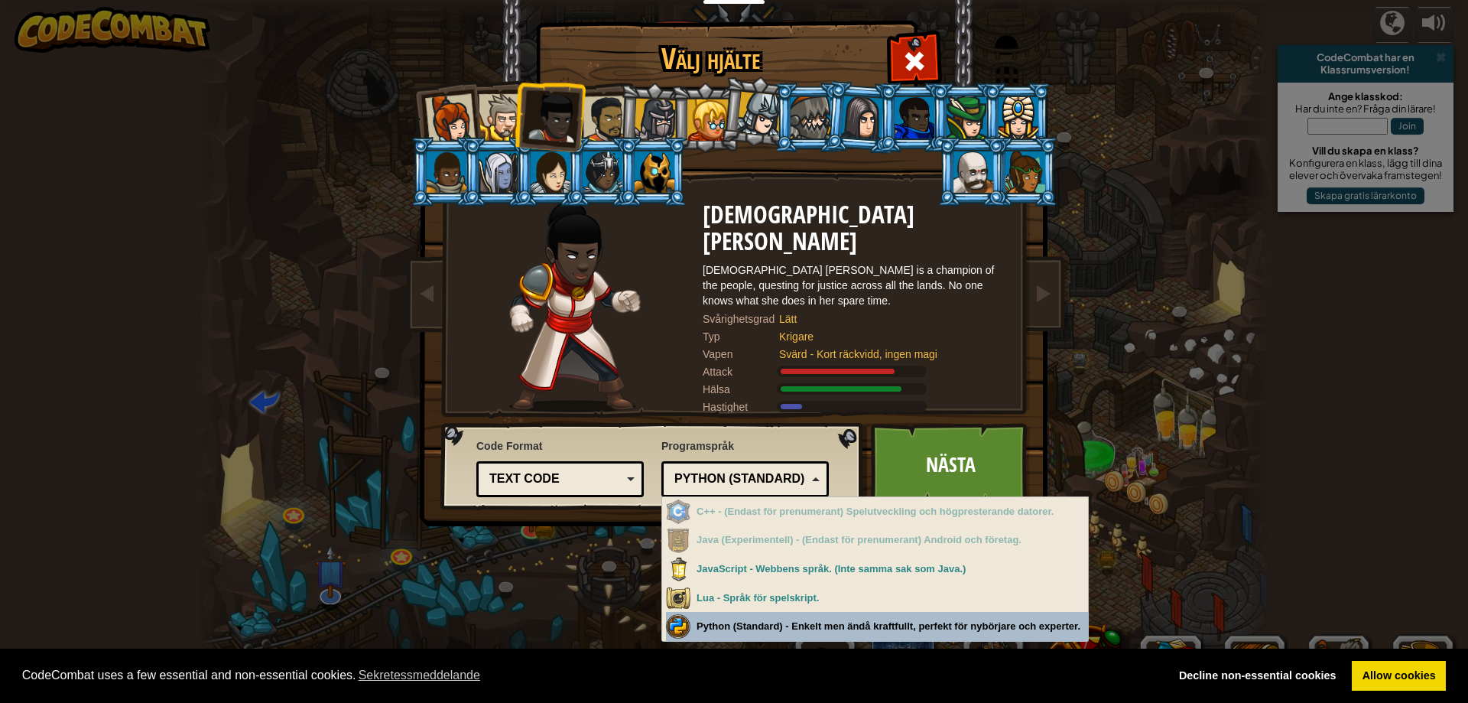
click at [751, 622] on div "Välj hjälte 53 Kapten [PERSON_NAME] Anya är en ledare som inte är rädd för att …" at bounding box center [734, 351] width 1468 height 703
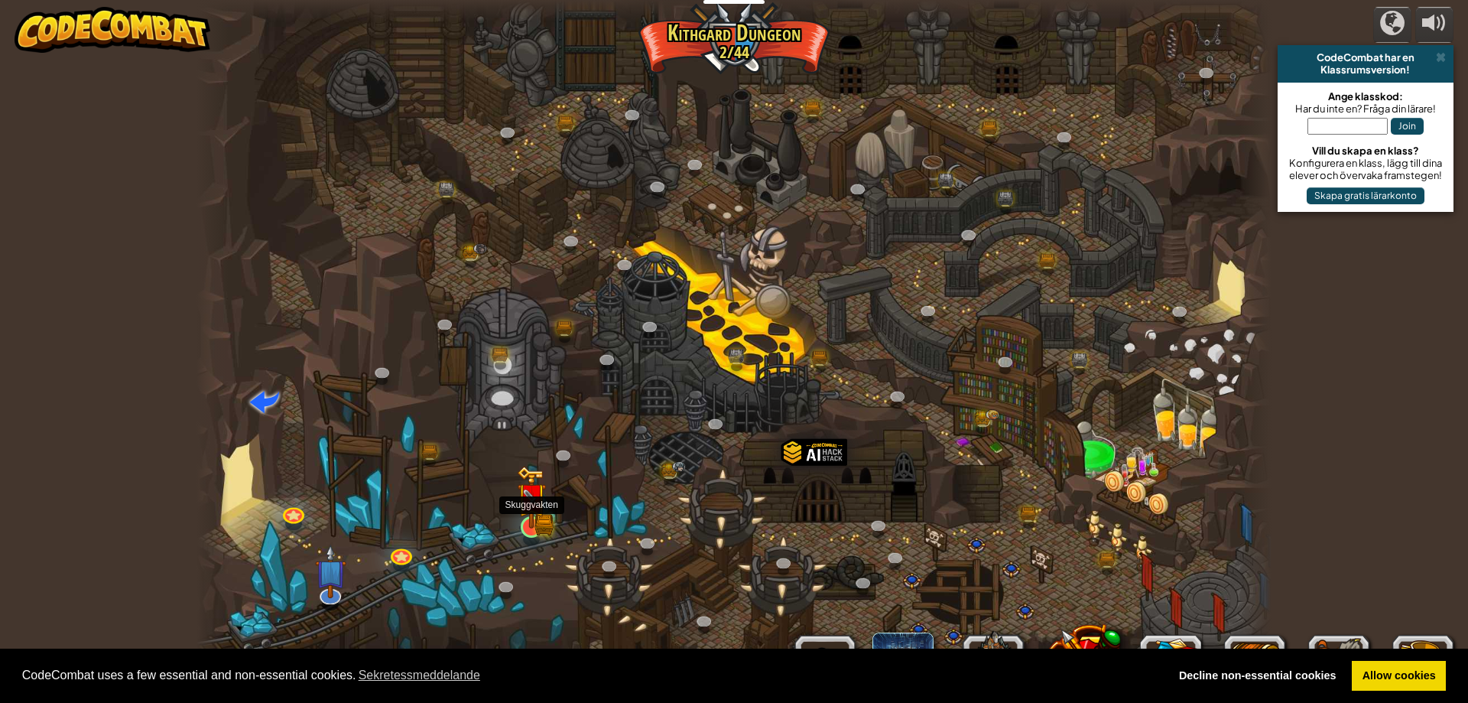
click at [525, 520] on img at bounding box center [531, 497] width 29 height 63
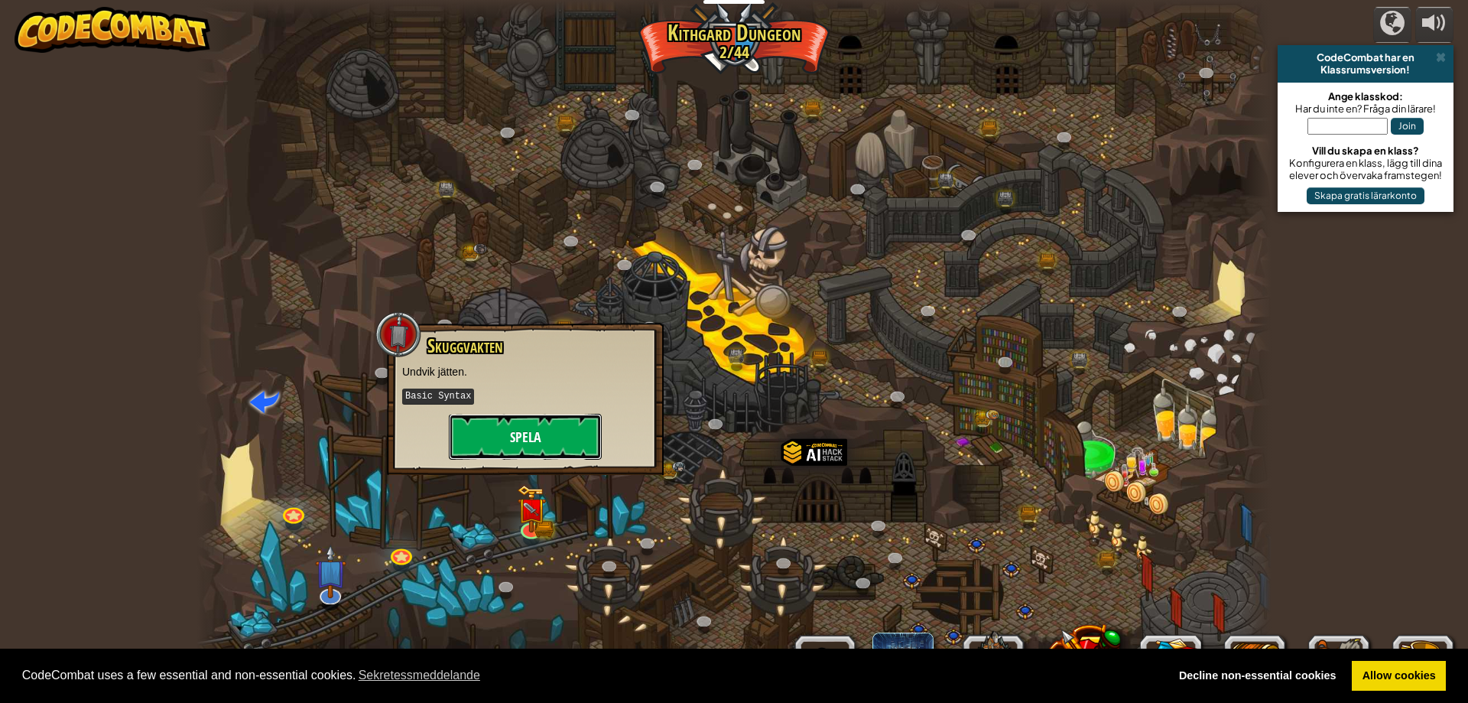
drag, startPoint x: 551, startPoint y: 429, endPoint x: 545, endPoint y: 442, distance: 14.4
click at [545, 442] on button "Spela" at bounding box center [525, 437] width 153 height 46
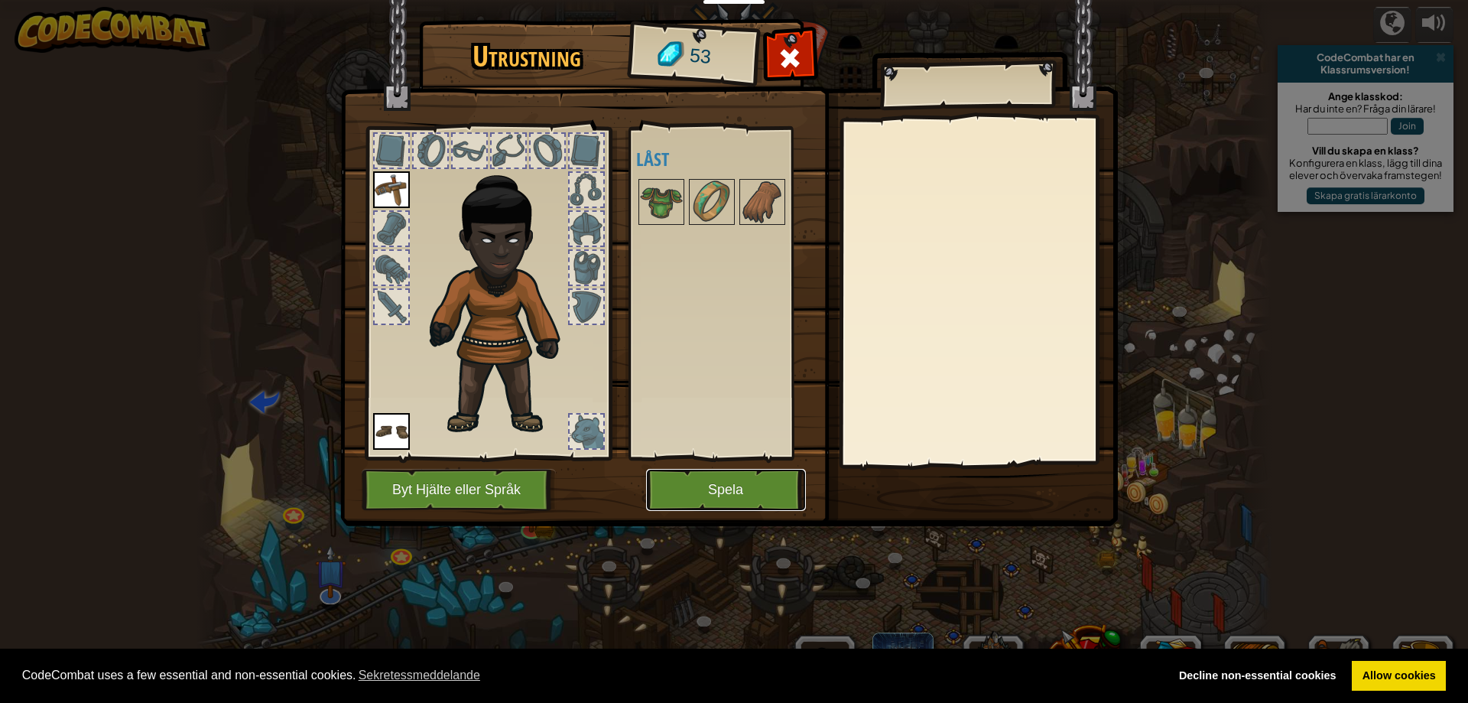
click at [716, 483] on button "Spela" at bounding box center [726, 490] width 160 height 42
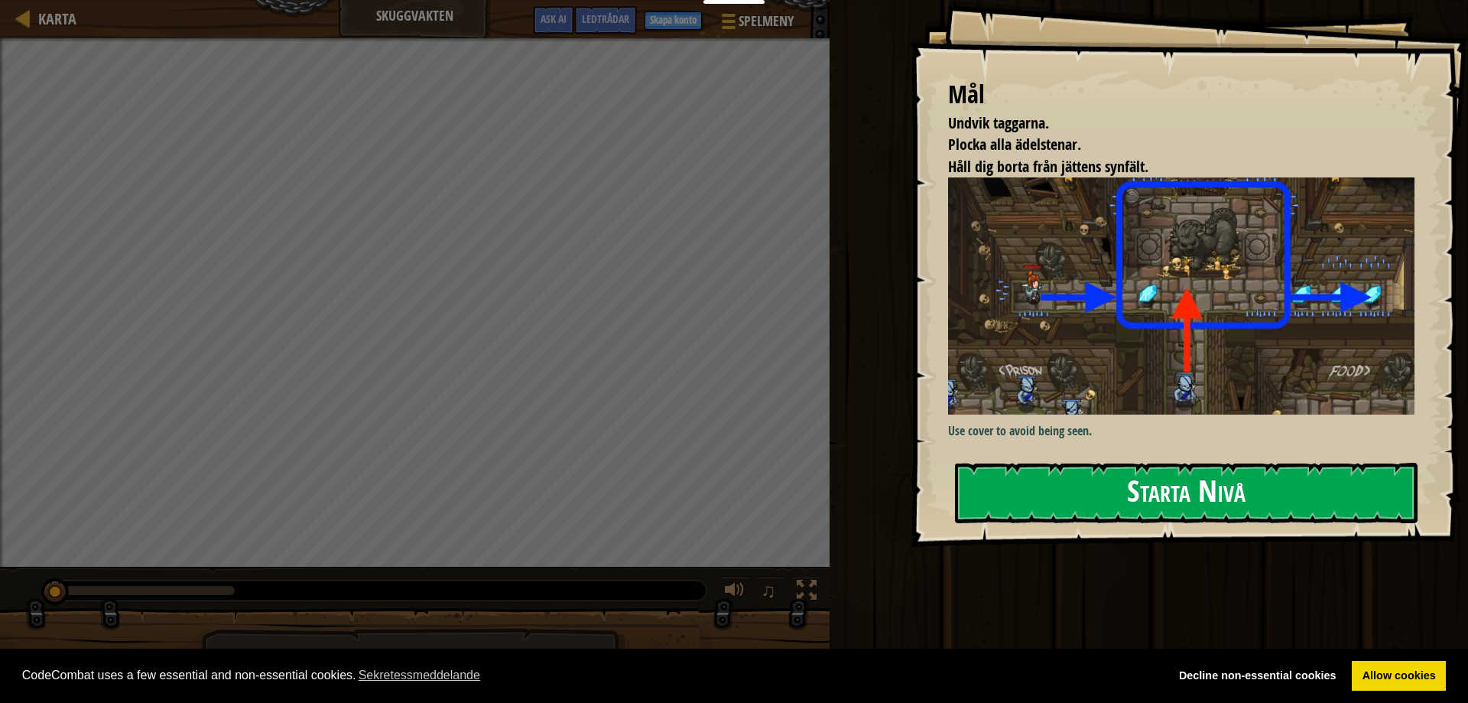
click at [1201, 484] on button "Starta Nivå" at bounding box center [1186, 493] width 463 height 60
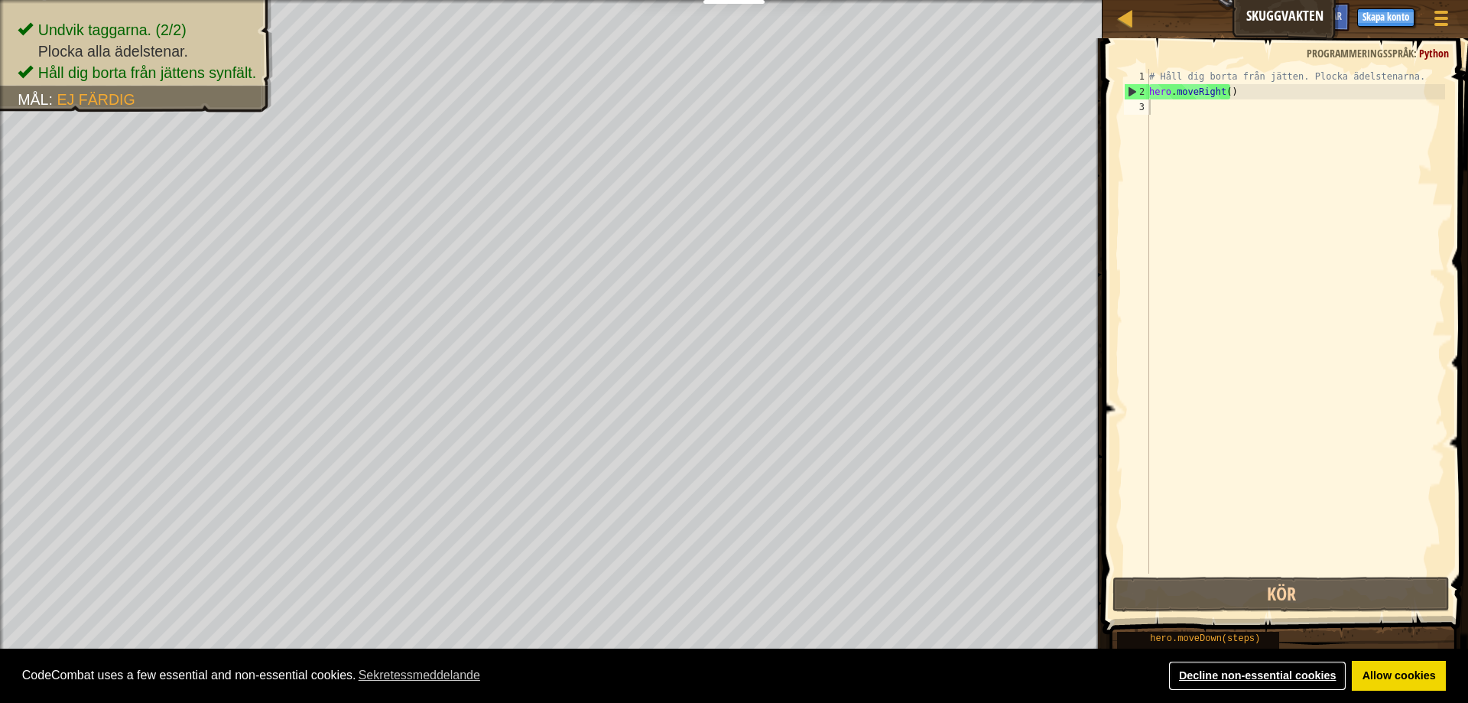
click at [1260, 661] on link "Decline non-essential cookies" at bounding box center [1258, 676] width 178 height 31
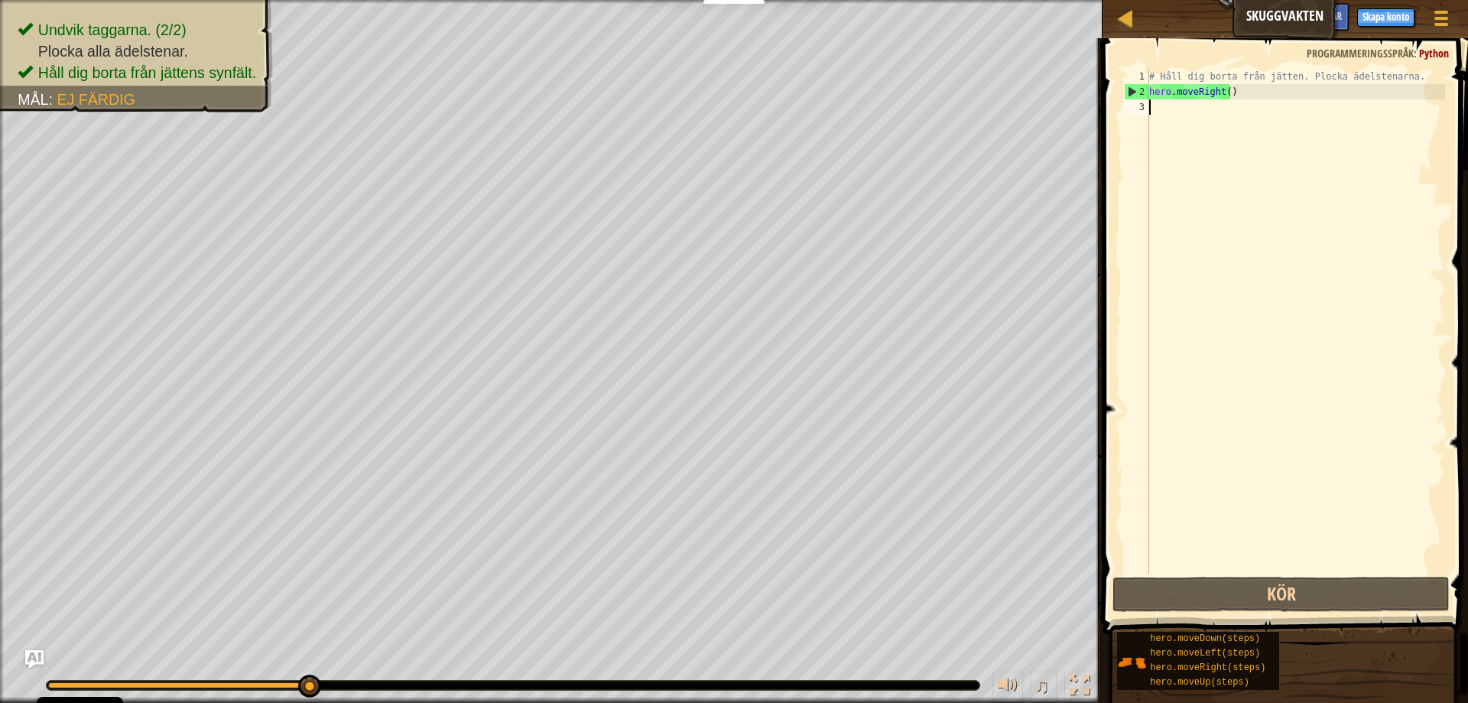
drag, startPoint x: 309, startPoint y: 678, endPoint x: 380, endPoint y: 666, distance: 72.2
click at [379, 667] on div "♫" at bounding box center [551, 681] width 1103 height 46
click at [1219, 130] on div "# Håll dig borta från jätten. Plocka ädelstenarna. hero . moveRight ( )" at bounding box center [1295, 336] width 299 height 535
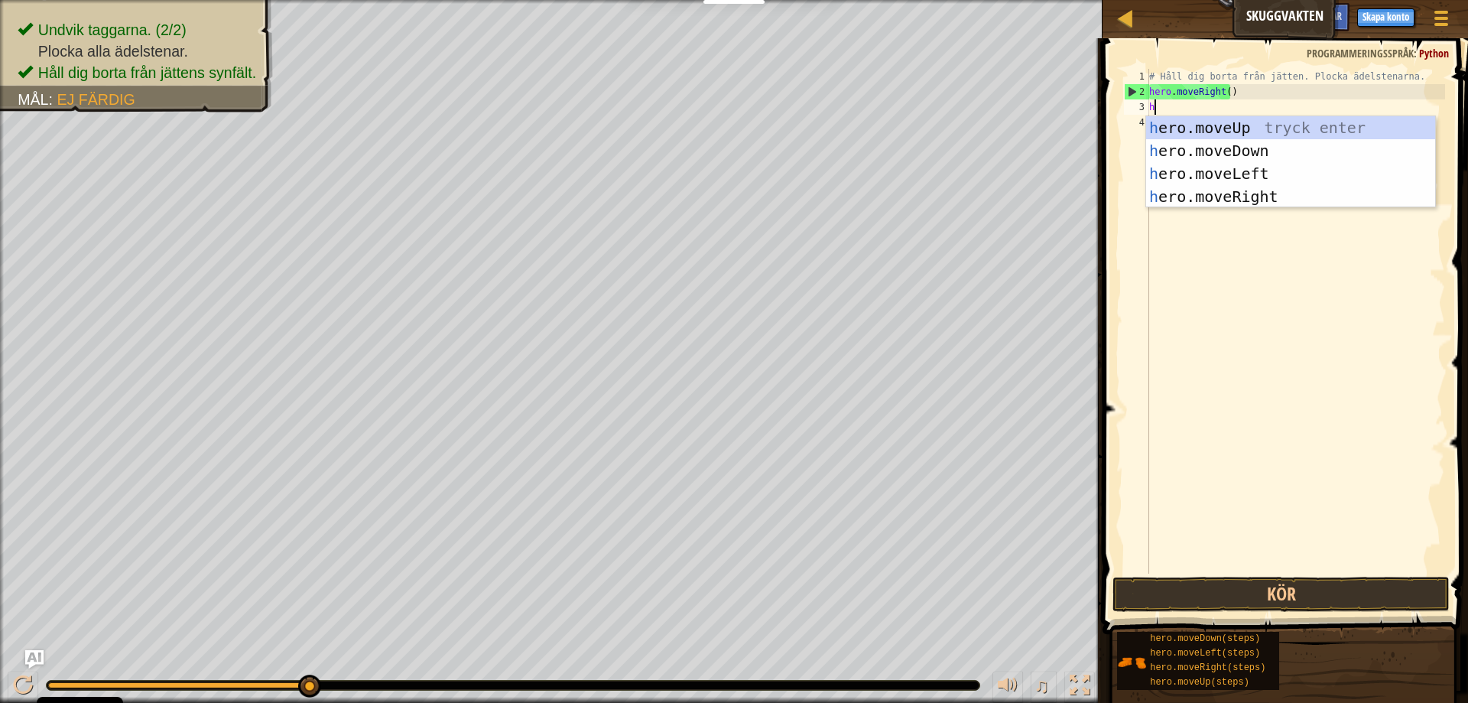
scroll to position [7, 0]
type textarea "hre"
click at [1213, 171] on div "h e r o.mov e Up tryck enter h e r o.mov e Down tryck enter h e r o.mov e Left …" at bounding box center [1290, 185] width 289 height 138
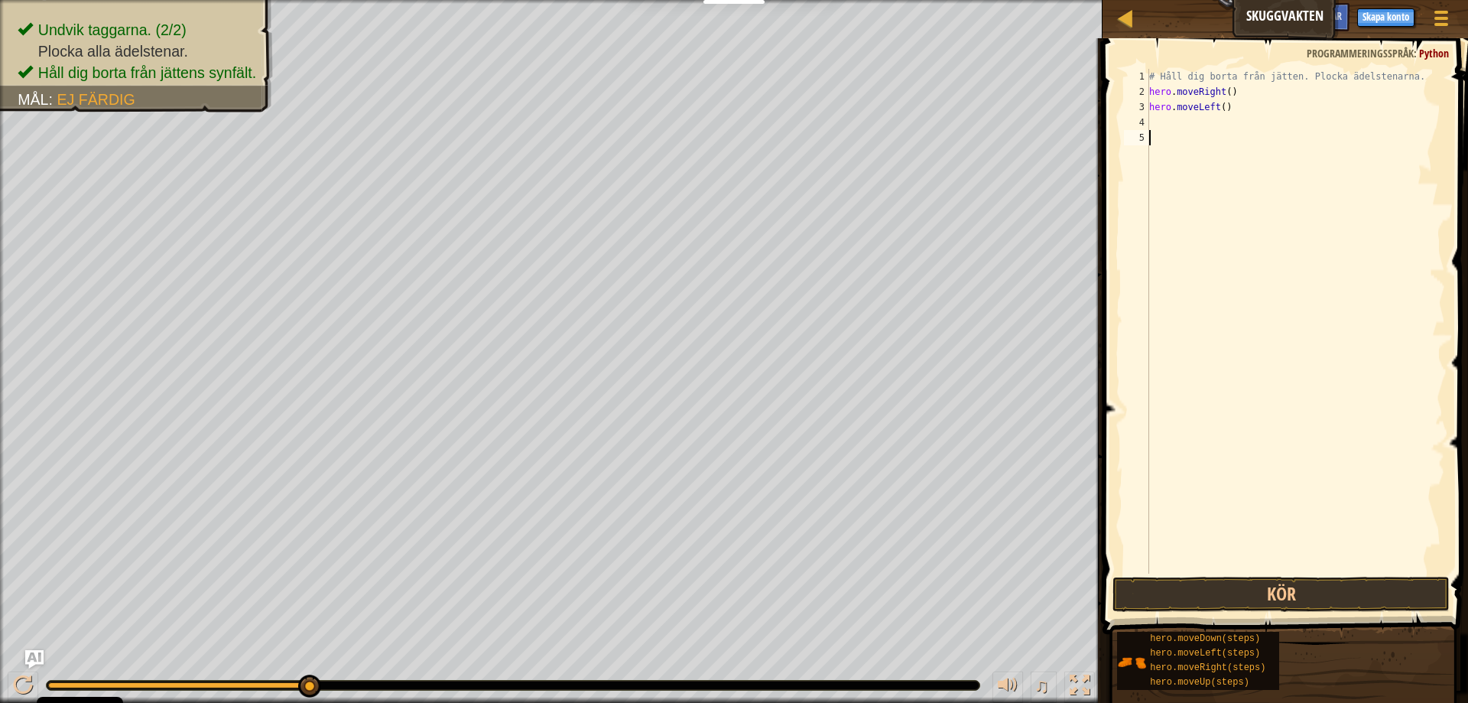
click at [1230, 140] on div "# Håll dig borta från jätten. Plocka ädelstenarna. hero . moveRight ( ) hero . …" at bounding box center [1295, 336] width 299 height 535
click at [1237, 112] on div "# Håll dig borta från jätten. Plocka ädelstenarna. hero . moveRight ( ) hero . …" at bounding box center [1295, 336] width 299 height 535
click at [1207, 106] on div "# Håll dig borta från jätten. Plocka ädelstenarna. hero . moveRight ( ) hero . …" at bounding box center [1295, 336] width 299 height 535
click at [1214, 105] on div "# Håll dig borta från jätten. Plocka ädelstenarna. hero . moveRight ( ) hero . …" at bounding box center [1295, 336] width 299 height 535
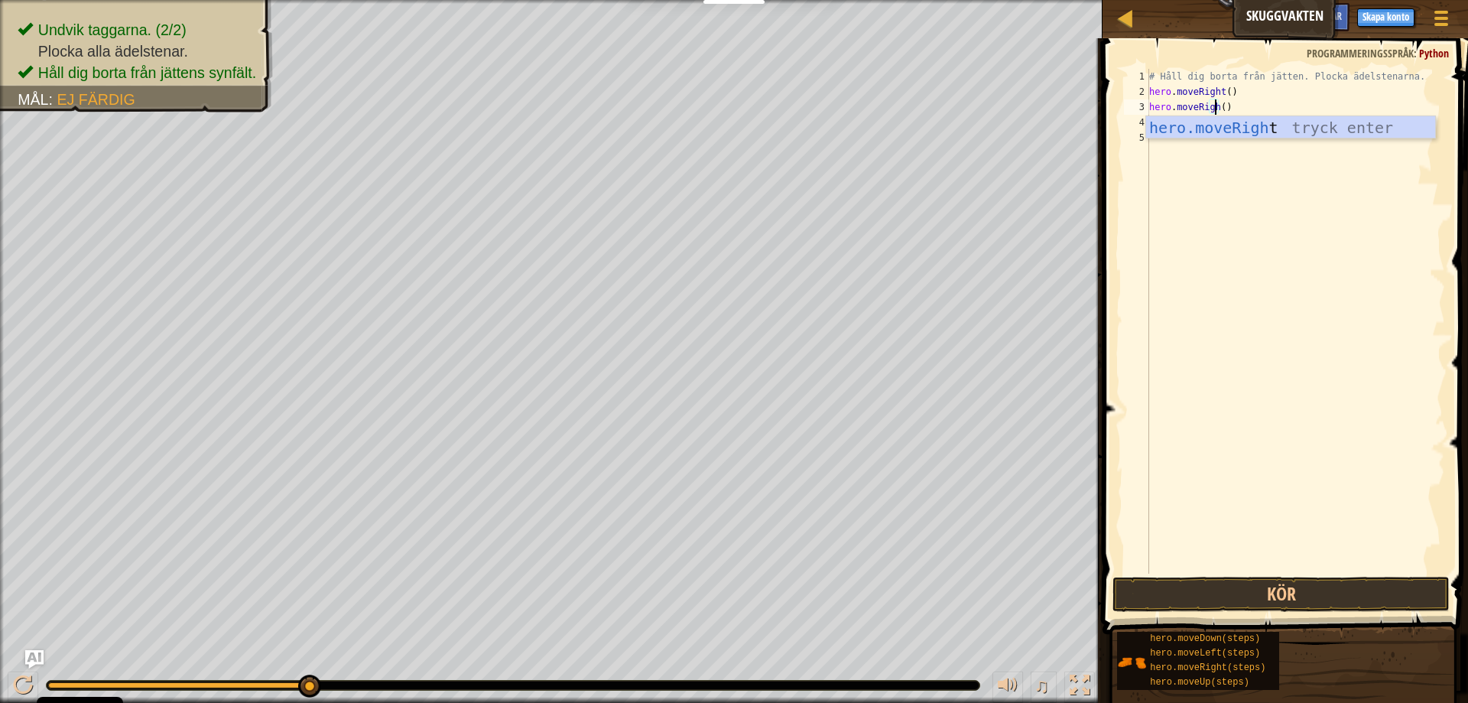
type textarea "hero.moveRight()"
click at [1182, 141] on div "# Håll dig borta från jätten. Plocka ädelstenarna. hero . moveRight ( ) hero . …" at bounding box center [1295, 336] width 299 height 535
click at [1271, 115] on div "# Håll dig borta från jätten. Plocka ädelstenarna. hero . moveRight ( ) hero . …" at bounding box center [1295, 336] width 299 height 535
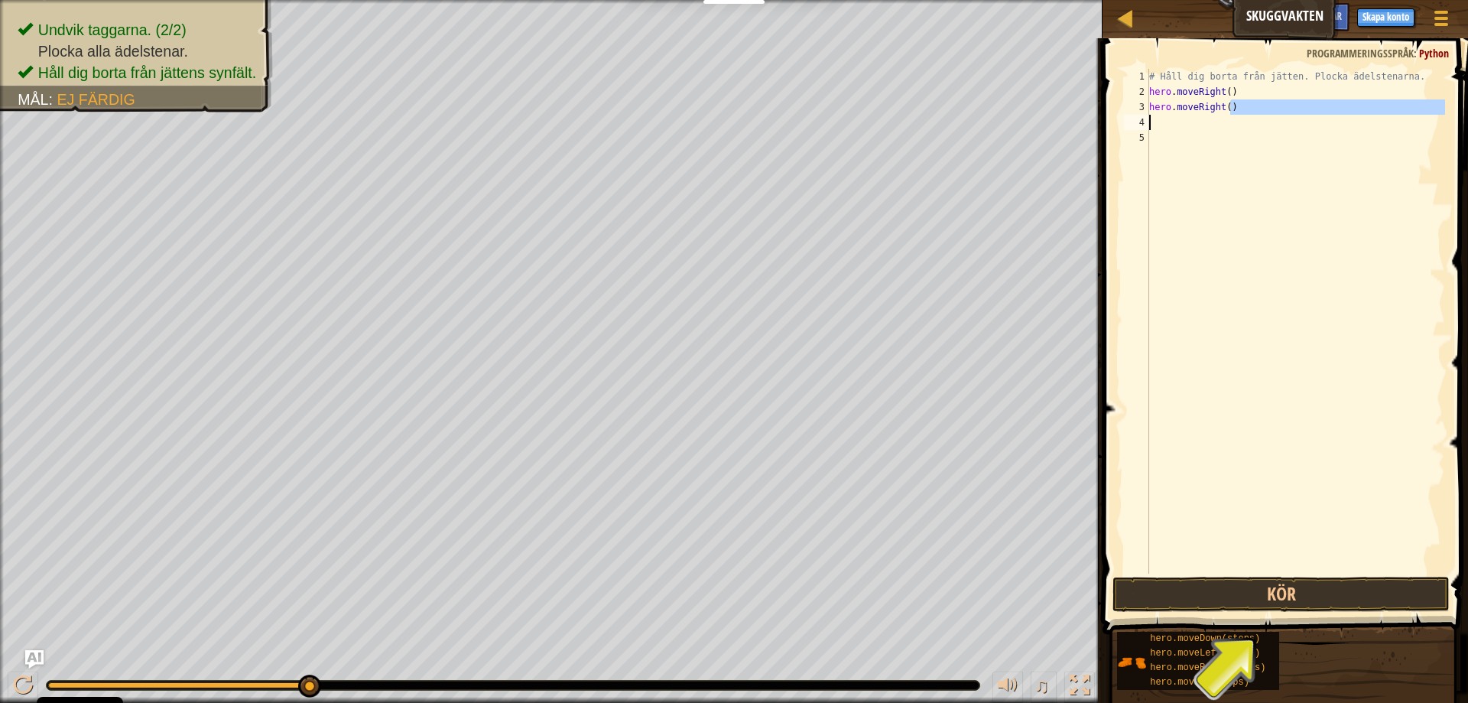
type textarea "hero.moveRight()"
click at [1266, 119] on div "# Håll dig borta från jätten. Plocka ädelstenarna. hero . moveRight ( ) hero . …" at bounding box center [1295, 321] width 299 height 505
type textarea "hero.moveRight()"
click at [1277, 601] on button "Kör" at bounding box center [1281, 594] width 337 height 35
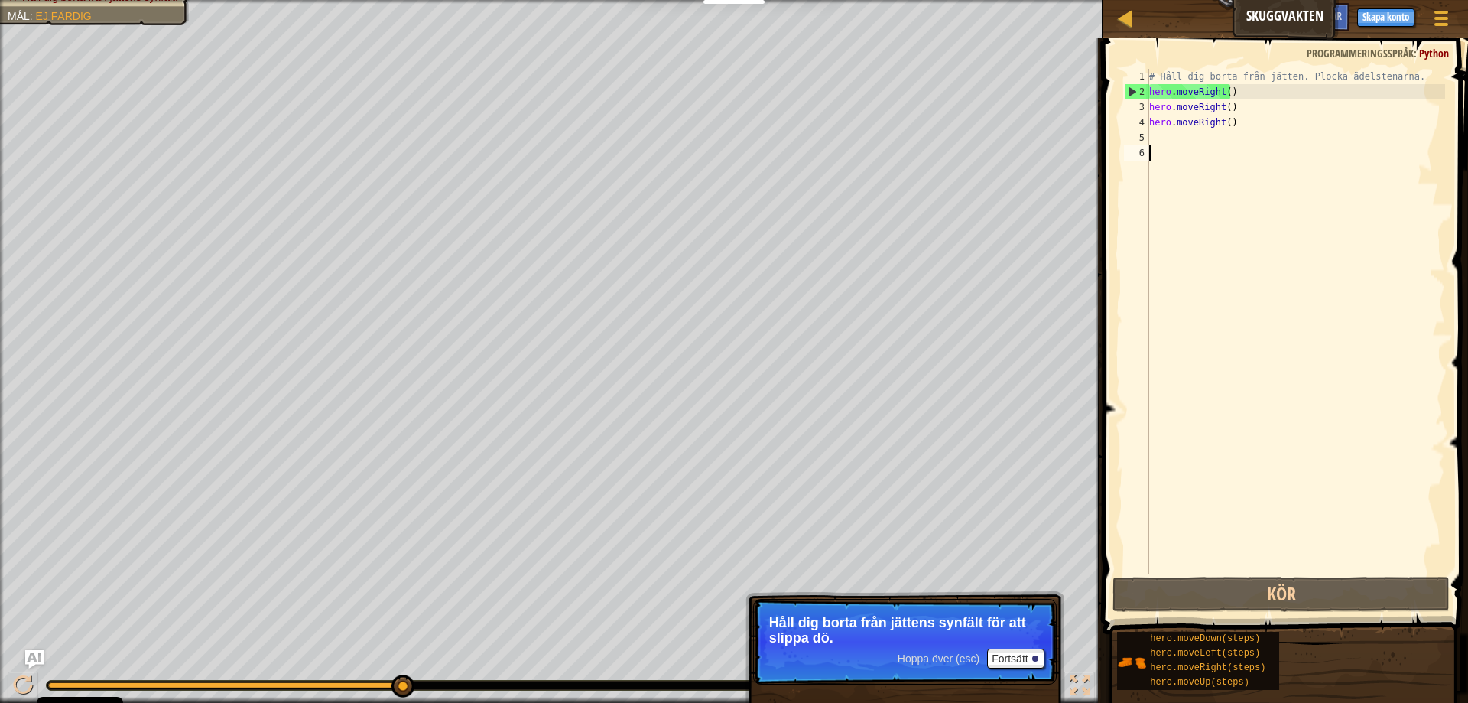
click at [1237, 198] on div "# Håll dig borta från jätten. Plocka ädelstenarna. hero . moveRight ( ) hero . …" at bounding box center [1295, 336] width 299 height 535
click at [1163, 167] on div "# Håll dig borta från jätten. Plocka ädelstenarna. hero . moveRight ( ) hero . …" at bounding box center [1295, 336] width 299 height 535
click at [1175, 132] on div "# Håll dig borta från jätten. Plocka ädelstenarna. hero . moveRight ( ) hero . …" at bounding box center [1295, 336] width 299 height 535
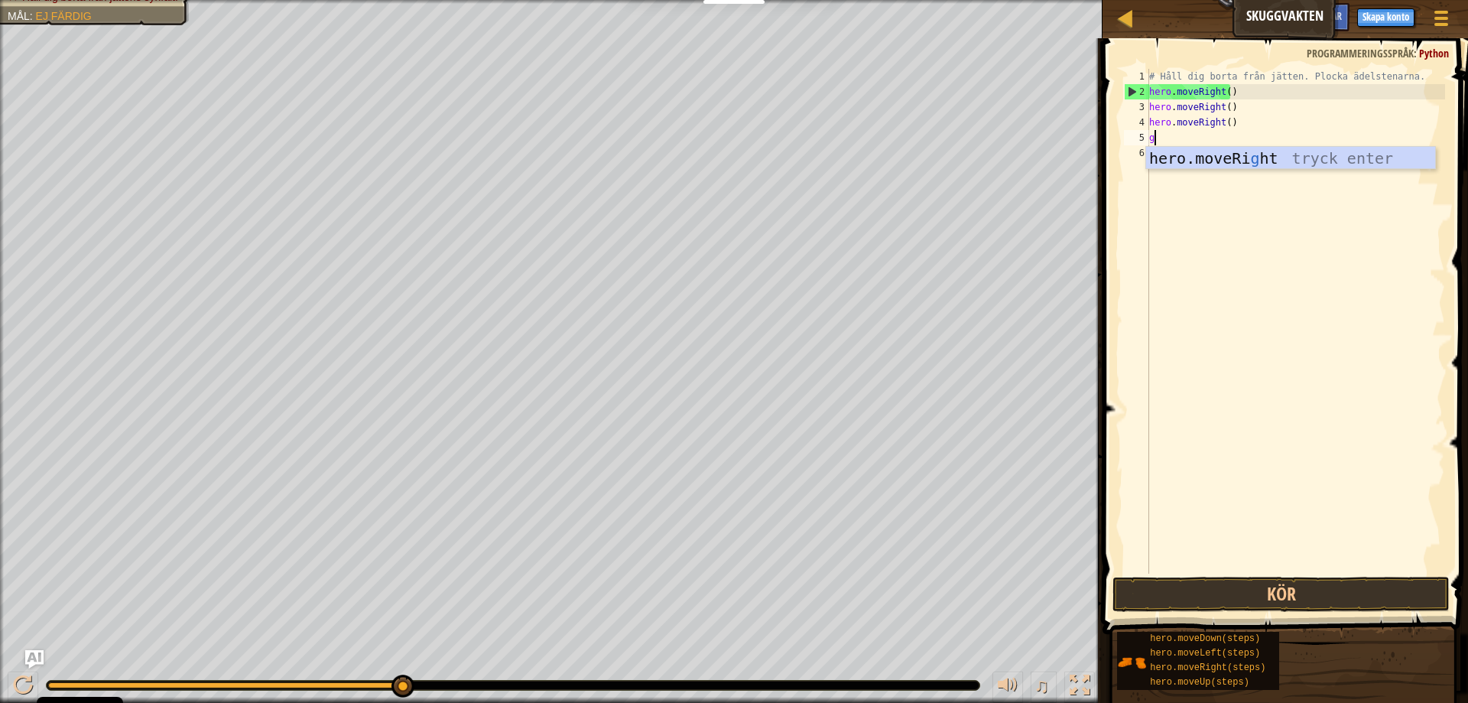
scroll to position [7, 0]
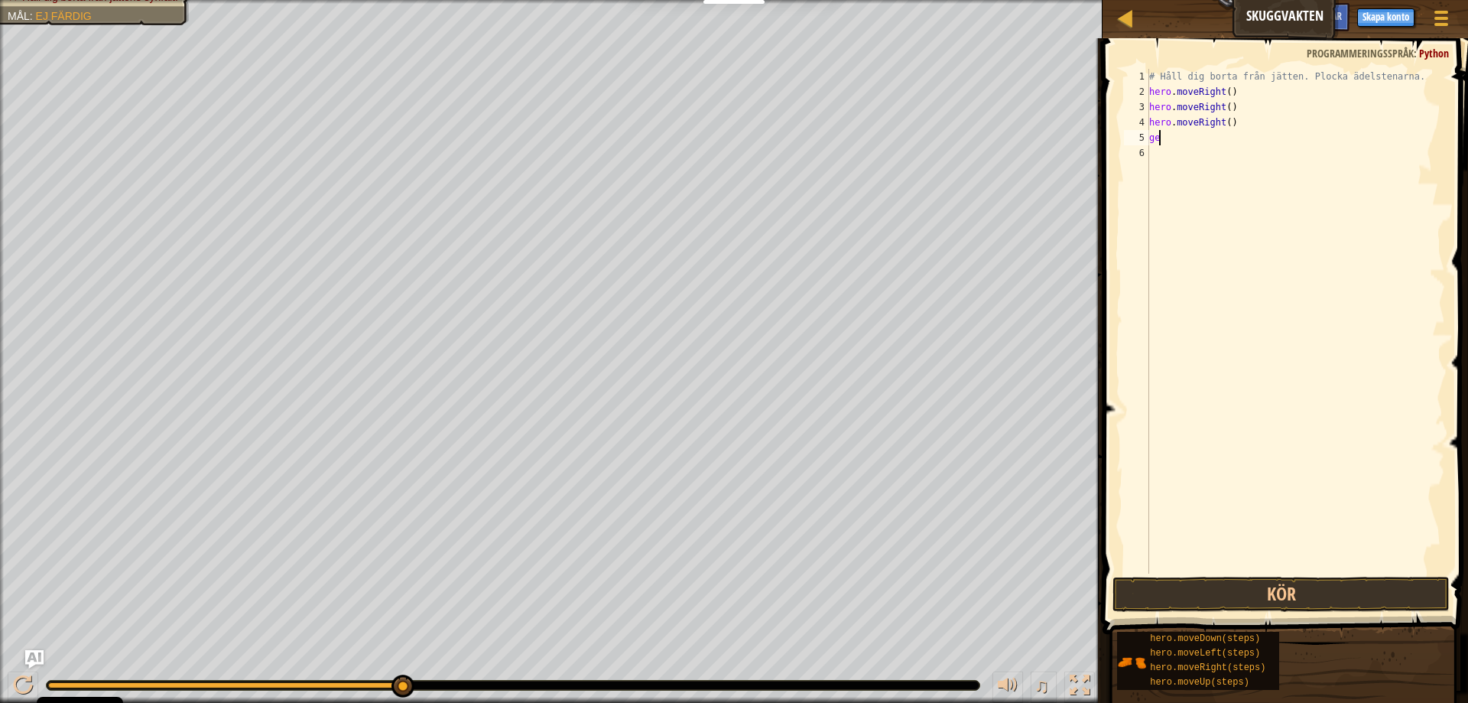
type textarea "g"
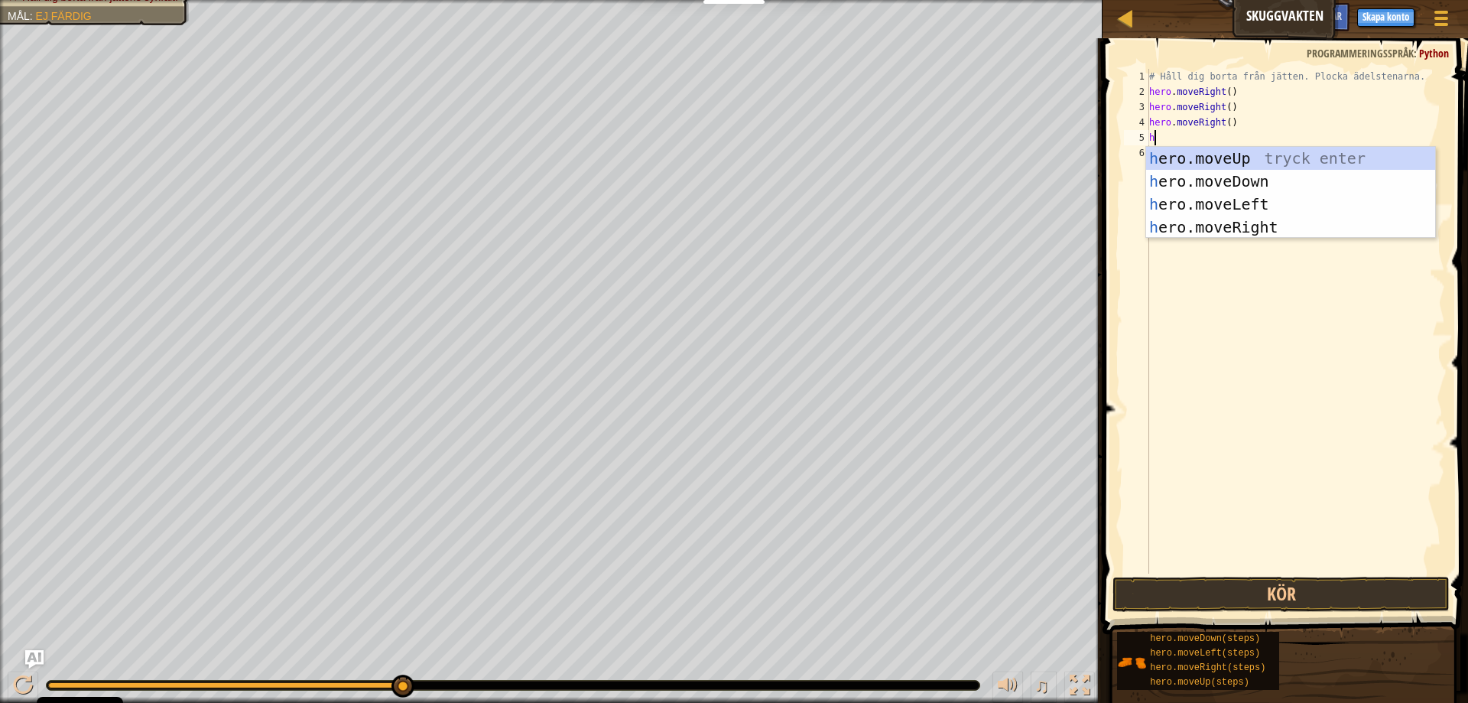
type textarea "he"
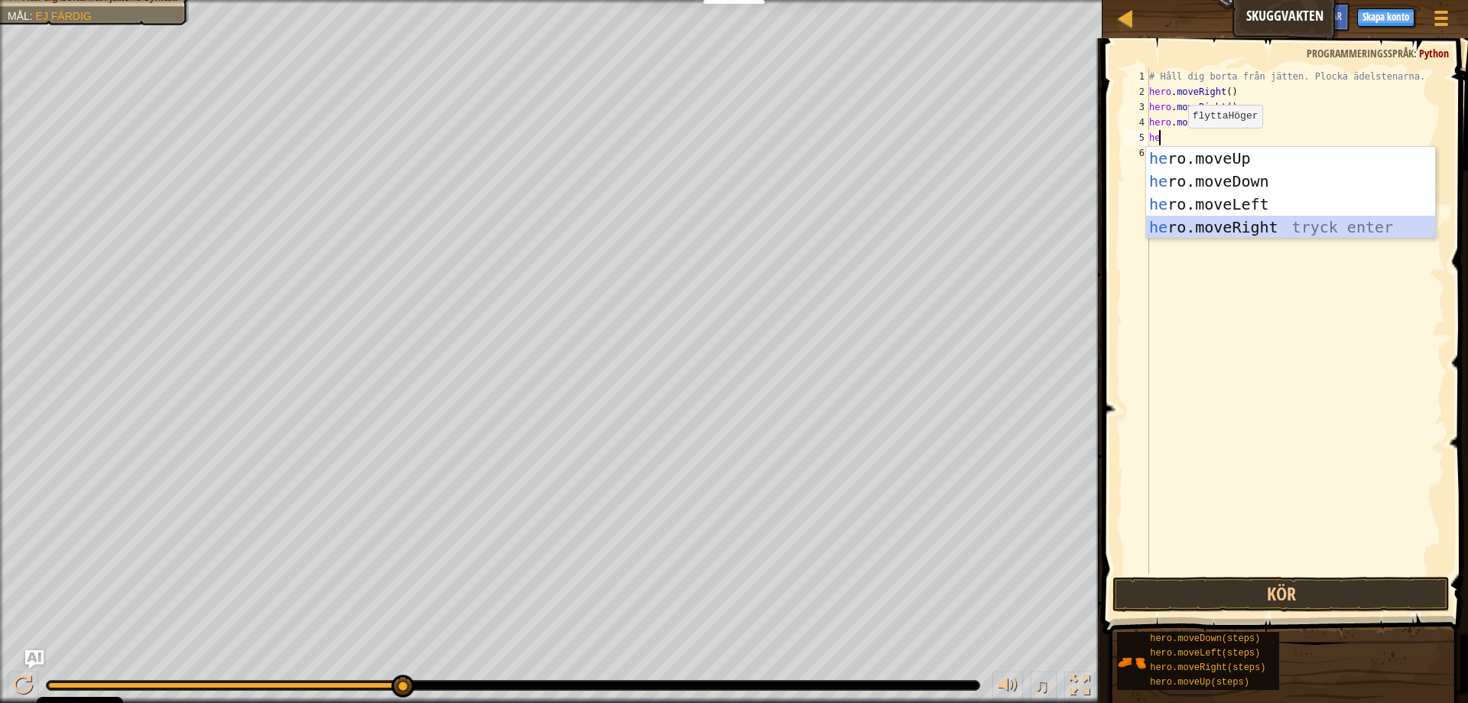
click at [1244, 223] on div "he ro.moveUp tryck enter he ro.moveDown tryck enter he ro.moveLeft tryck enter …" at bounding box center [1290, 216] width 289 height 138
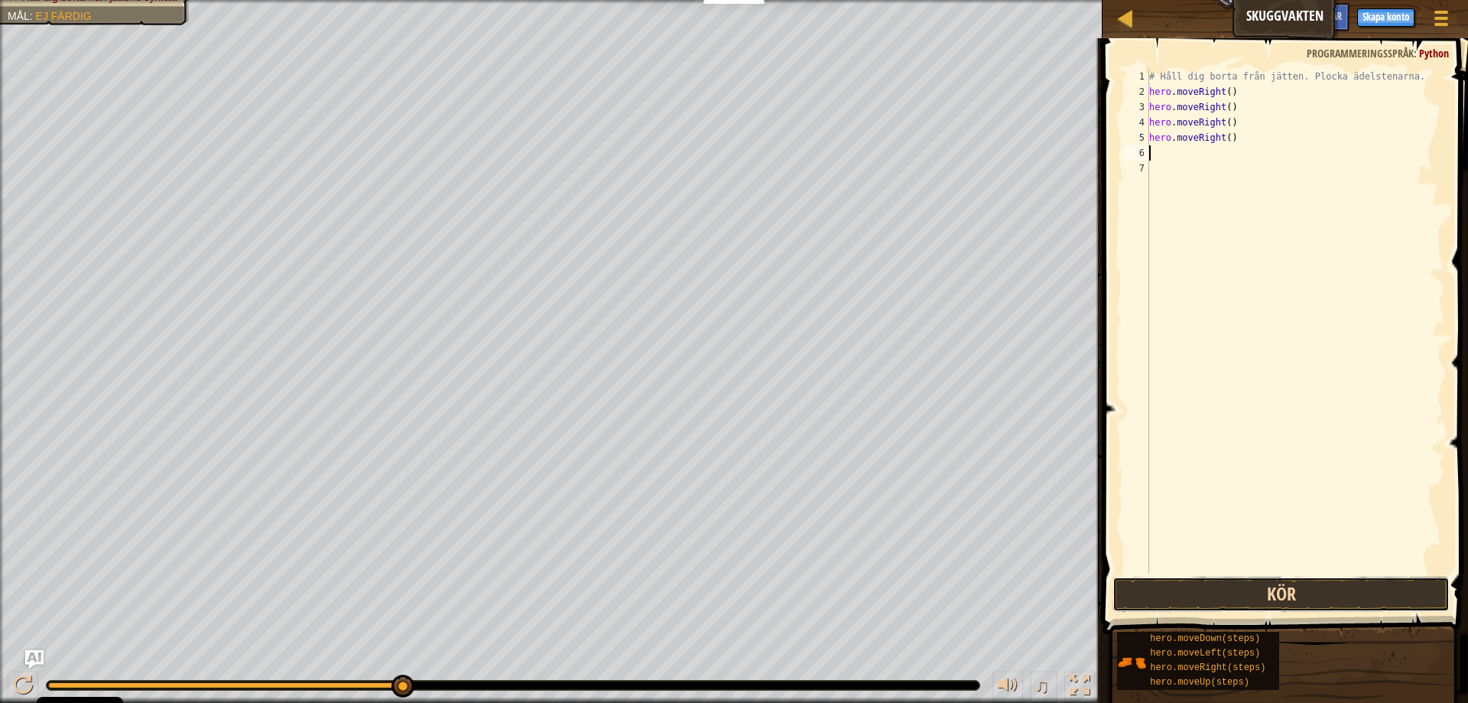
click at [1291, 590] on button "Kör" at bounding box center [1281, 594] width 337 height 35
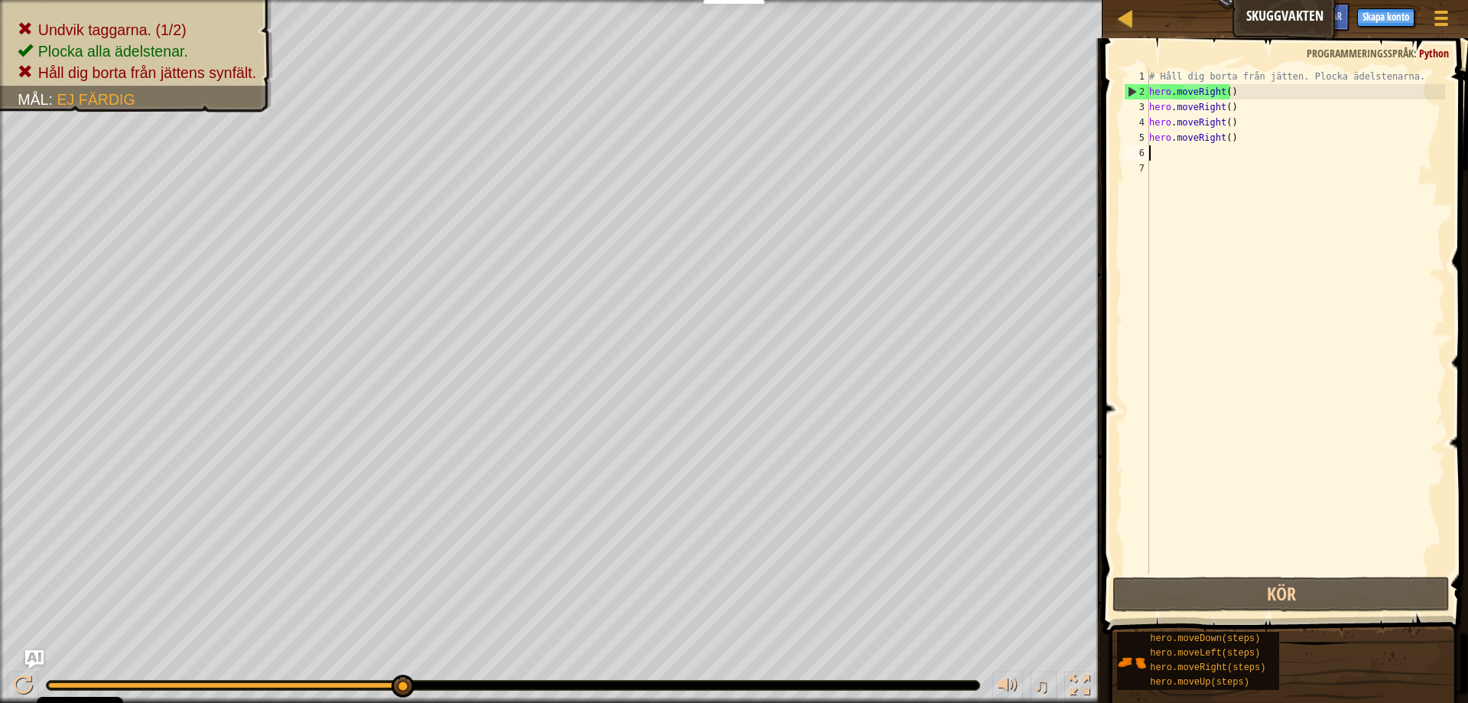
click at [1271, 101] on div "# Håll dig borta från jätten. Plocka ädelstenarna. hero . moveRight ( ) hero . …" at bounding box center [1295, 336] width 299 height 535
drag, startPoint x: 1255, startPoint y: 103, endPoint x: 1116, endPoint y: 112, distance: 139.5
click at [1146, 112] on div "# Håll dig borta från jätten. Plocka ädelstenarna. hero . moveRight ( ) hero . …" at bounding box center [1295, 321] width 299 height 505
click at [1217, 105] on div "# Håll dig borta från jätten. Plocka ädelstenarna. hero . moveRight ( ) hero . …" at bounding box center [1295, 321] width 299 height 505
click at [1219, 106] on div "# Håll dig borta från jätten. Plocka ädelstenarna. hero . moveRight ( ) hero . …" at bounding box center [1295, 336] width 299 height 535
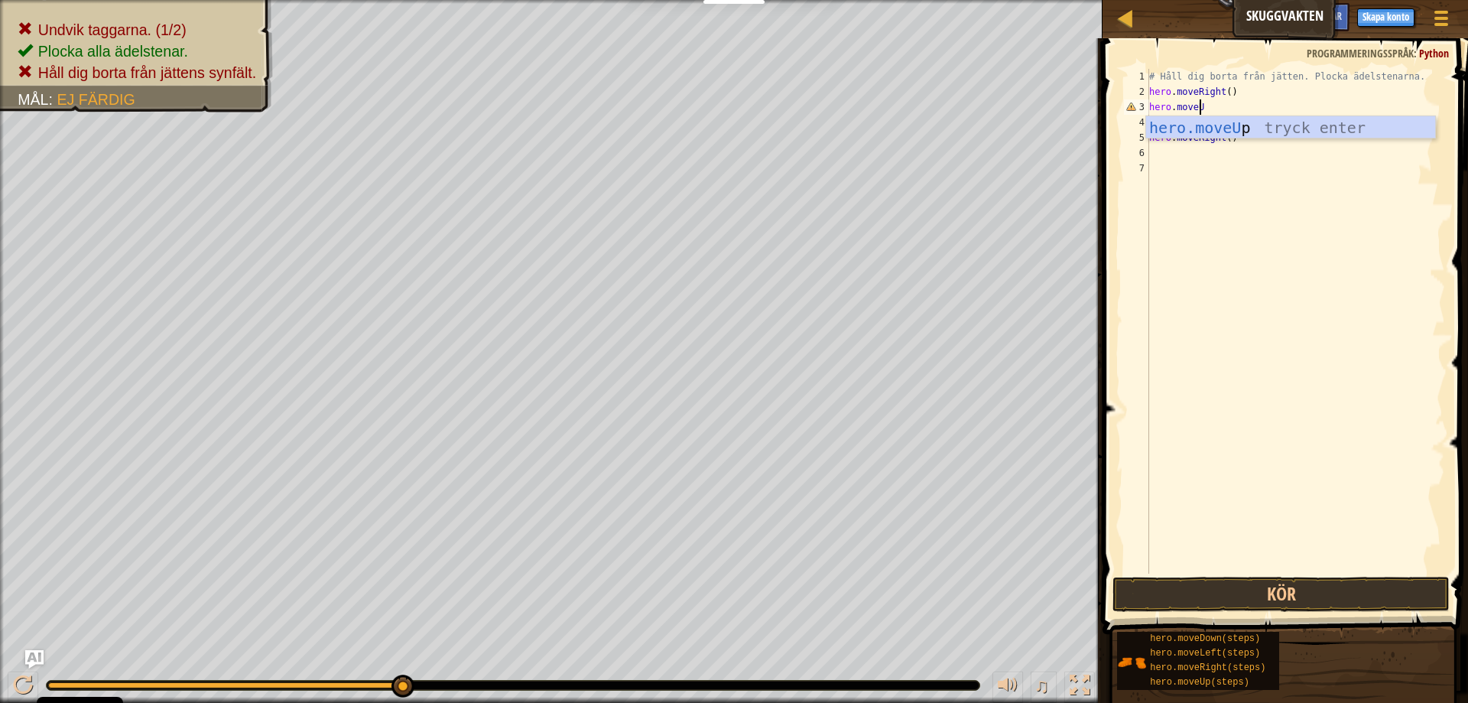
type textarea "hero.moveUp"
click at [1226, 314] on div "# Håll dig borta från jätten. Plocka ädelstenarna. hero . moveRight ( ) hero . …" at bounding box center [1295, 336] width 299 height 535
click at [1222, 141] on div "# Håll dig borta från jätten. Plocka ädelstenarna. hero . moveRight ( ) hero . …" at bounding box center [1295, 336] width 299 height 535
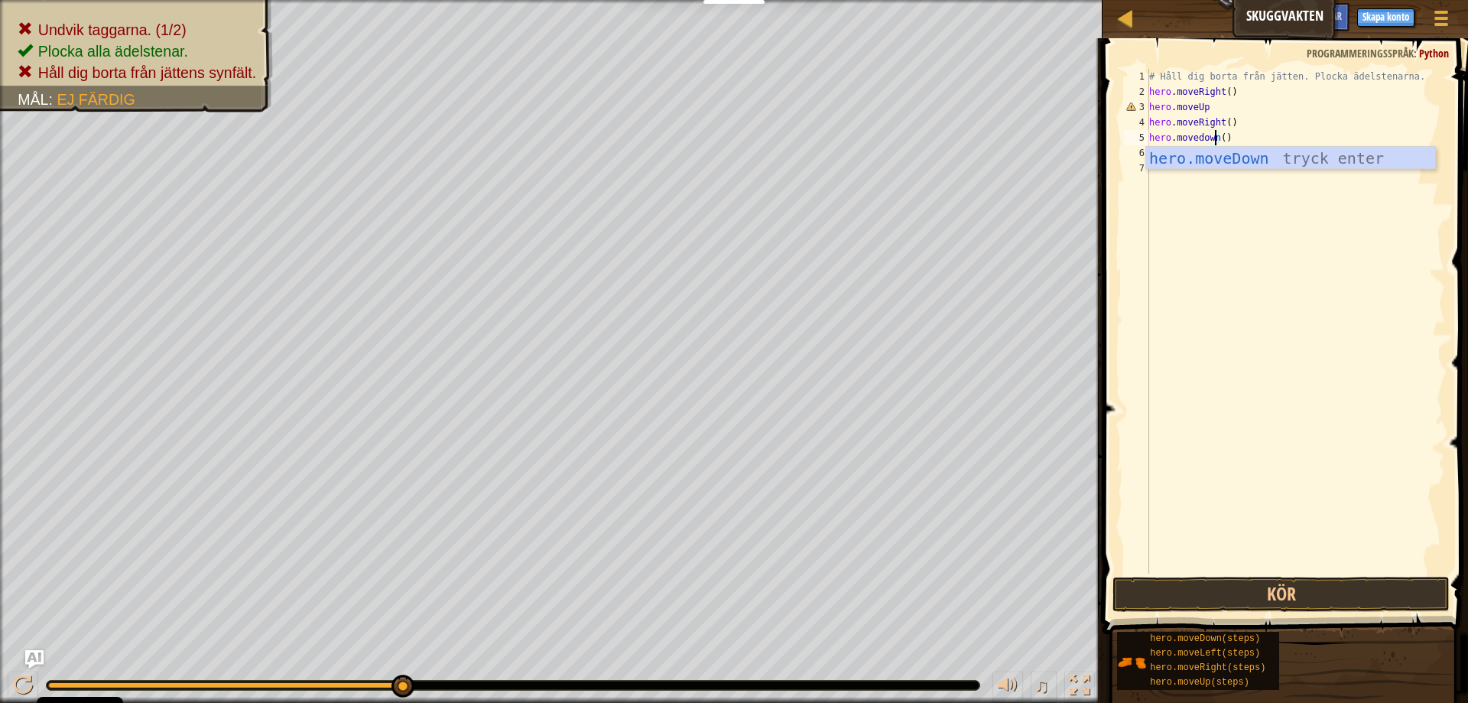
scroll to position [7, 5]
click at [1198, 139] on div "# Håll dig borta från jätten. Plocka ädelstenarna. hero . moveRight ( ) hero . …" at bounding box center [1295, 336] width 299 height 535
type textarea "hero.moveDown()"
click at [1237, 133] on div "# Håll dig borta från jätten. Plocka ädelstenarna. hero . moveRight ( ) hero . …" at bounding box center [1295, 336] width 299 height 535
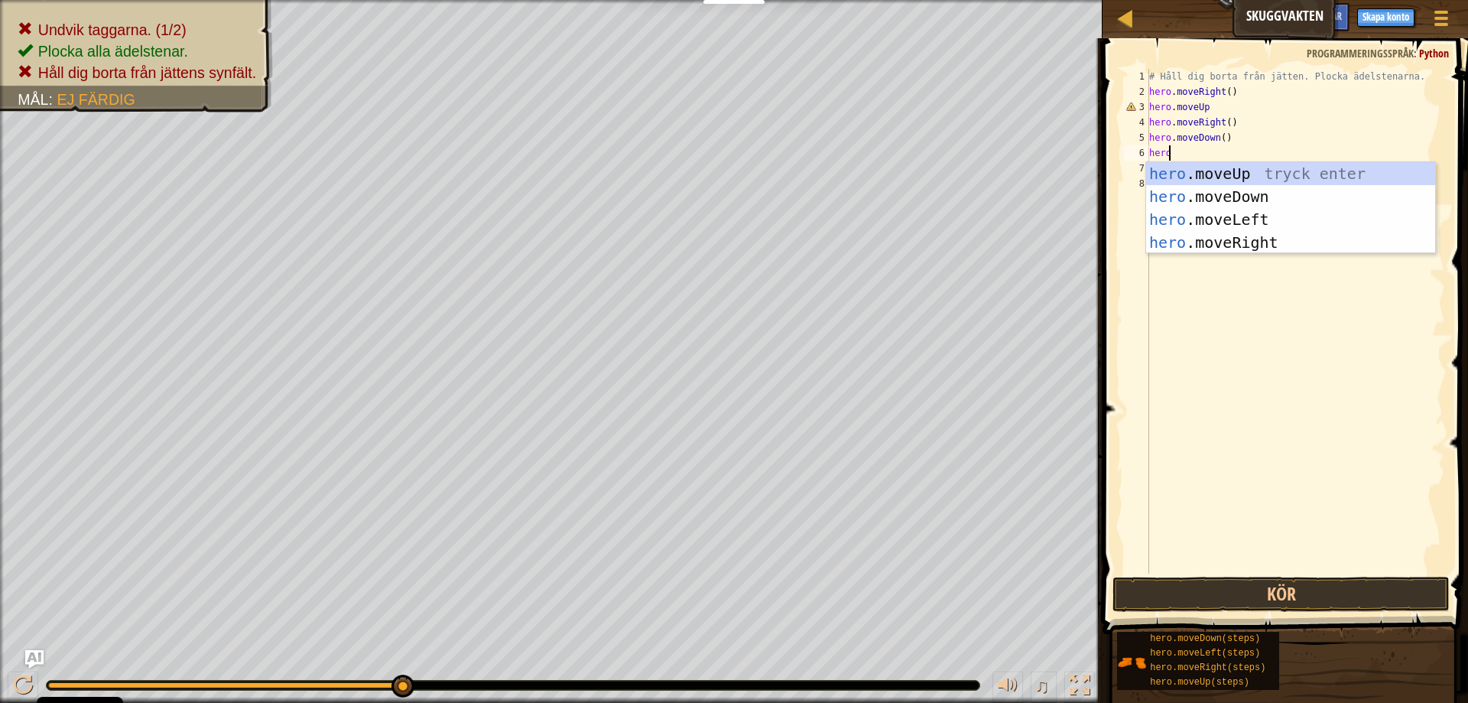
scroll to position [7, 1]
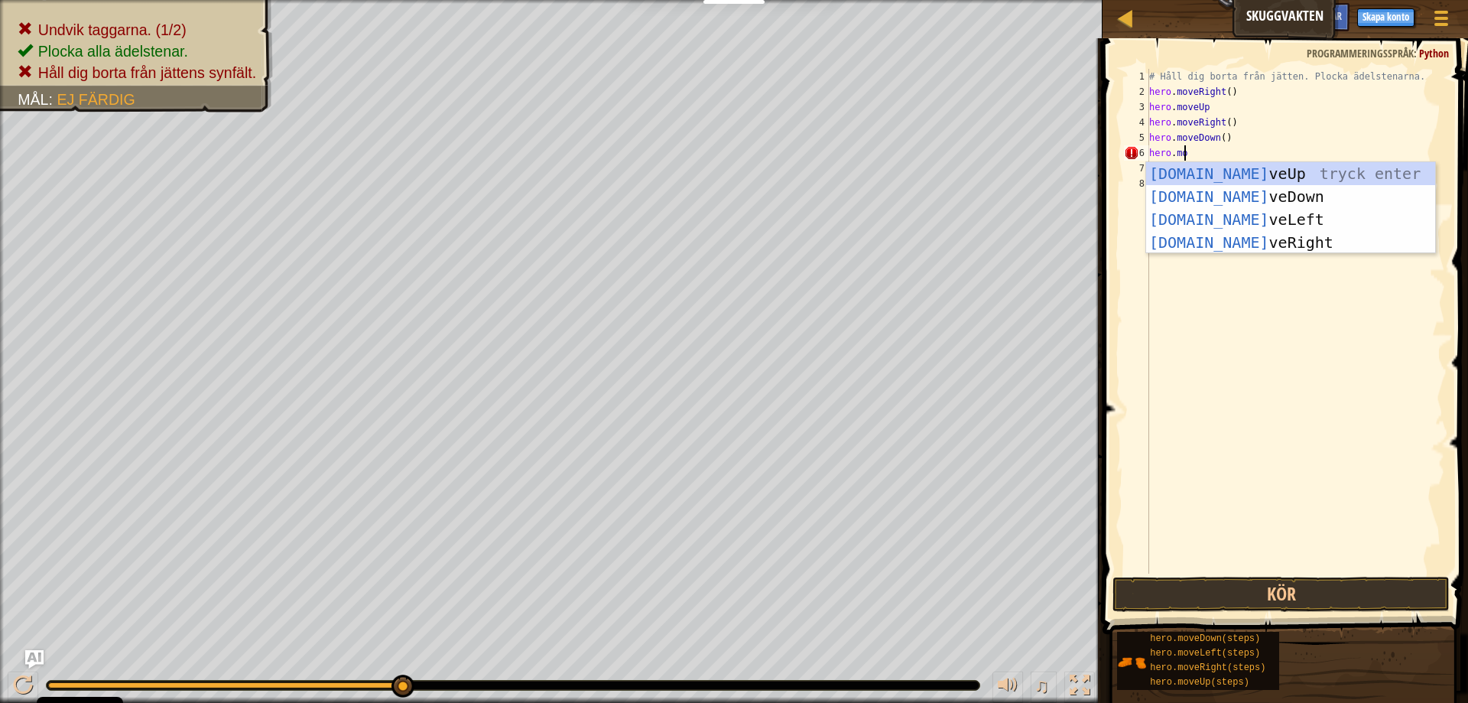
type textarea "hero.move"
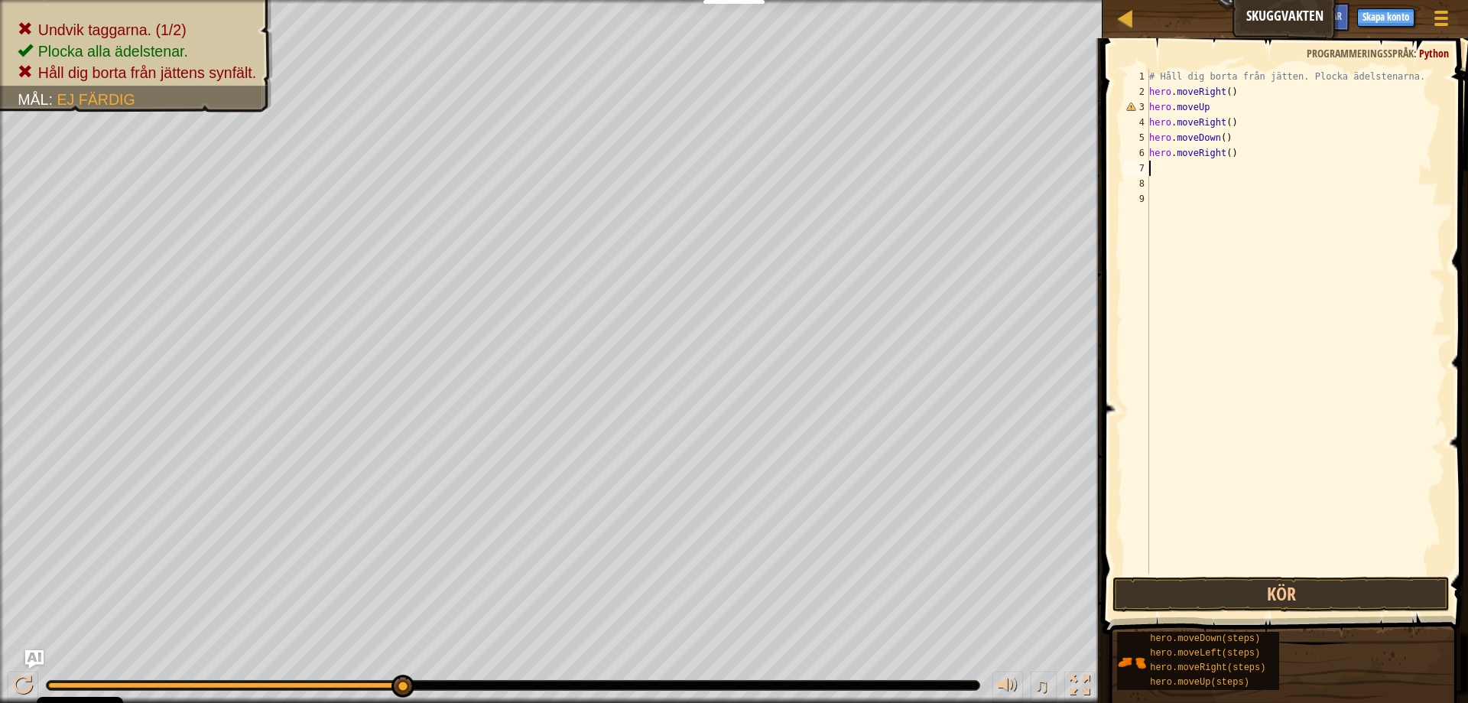
scroll to position [0, 0]
click at [1312, 606] on button "Kör" at bounding box center [1281, 594] width 337 height 35
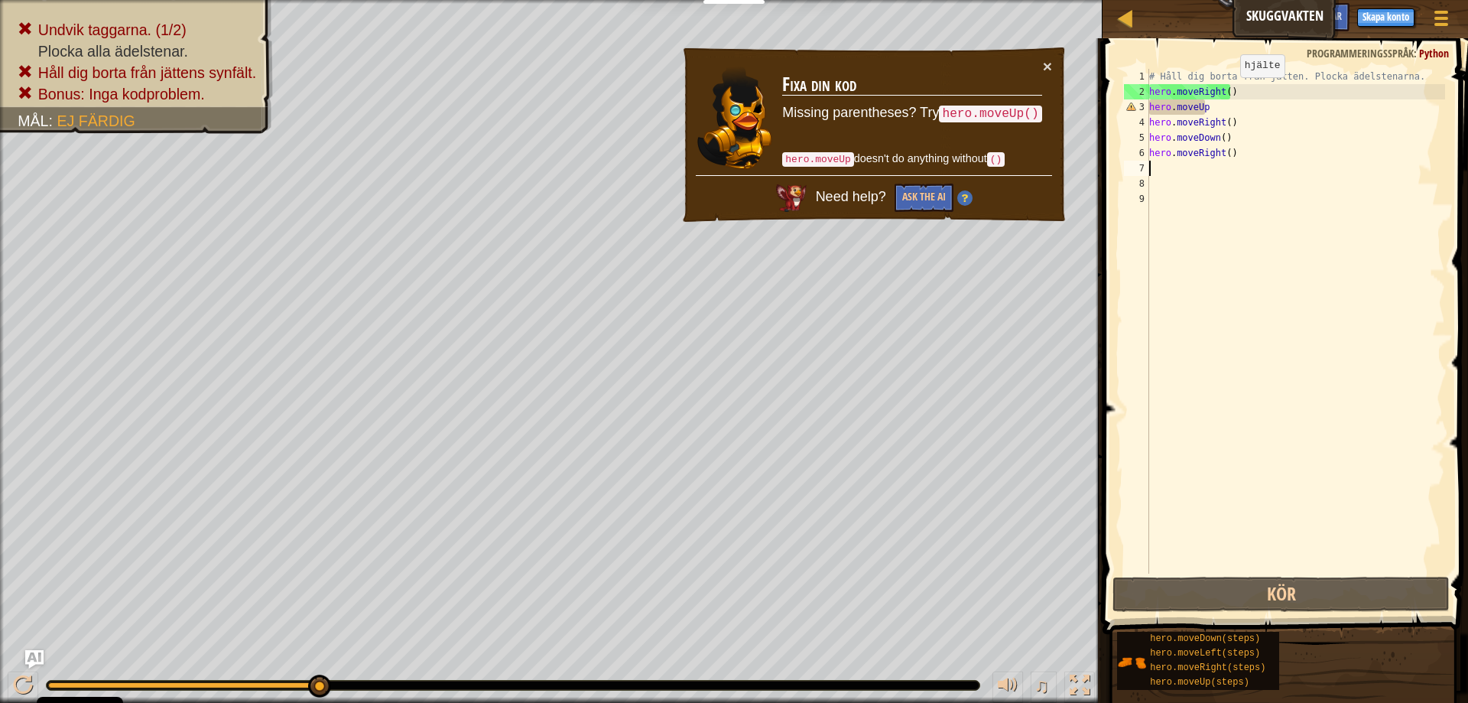
click at [1229, 89] on div "# Håll dig borta från jätten. Plocka ädelstenarna. hero . moveRight ( ) hero . …" at bounding box center [1295, 336] width 299 height 535
type textarea "hero.moveRight()"
drag, startPoint x: 1248, startPoint y: 89, endPoint x: 1109, endPoint y: 89, distance: 139.2
click at [1146, 89] on div "# Håll dig borta från jätten. Plocka ädelstenarna. hero . moveRight ( ) hero . …" at bounding box center [1295, 321] width 299 height 505
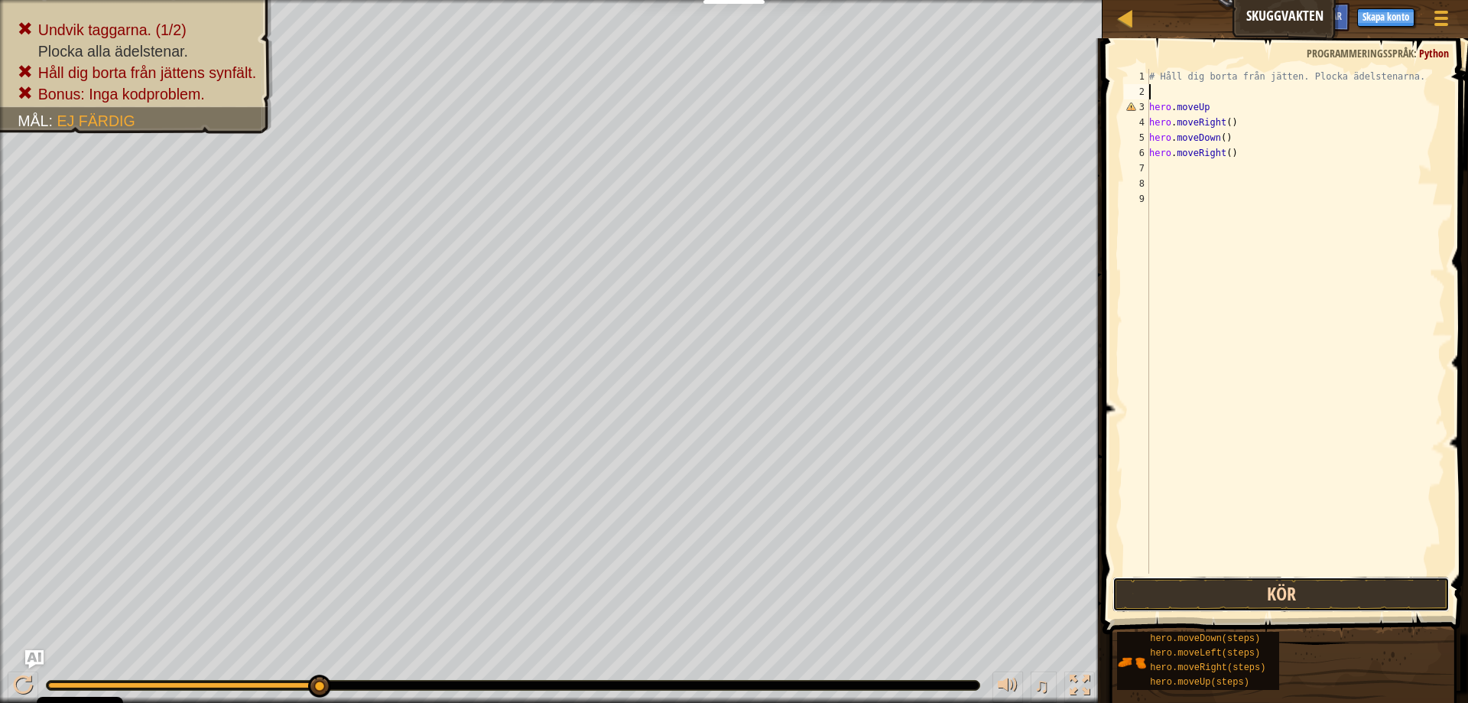
click at [1254, 590] on button "Kör" at bounding box center [1281, 594] width 337 height 35
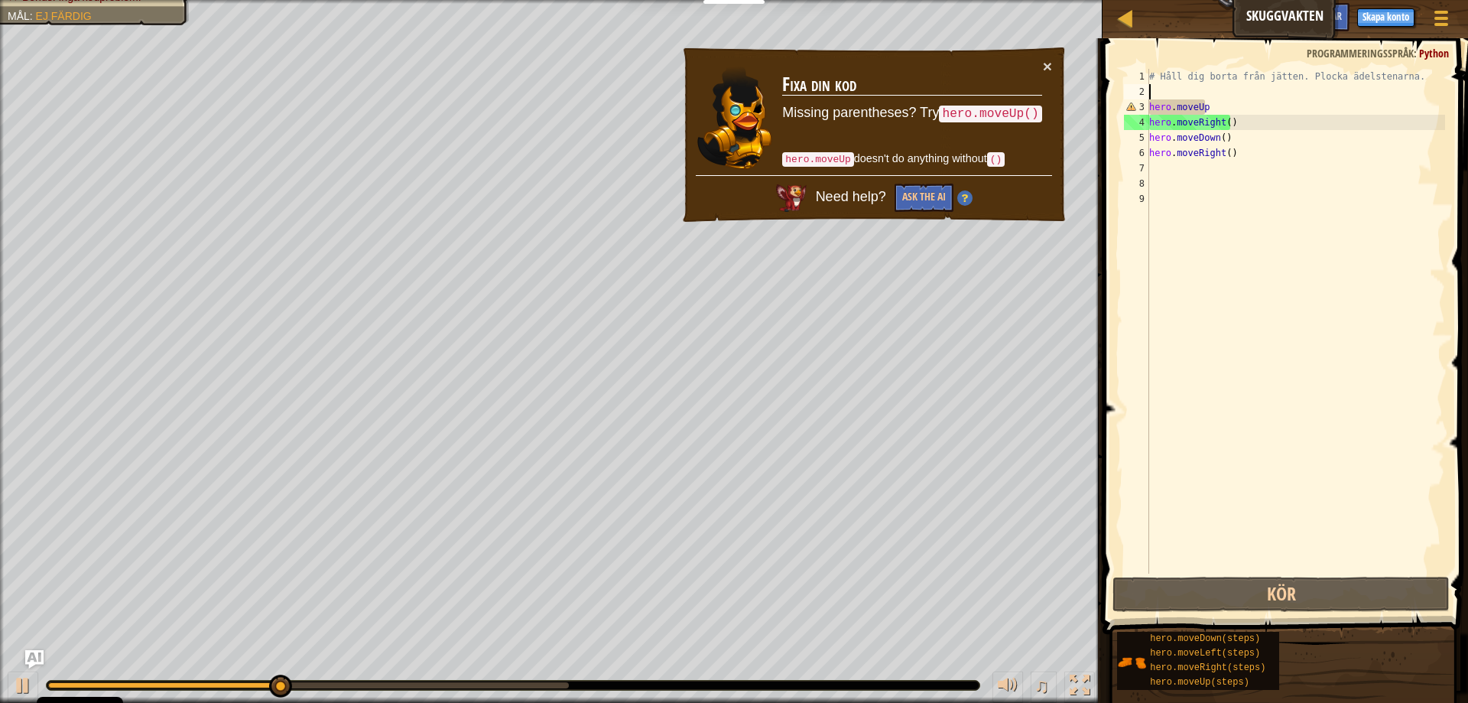
click at [1172, 87] on div "# Håll dig borta från jätten. Plocka ädelstenarna. hero . moveUp hero . moveRig…" at bounding box center [1295, 336] width 299 height 535
click at [1167, 89] on div "# Håll dig borta från jätten. Plocka ädelstenarna. hero . moveUp hero . moveRig…" at bounding box center [1295, 336] width 299 height 535
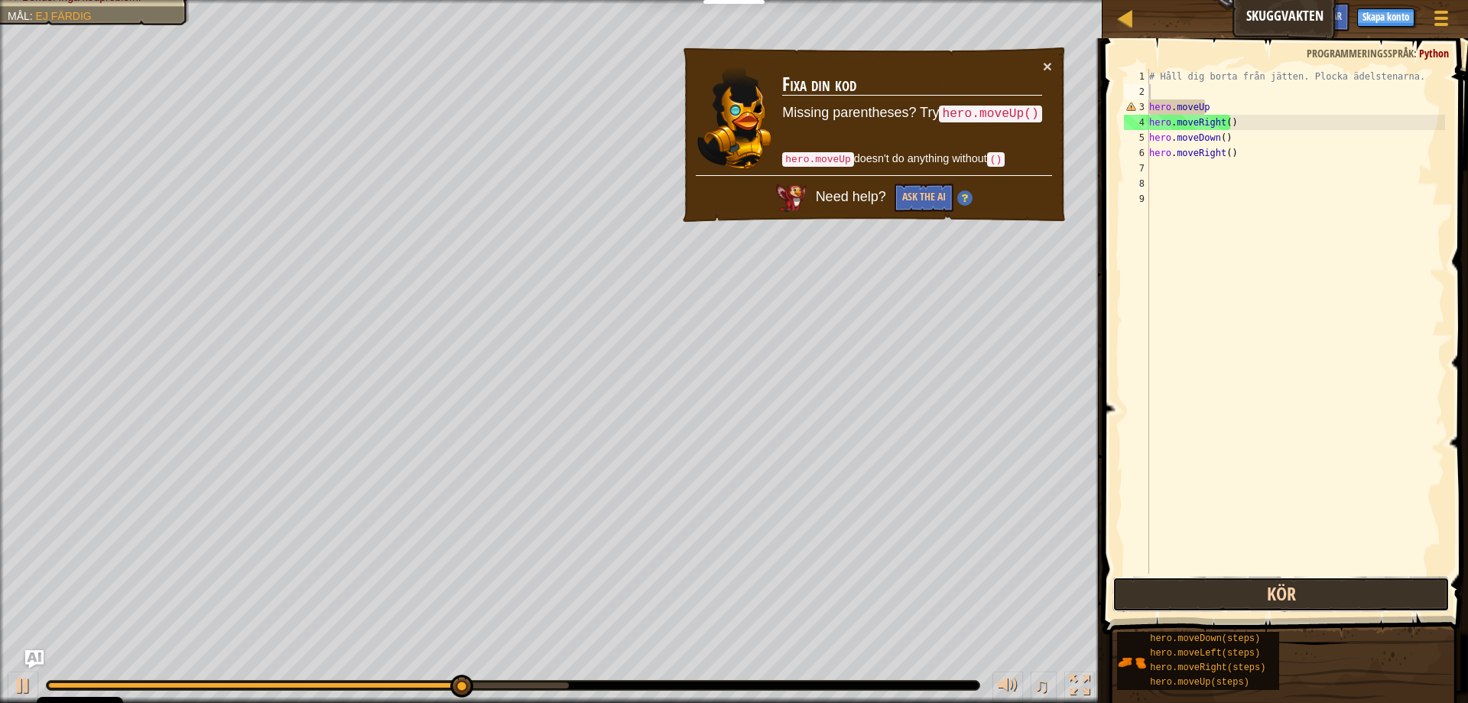
click at [1235, 580] on button "Kör" at bounding box center [1281, 594] width 337 height 35
click at [1047, 63] on button "×" at bounding box center [1047, 66] width 9 height 16
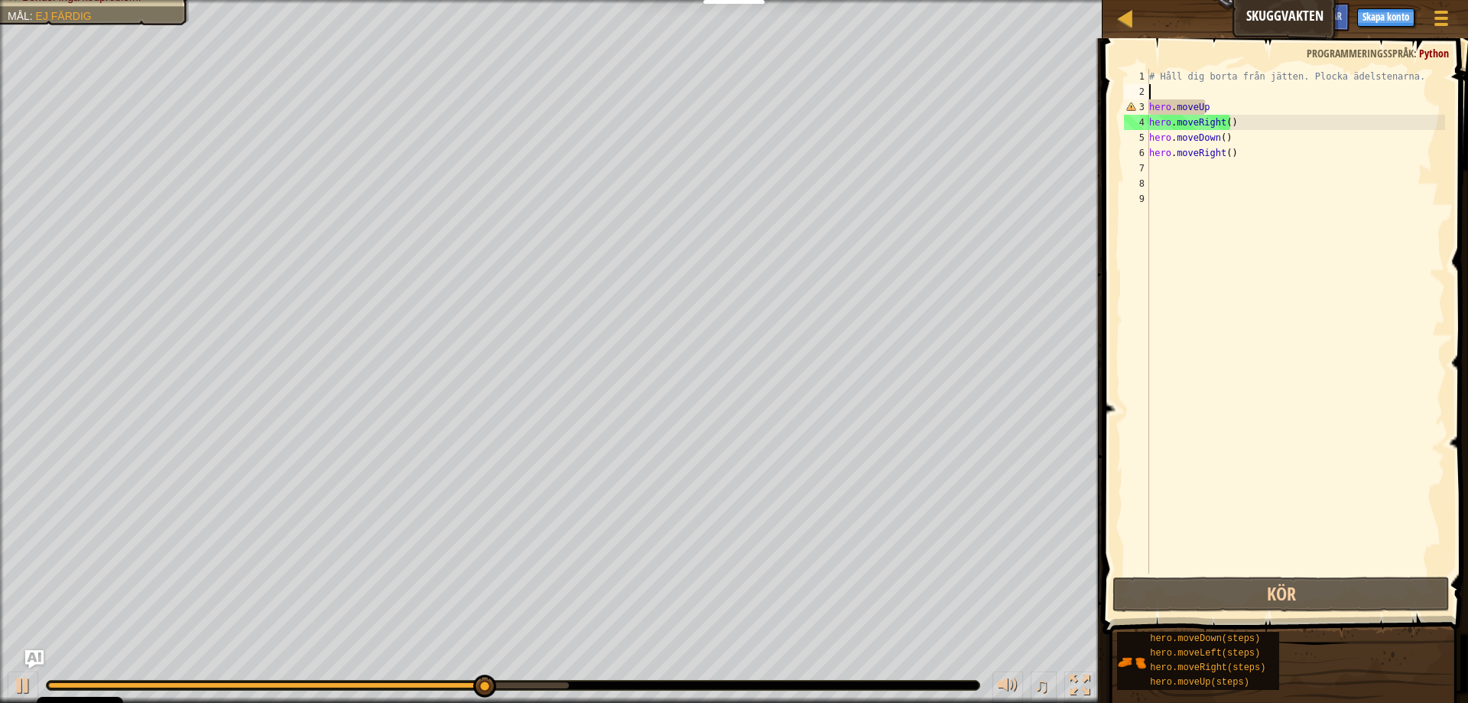
click at [1205, 105] on div "# Håll dig borta från jätten. Plocka ädelstenarna. hero . moveUp hero . moveRig…" at bounding box center [1295, 336] width 299 height 535
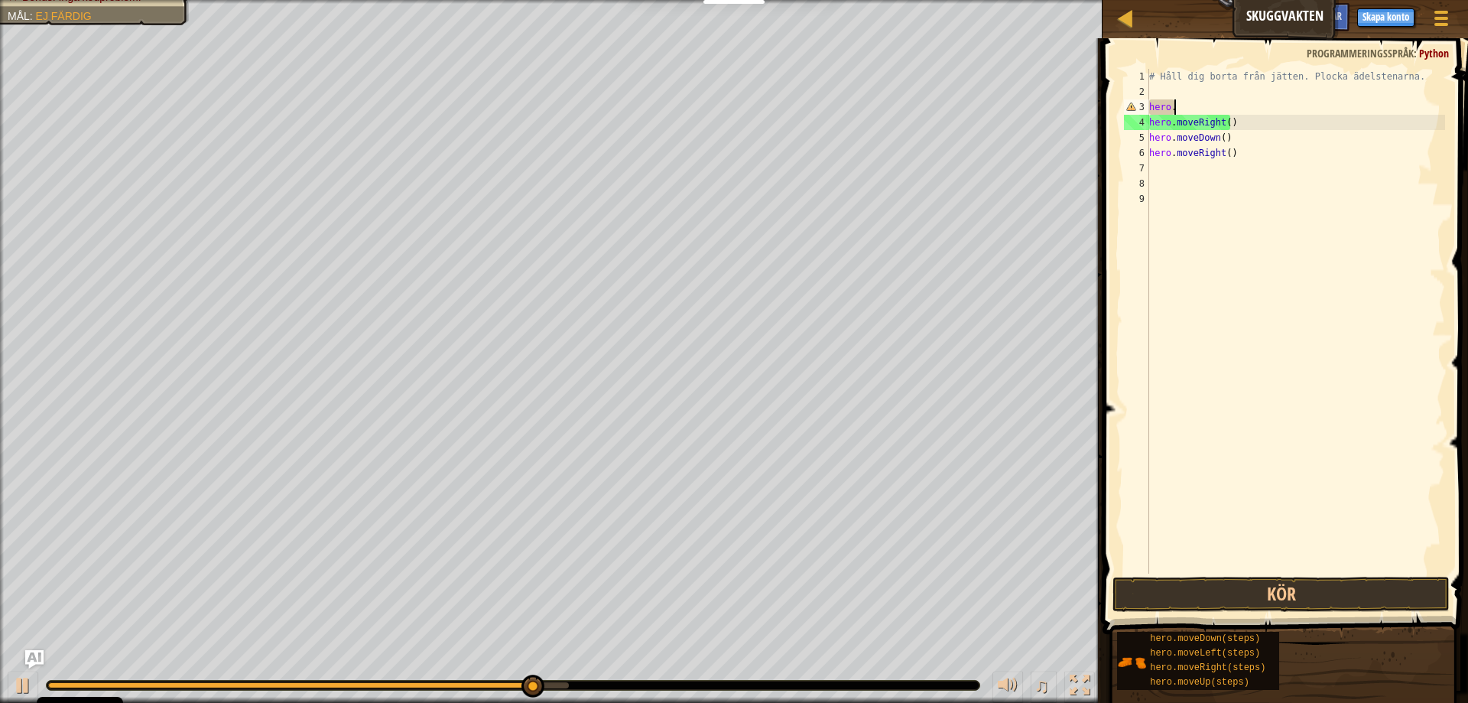
type textarea "h"
click at [1208, 105] on div "# Håll dig borta från jätten. Plocka ädelstenarna. hero . moveRight ( ) hero . …" at bounding box center [1295, 336] width 299 height 535
click at [1204, 102] on div "# Håll dig borta från jätten. Plocka ädelstenarna. hero . moveRight ( ) hero . …" at bounding box center [1295, 336] width 299 height 535
click at [1198, 99] on div "# Håll dig borta från jätten. Plocka ädelstenarna. hero . moveRight ( ) hero . …" at bounding box center [1295, 336] width 299 height 535
click at [1189, 81] on div "# Håll dig borta från jätten. Plocka ädelstenarna. hero . moveRight ( ) hero . …" at bounding box center [1295, 336] width 299 height 535
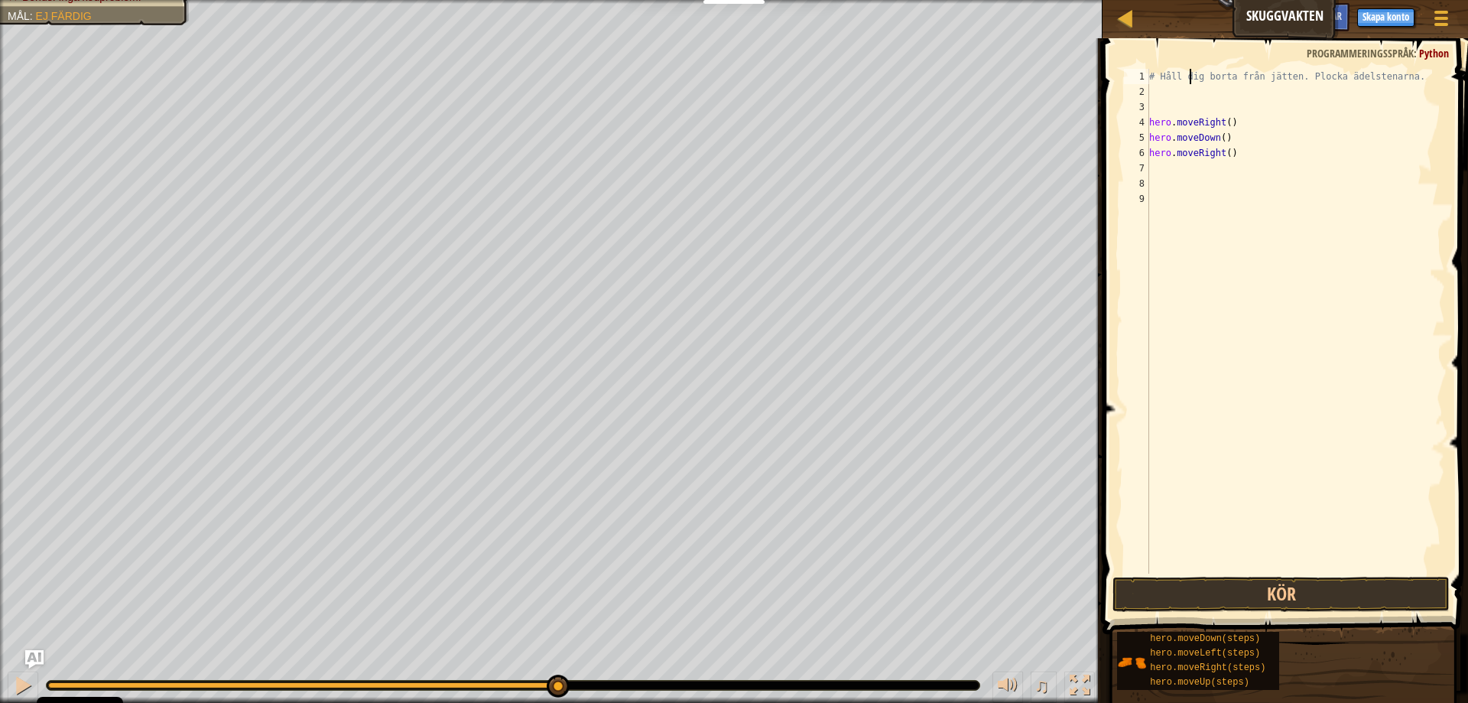
type textarea "# Håll dig borta från jätten. Plocka ädelstenarna."
drag, startPoint x: 1165, startPoint y: 95, endPoint x: 1216, endPoint y: 120, distance: 56.4
click at [1165, 96] on div "# Håll dig borta från jätten. Plocka ädelstenarna. hero . moveRight ( ) hero . …" at bounding box center [1295, 336] width 299 height 535
drag, startPoint x: 1248, startPoint y: 158, endPoint x: 1035, endPoint y: 70, distance: 230.8
click at [1146, 70] on div "# Håll dig borta från jätten. Plocka ädelstenarna. hero . moveRight ( ) hero . …" at bounding box center [1295, 321] width 299 height 505
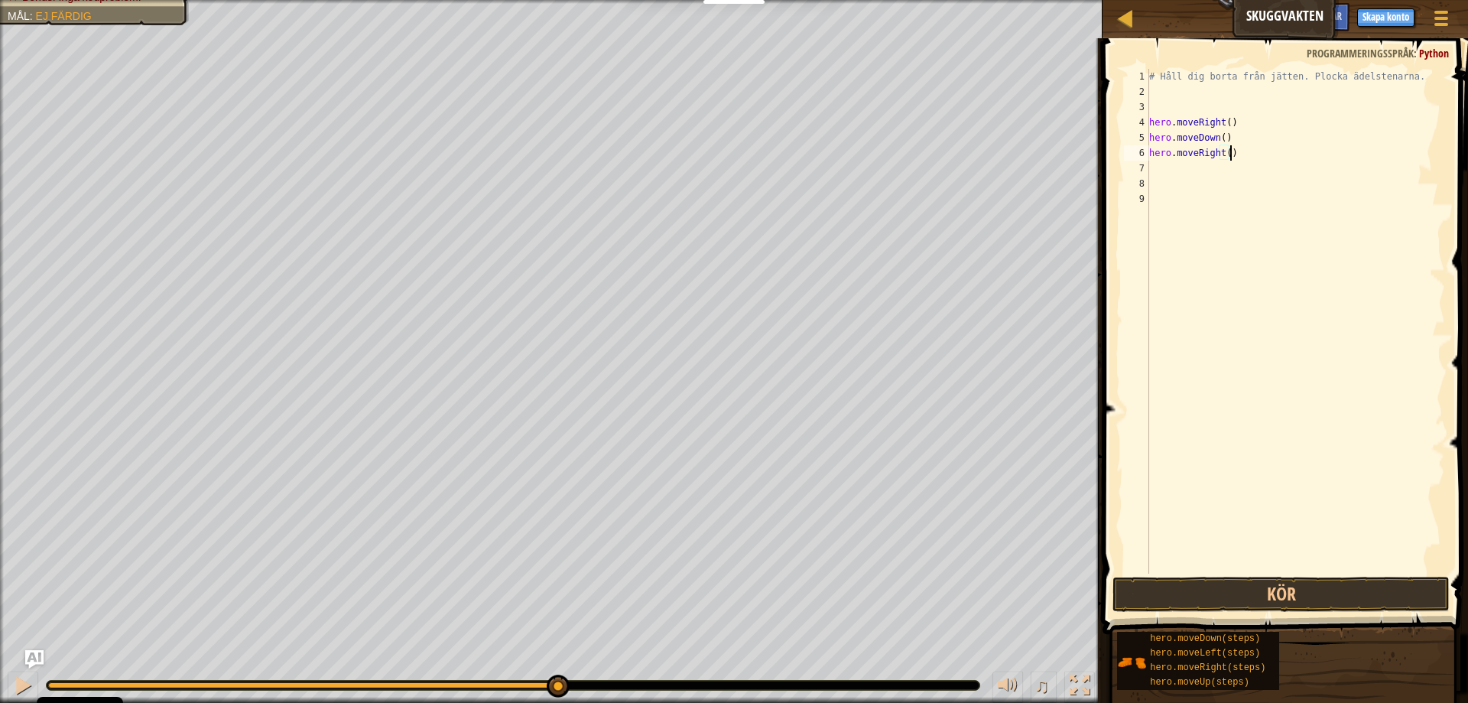
type textarea "# Håll dig borta från jätten. Plocka ädelstenarna."
click at [1157, 81] on div at bounding box center [1295, 336] width 299 height 535
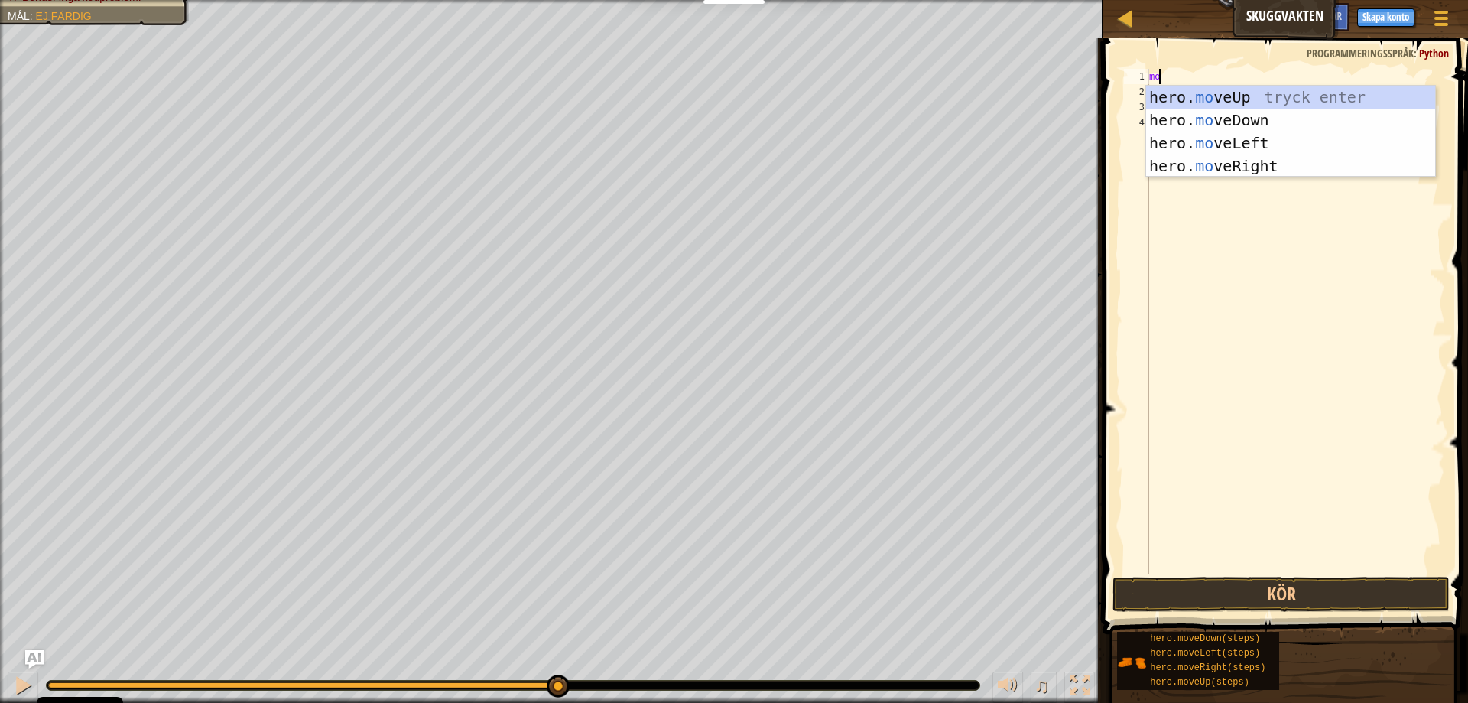
type textarea "move"
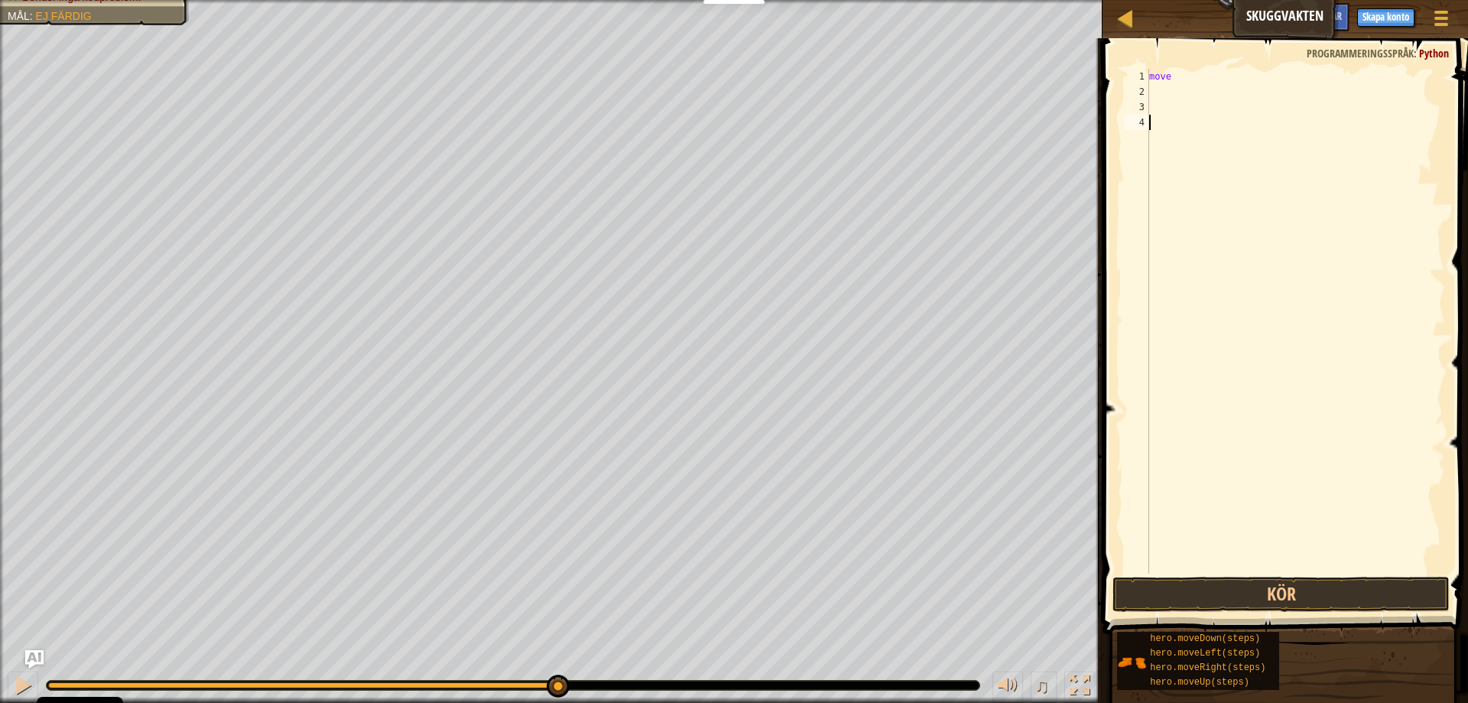
click at [1290, 182] on div "move" at bounding box center [1295, 336] width 299 height 535
click at [1231, 73] on div "move" at bounding box center [1295, 336] width 299 height 535
click at [1224, 75] on div "move" at bounding box center [1295, 336] width 299 height 535
click at [1217, 75] on div "move" at bounding box center [1295, 336] width 299 height 535
click at [1216, 75] on div "move" at bounding box center [1295, 336] width 299 height 535
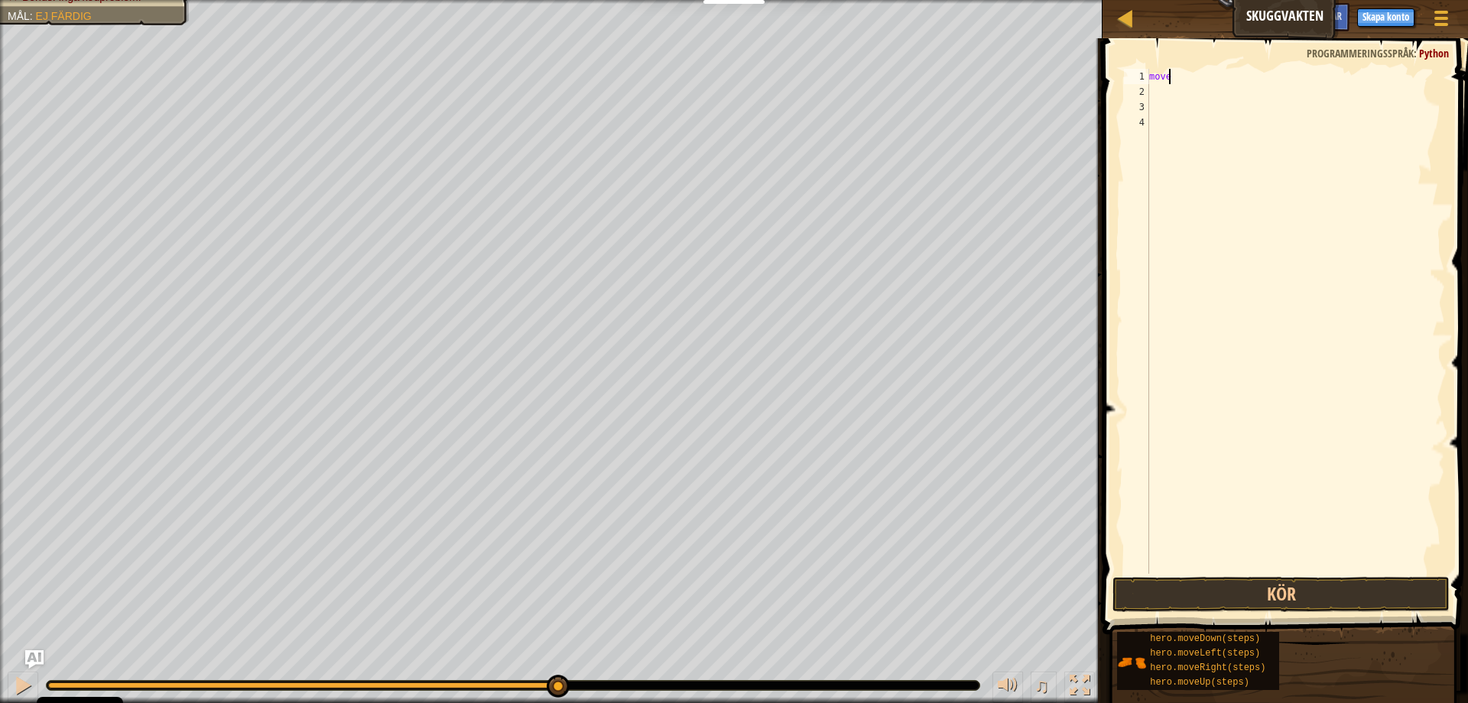
type textarea "move"
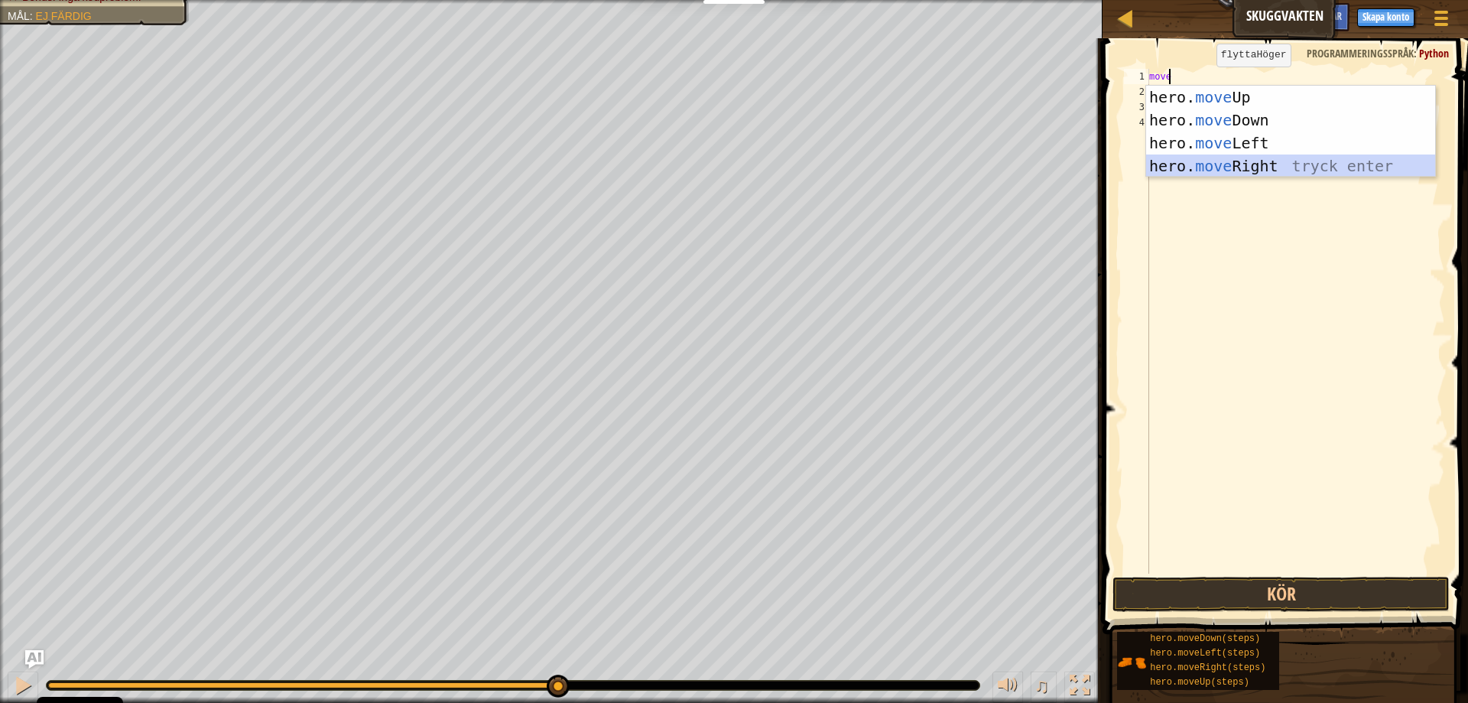
click at [1243, 154] on div "hero. move Up tryck enter hero. move Down tryck enter hero. move Left tryck ent…" at bounding box center [1290, 155] width 289 height 138
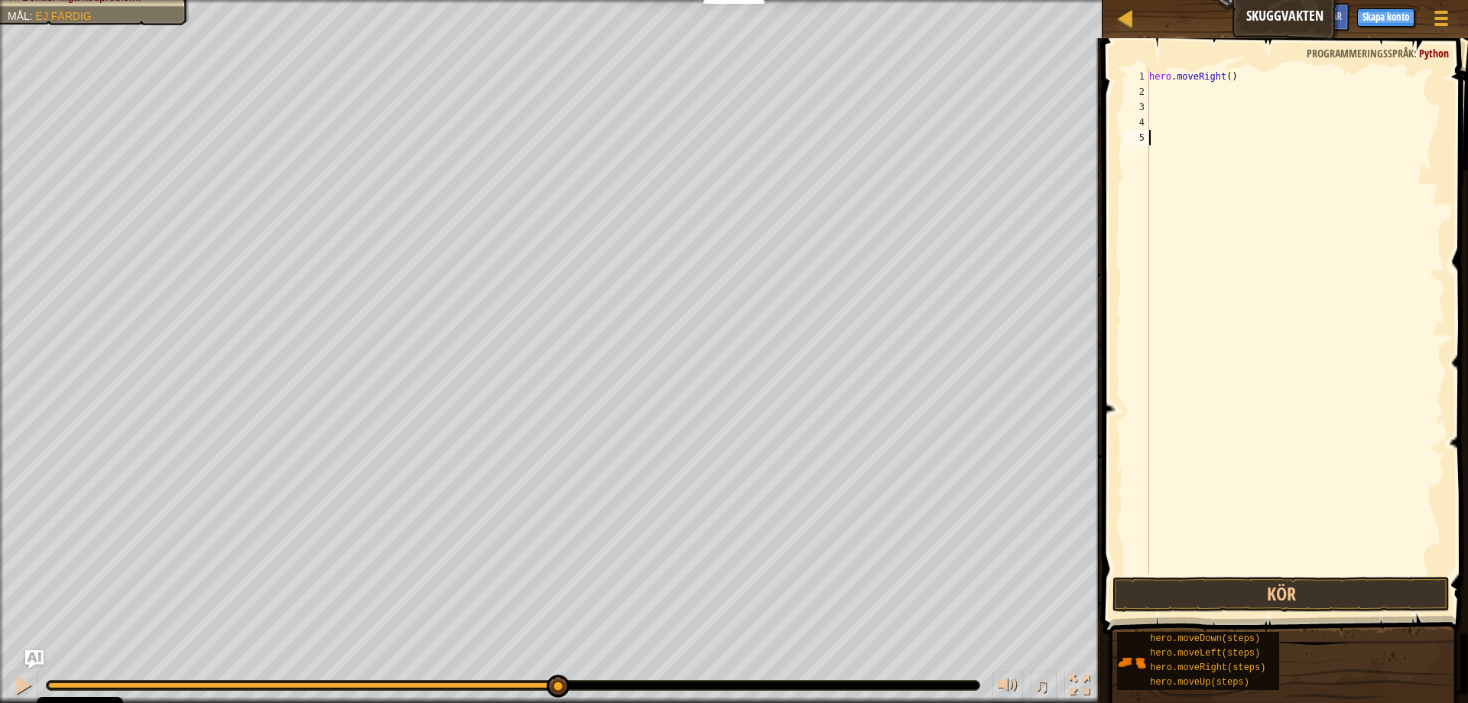
click at [1228, 130] on div "hero . moveRight ( )" at bounding box center [1295, 336] width 299 height 535
click at [1213, 85] on div "hero . moveRight ( )" at bounding box center [1295, 336] width 299 height 535
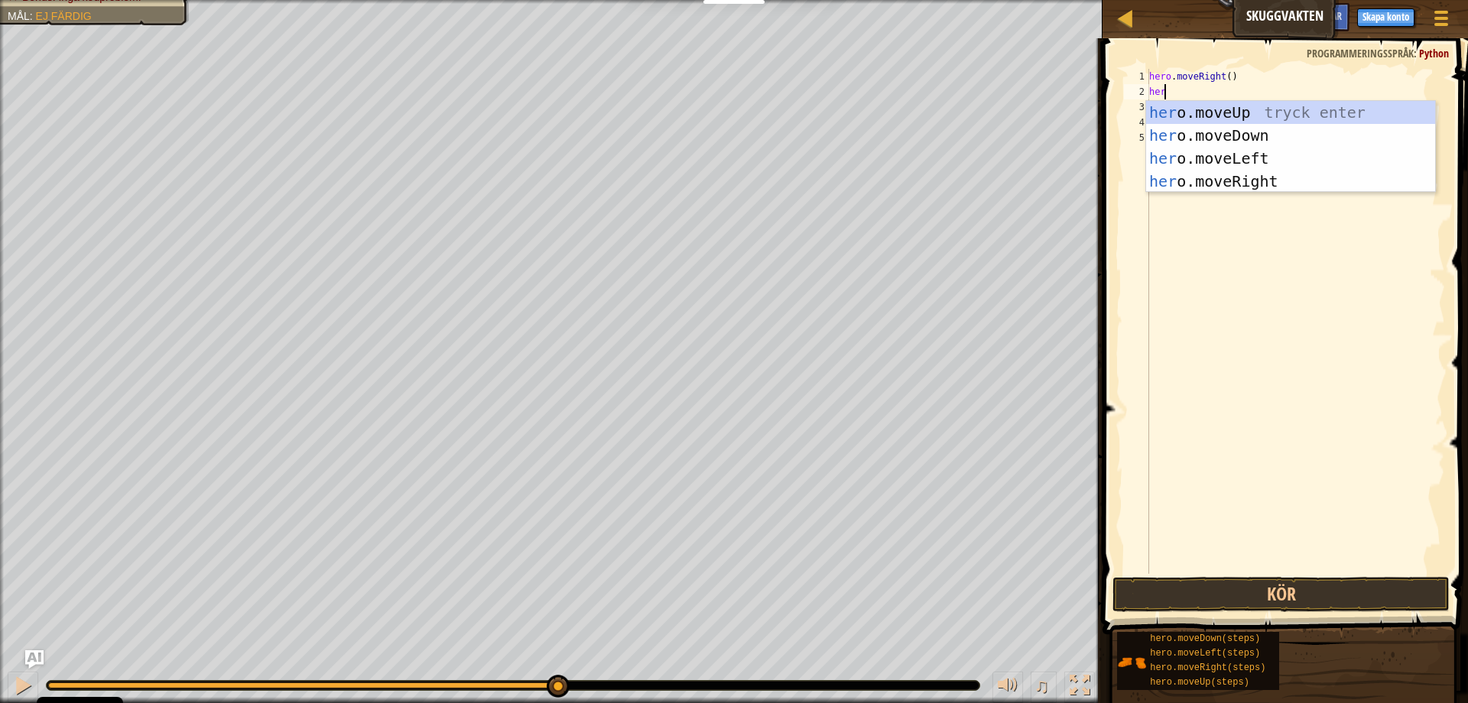
type textarea "hero"
click at [1281, 109] on div "hero .moveUp tryck enter hero .moveDown tryck enter hero .moveLeft tryck enter …" at bounding box center [1290, 170] width 289 height 138
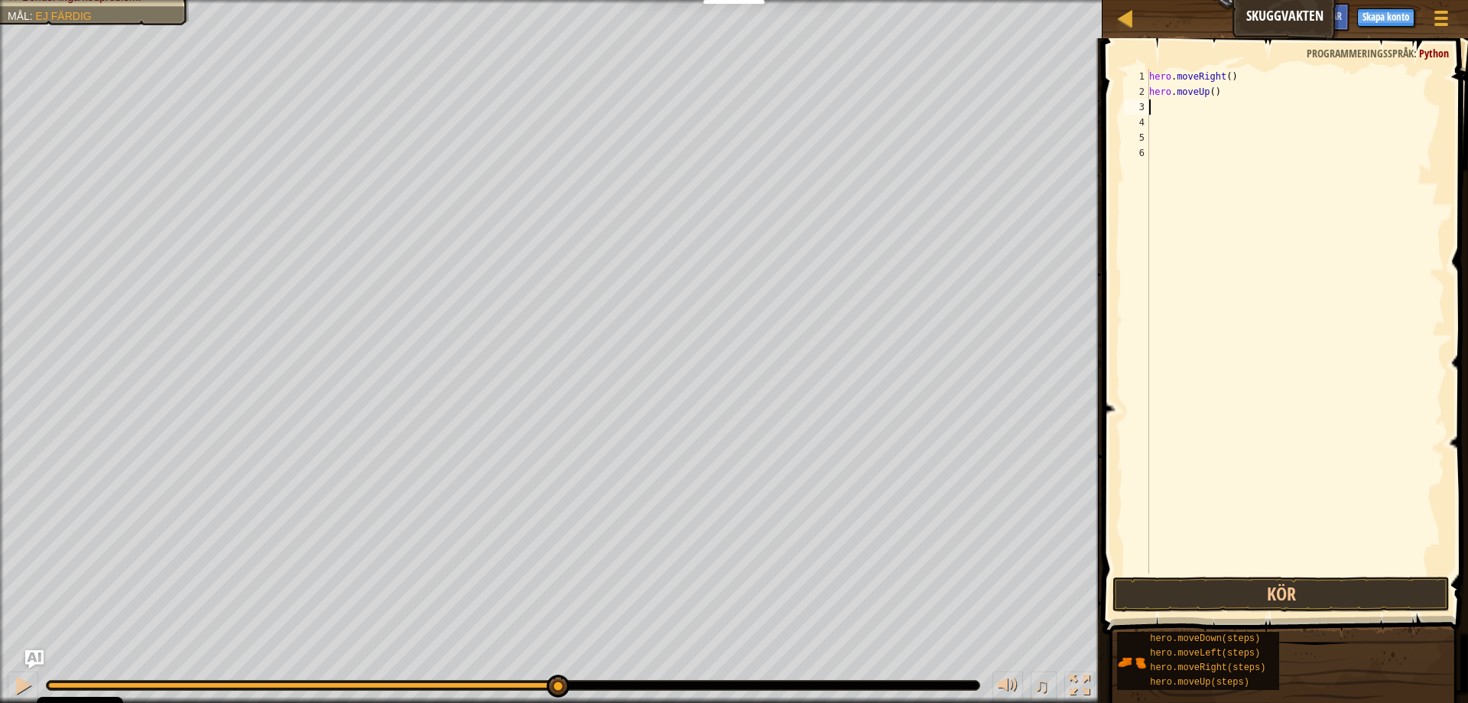
click at [1188, 106] on div "hero . moveRight ( ) hero . moveUp ( )" at bounding box center [1295, 336] width 299 height 535
click at [1187, 122] on div "hero . moveRight ( ) hero . moveUp ( )" at bounding box center [1295, 336] width 299 height 535
click at [1172, 104] on div "hero . moveRight ( ) hero . moveUp ( )" at bounding box center [1295, 336] width 299 height 535
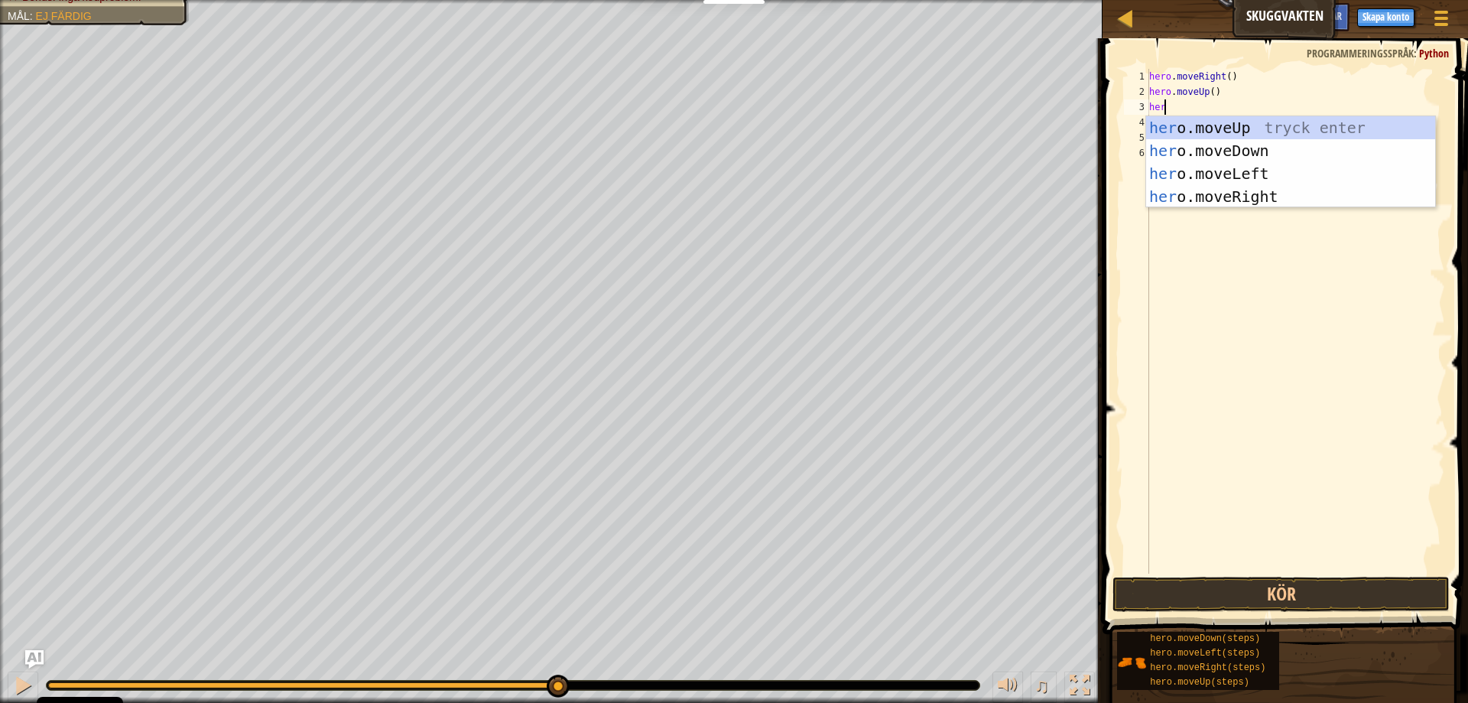
type textarea "hero"
click at [1247, 190] on div "hero .moveUp tryck enter hero .moveDown tryck enter hero .moveLeft tryck enter …" at bounding box center [1290, 185] width 289 height 138
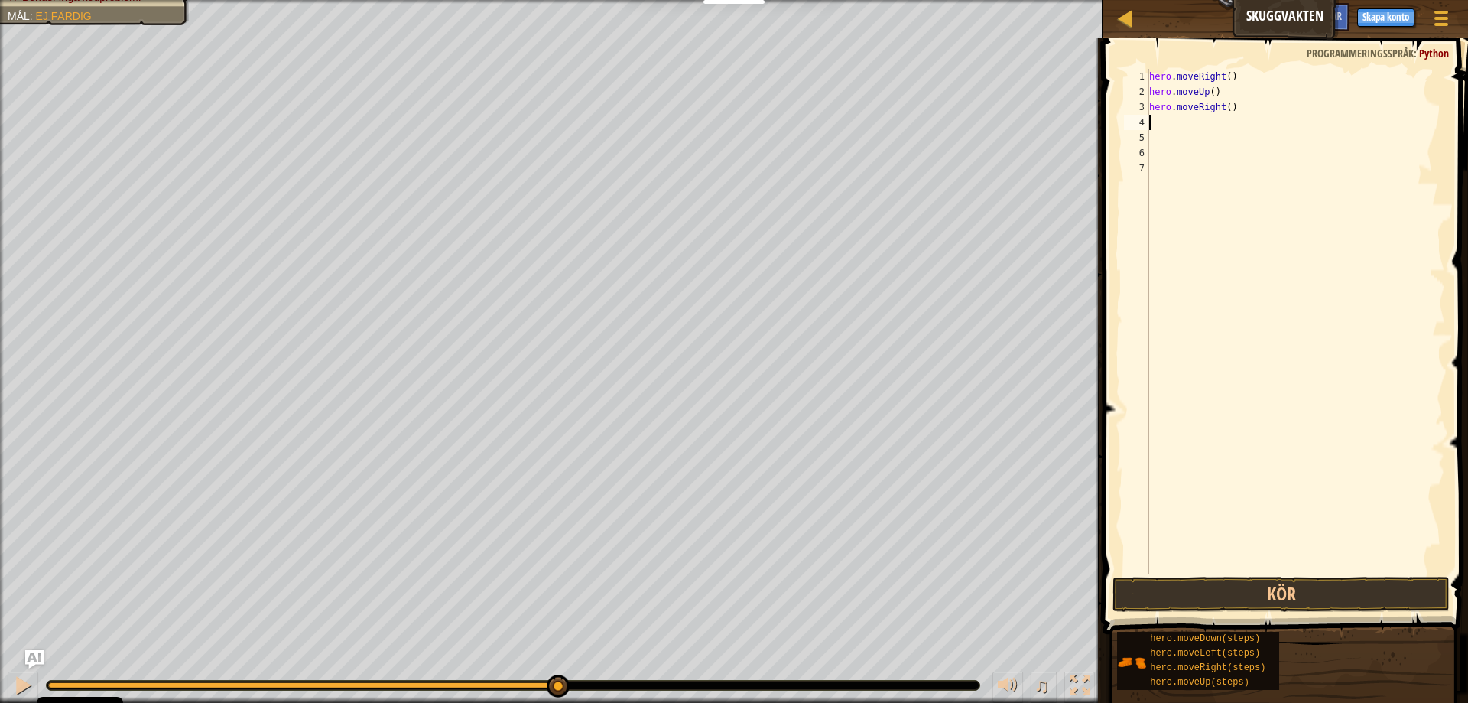
click at [1175, 139] on div "hero . moveRight ( ) hero . moveUp ( ) hero . moveRight ( )" at bounding box center [1295, 336] width 299 height 535
click at [1174, 121] on div "hero . moveRight ( ) hero . moveUp ( ) hero . moveRight ( )" at bounding box center [1295, 336] width 299 height 535
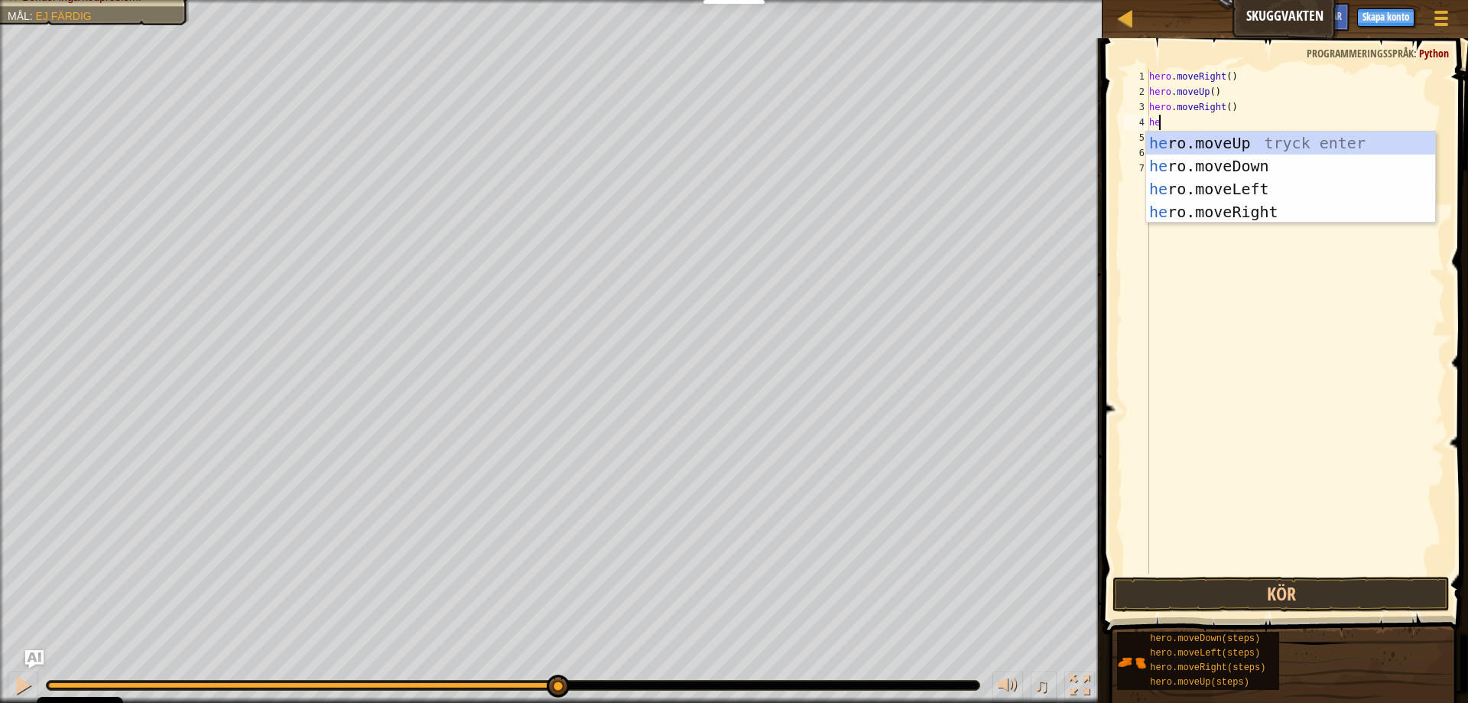
type textarea "hero"
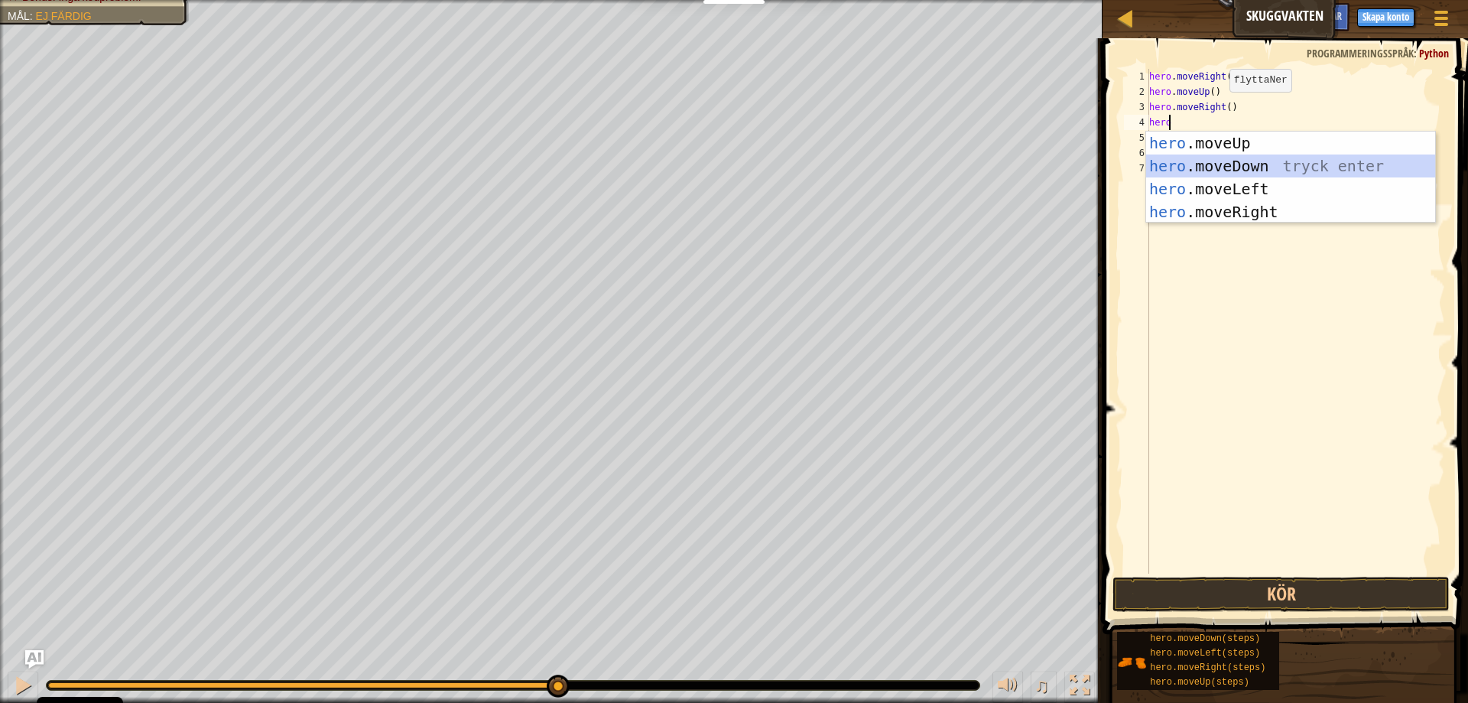
click at [1208, 167] on div "hero .moveUp tryck enter hero .moveDown tryck enter hero .moveLeft tryck enter …" at bounding box center [1290, 201] width 289 height 138
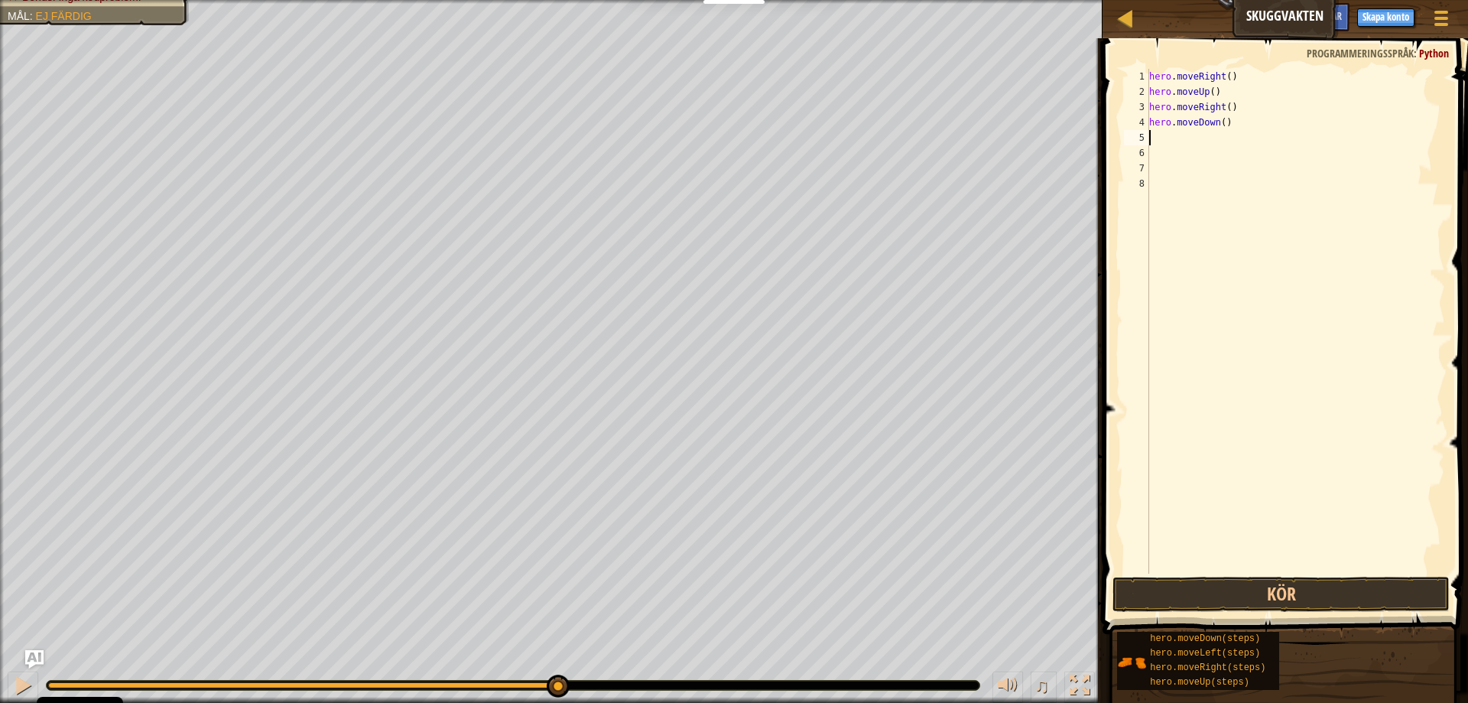
click at [1182, 152] on div "hero . moveRight ( ) hero . moveUp ( ) hero . moveRight ( ) hero . moveDown ( )" at bounding box center [1295, 336] width 299 height 535
click at [1179, 132] on div "hero . moveRight ( ) hero . moveUp ( ) hero . moveRight ( ) hero . moveDown ( )" at bounding box center [1295, 336] width 299 height 535
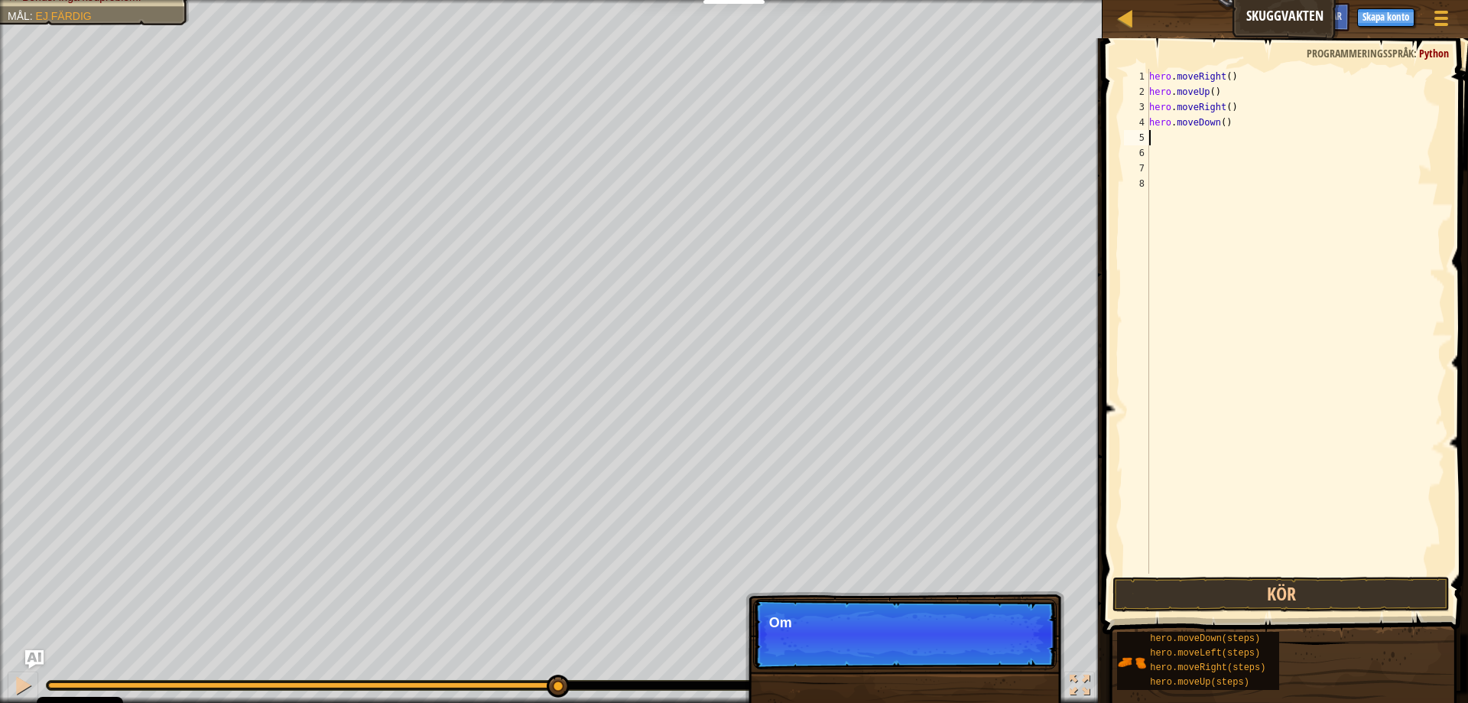
scroll to position [7, 0]
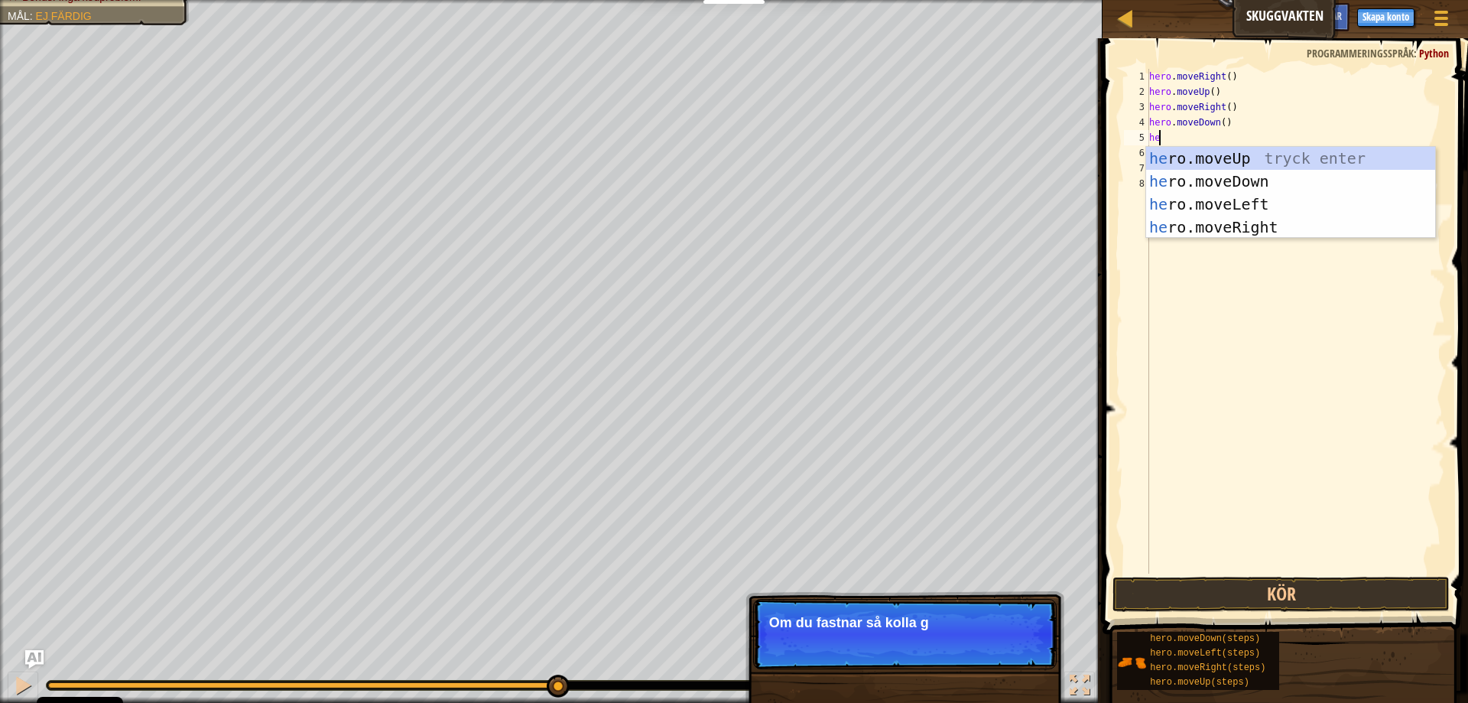
type textarea "her"
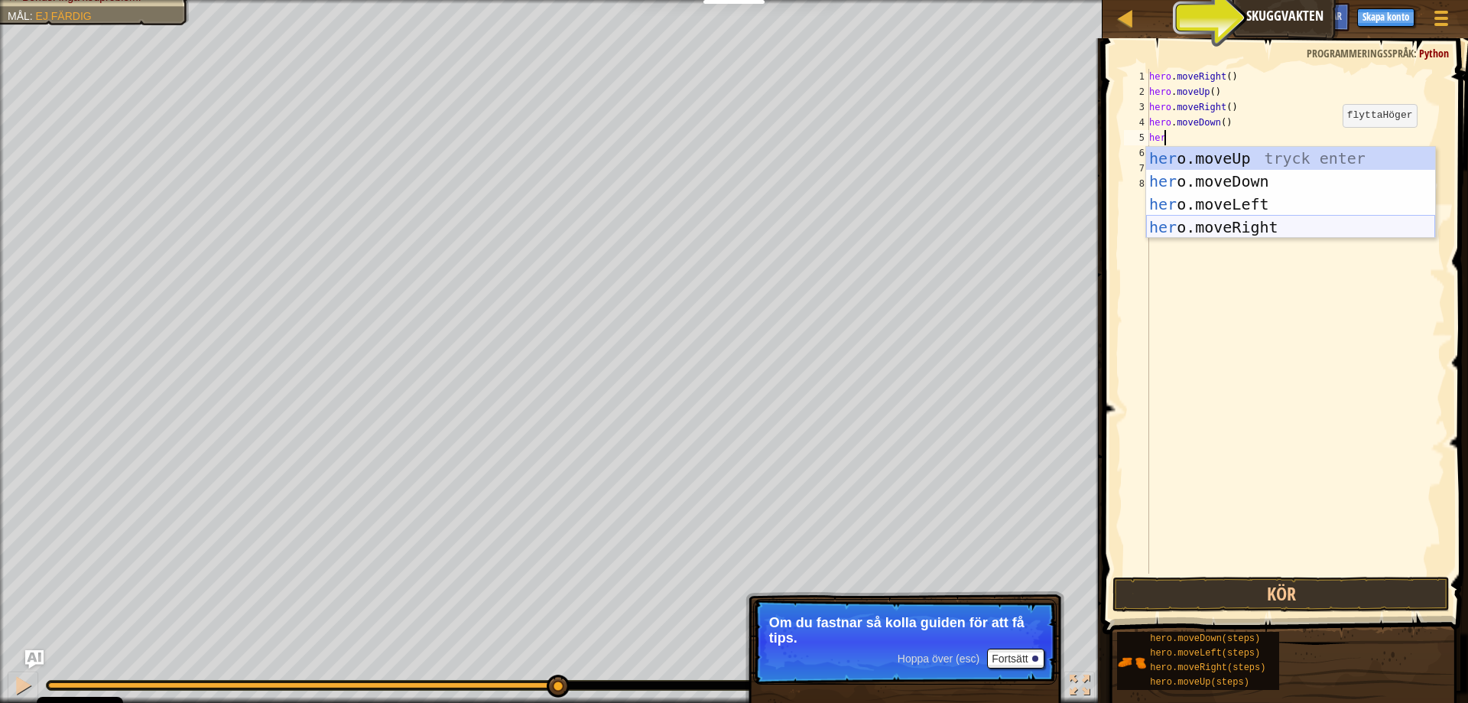
click at [1276, 218] on div "her o.moveUp tryck enter her o.moveDown tryck enter her o.moveLeft tryck enter …" at bounding box center [1290, 216] width 289 height 138
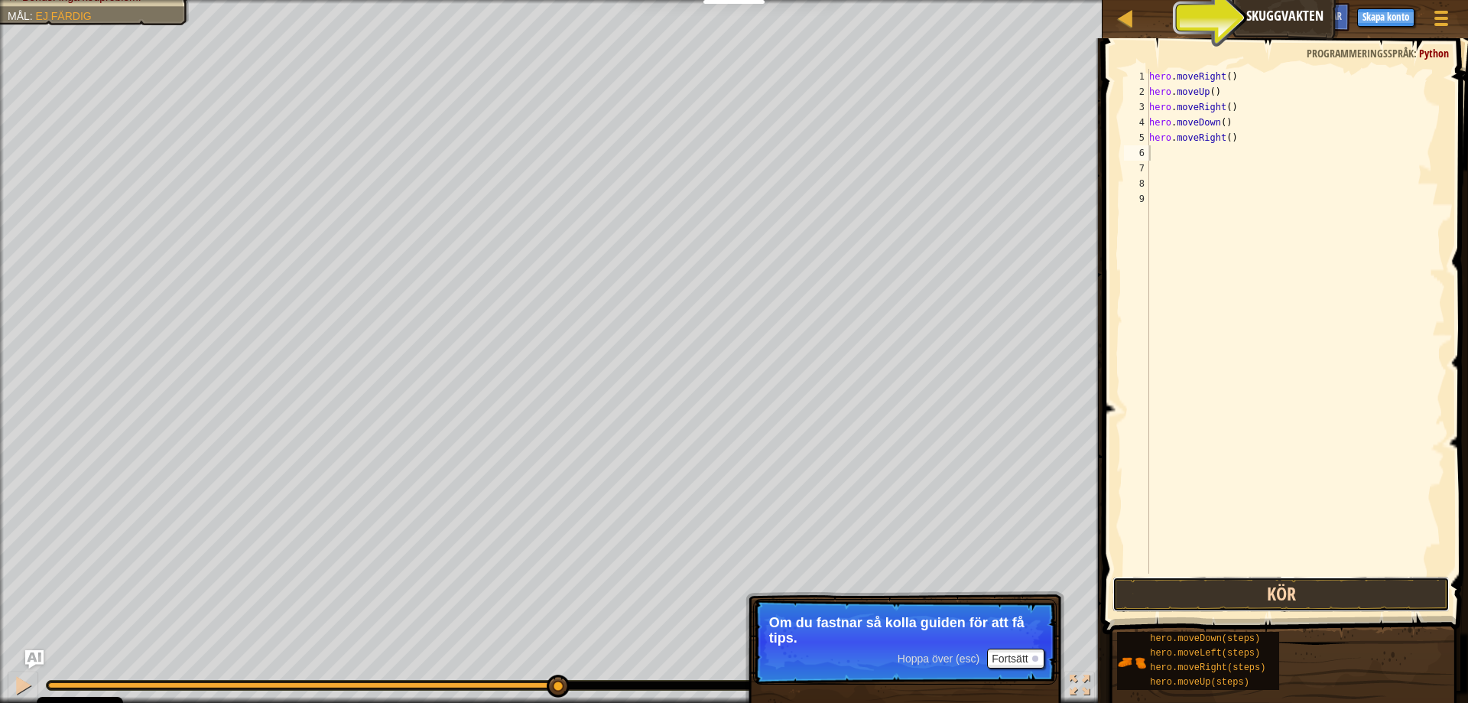
click at [1272, 583] on button "Kör" at bounding box center [1281, 594] width 337 height 35
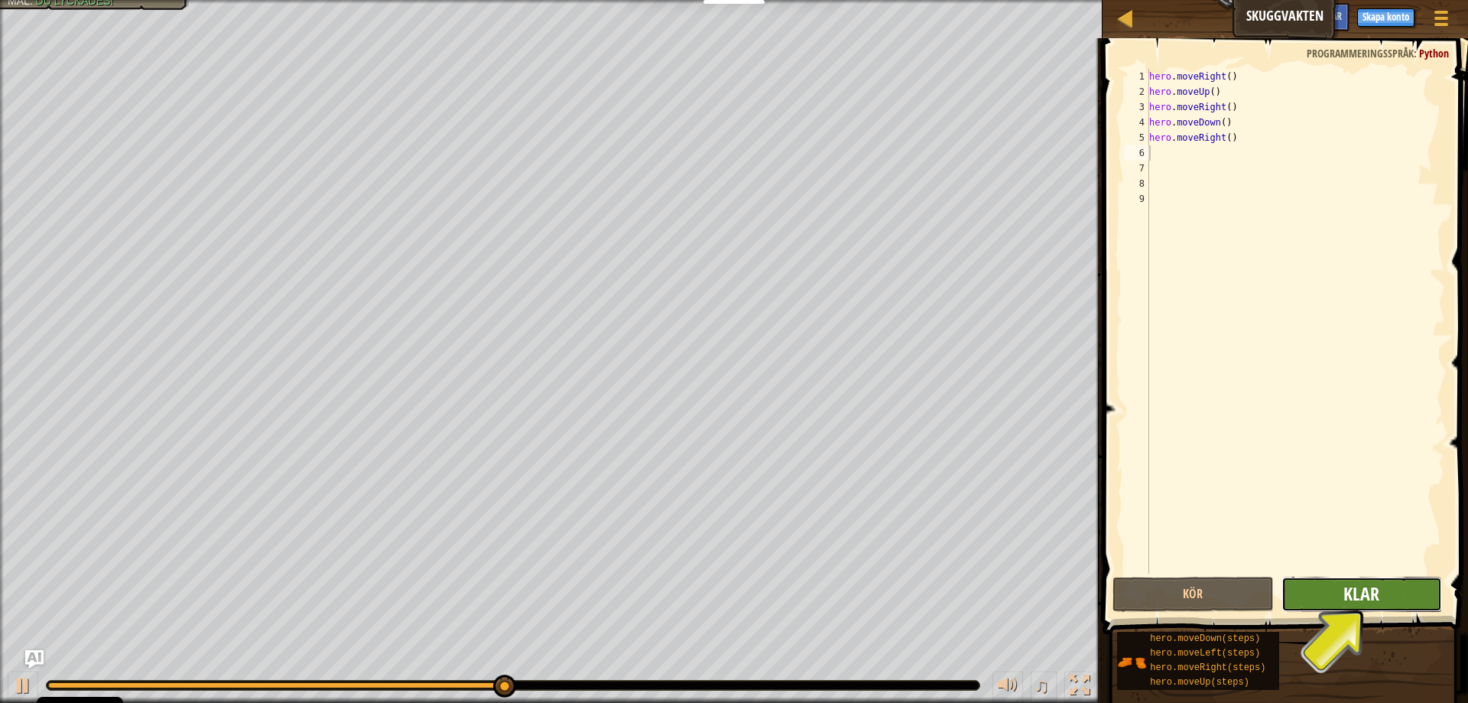
click at [1347, 588] on span "Klar" at bounding box center [1362, 593] width 36 height 24
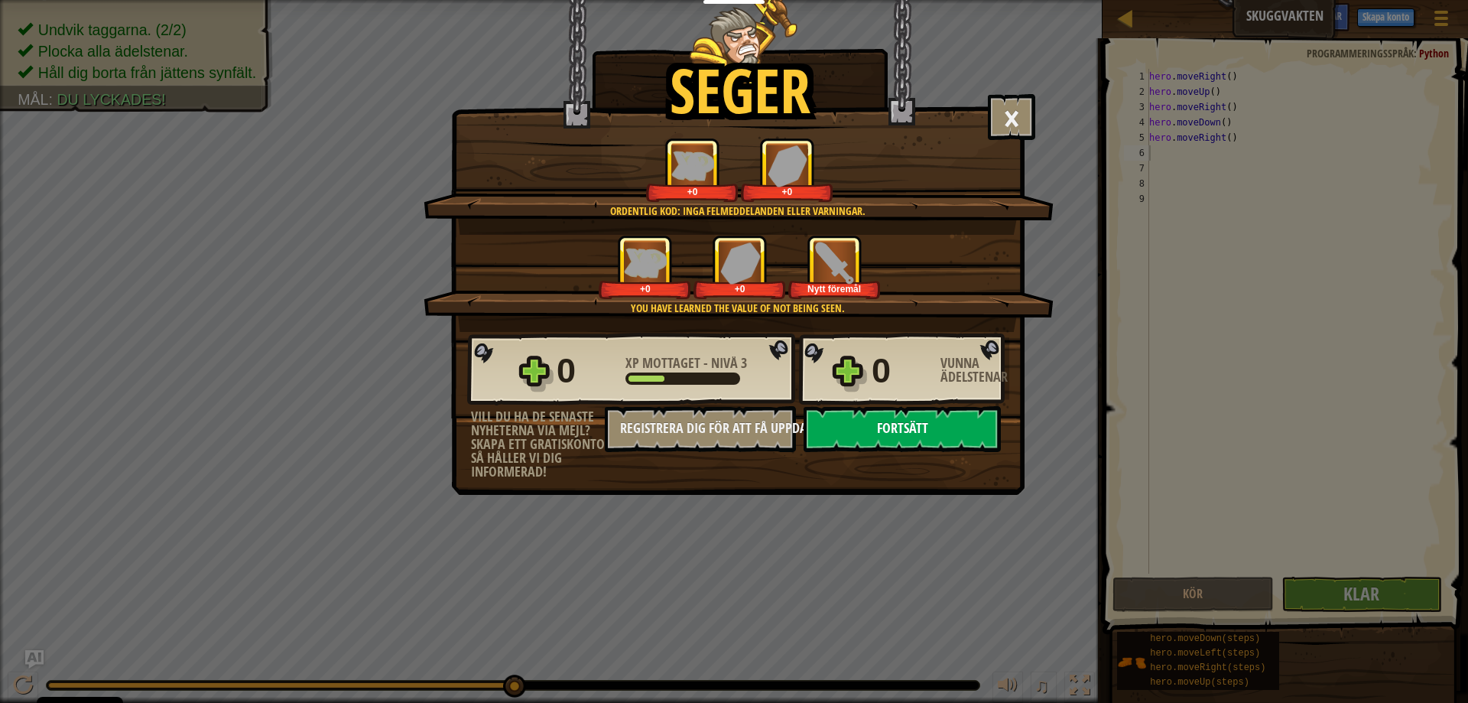
click at [922, 440] on button "Fortsätt" at bounding box center [902, 429] width 197 height 46
select select "sv"
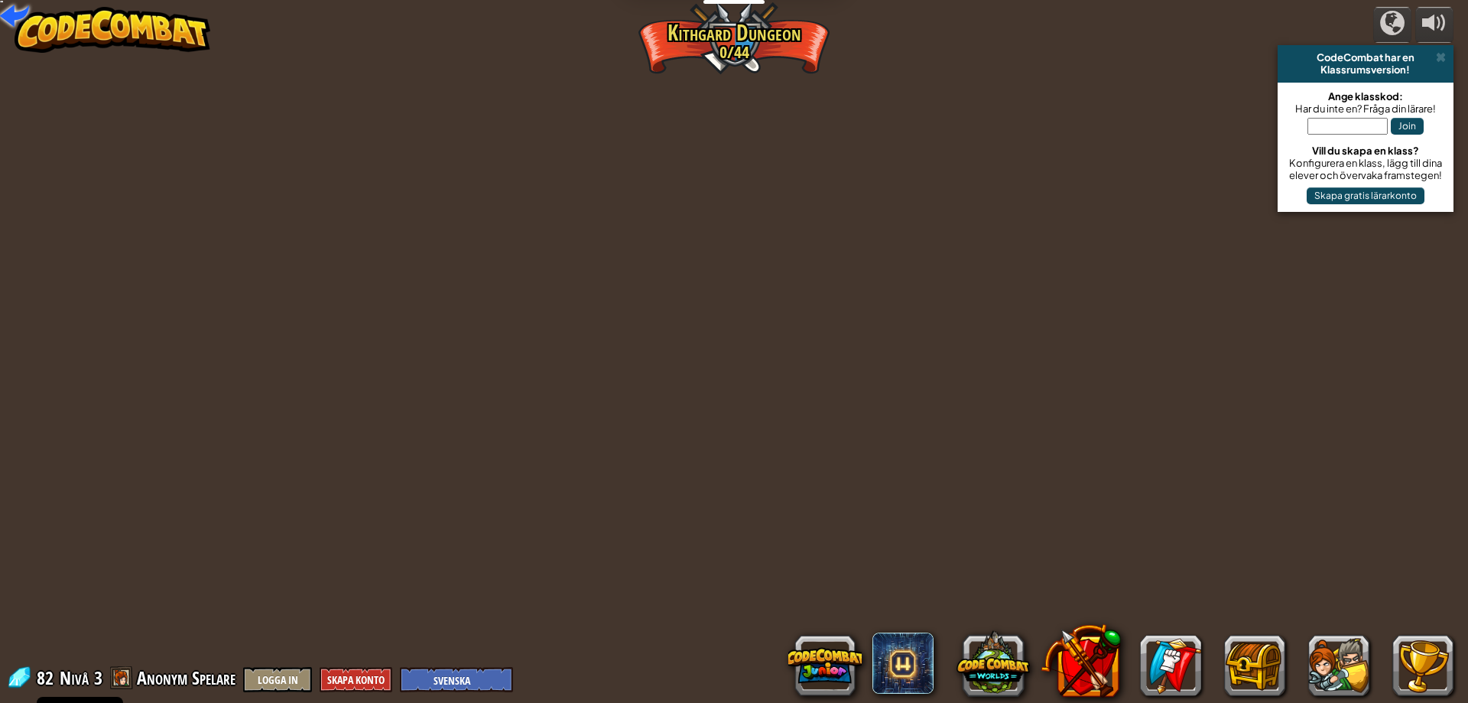
select select "sv"
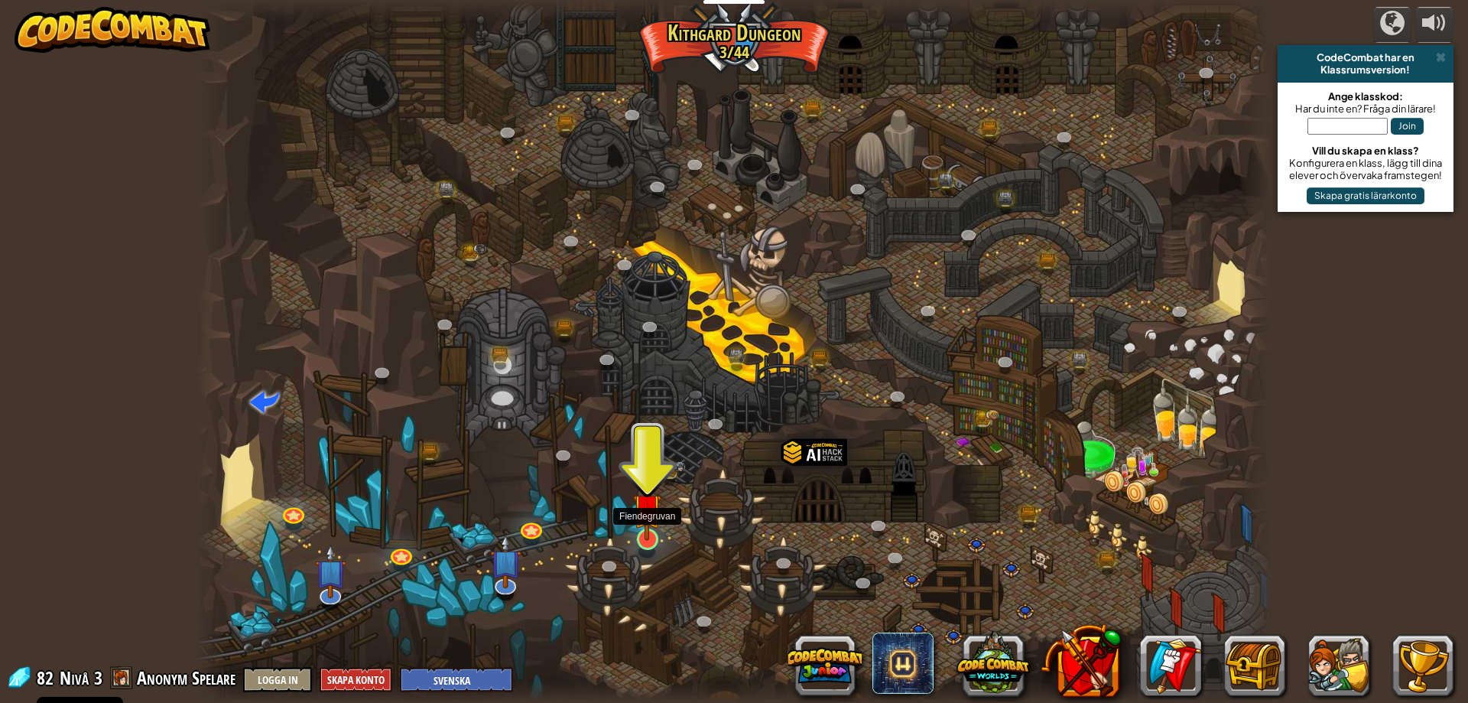
click at [649, 525] on img at bounding box center [647, 508] width 29 height 66
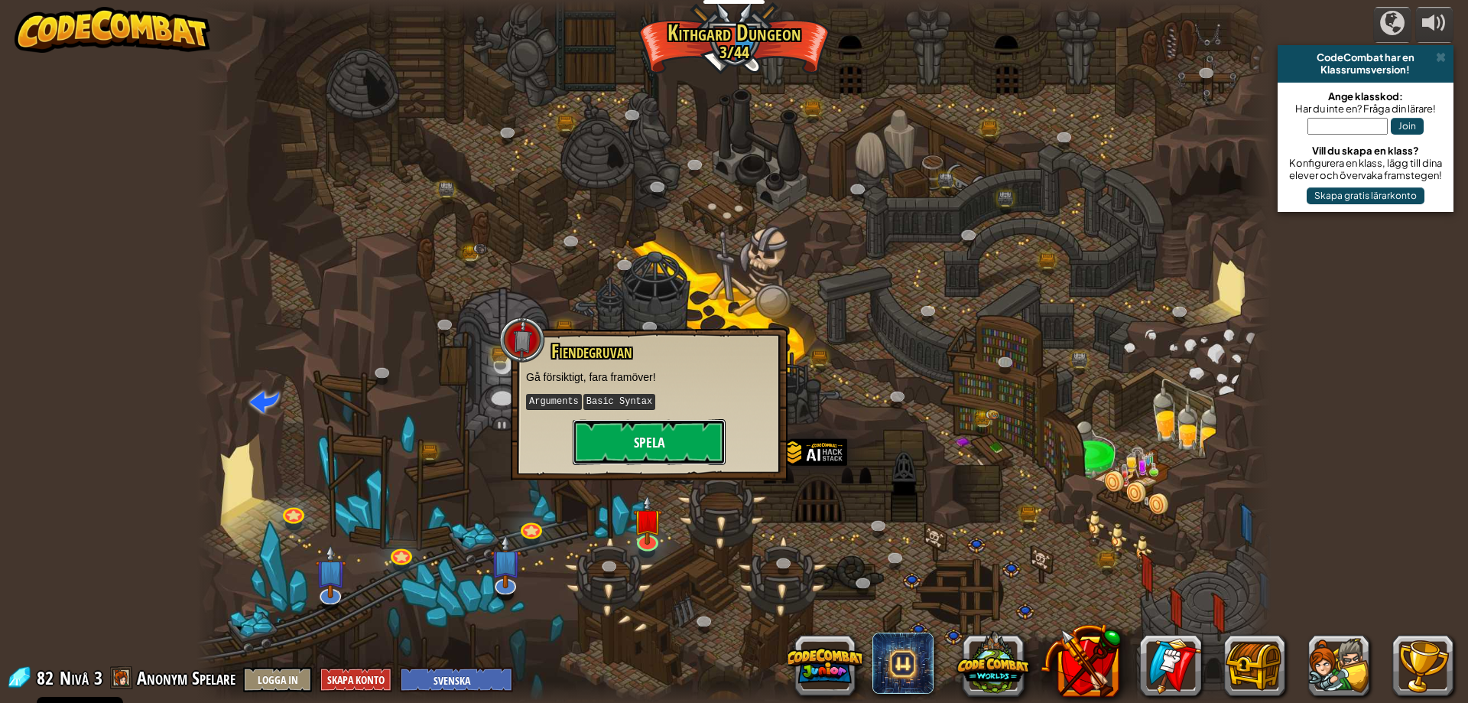
click at [652, 435] on button "Spela" at bounding box center [649, 442] width 153 height 46
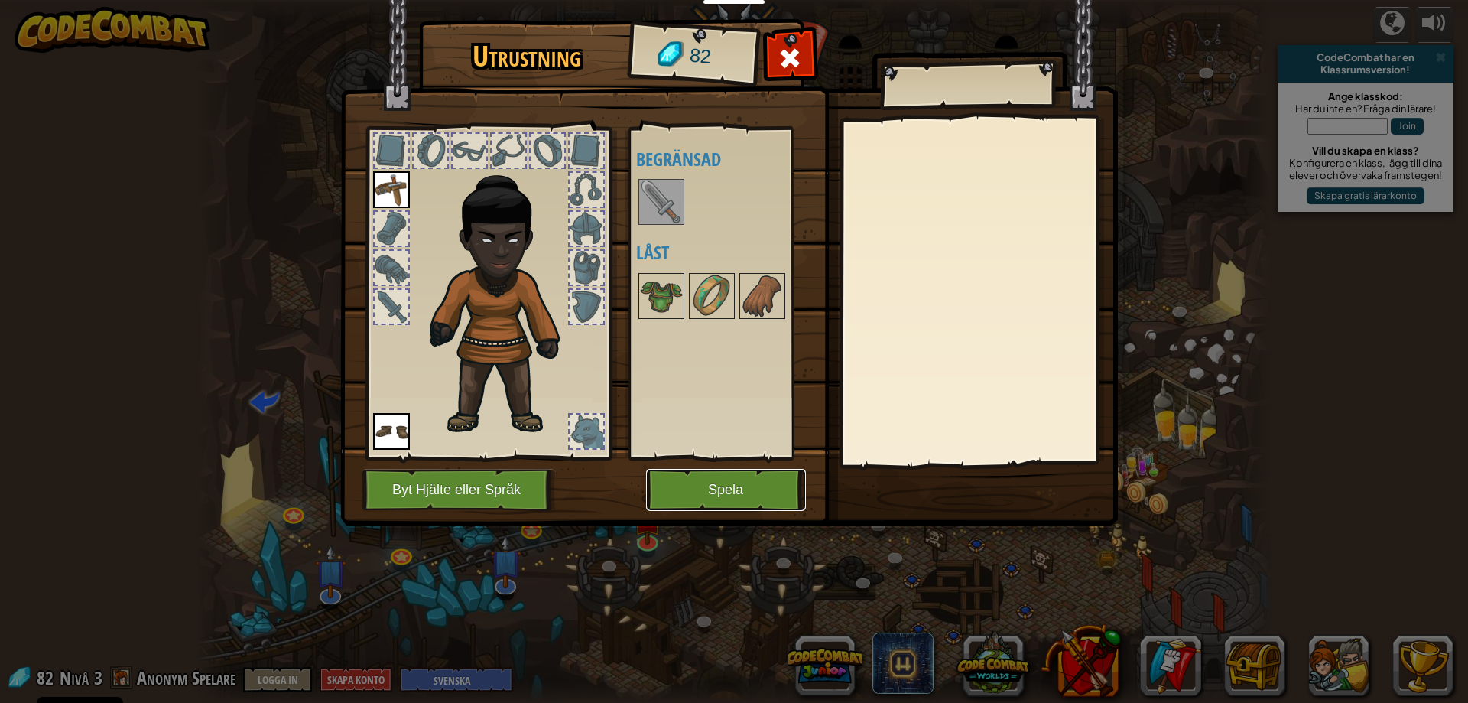
click at [707, 488] on button "Spela" at bounding box center [726, 490] width 160 height 42
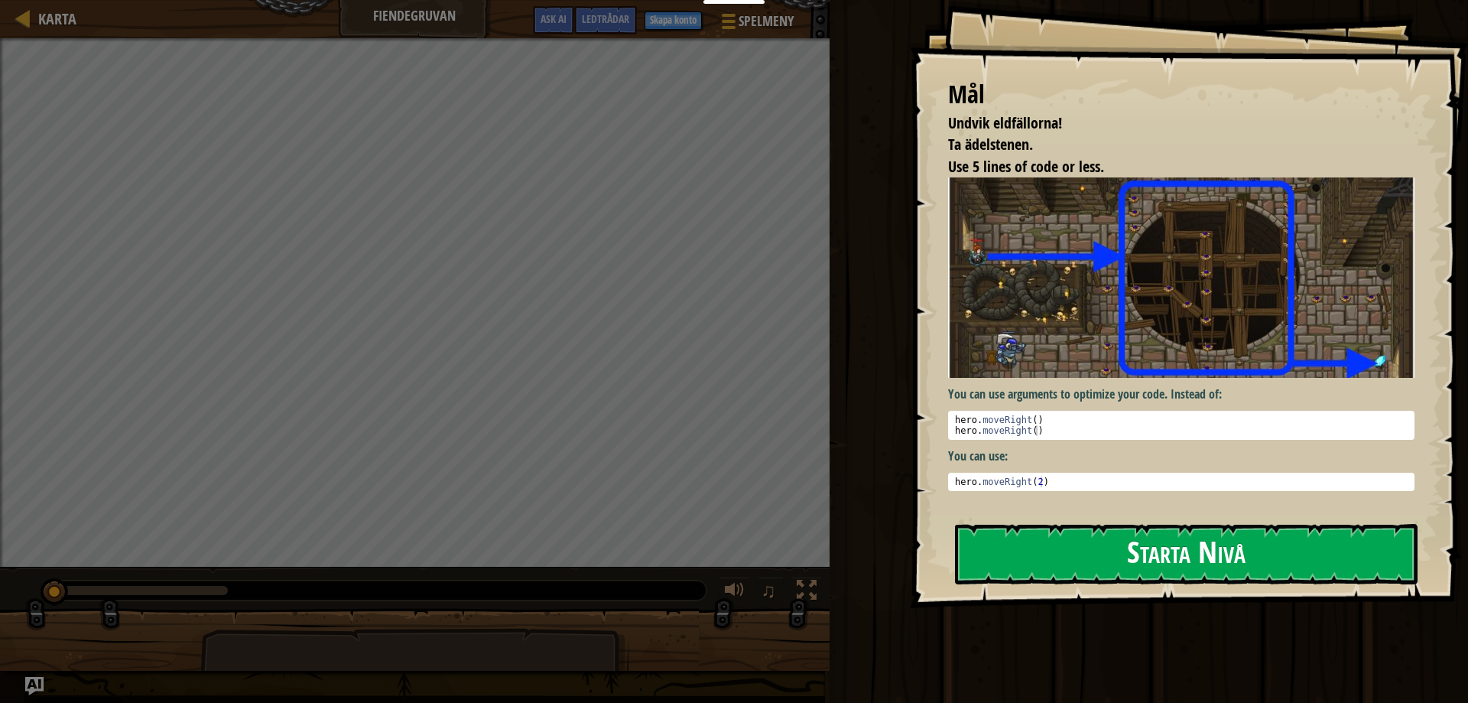
click at [1115, 561] on button "Starta Nivå" at bounding box center [1186, 554] width 463 height 60
